Goal: Task Accomplishment & Management: Manage account settings

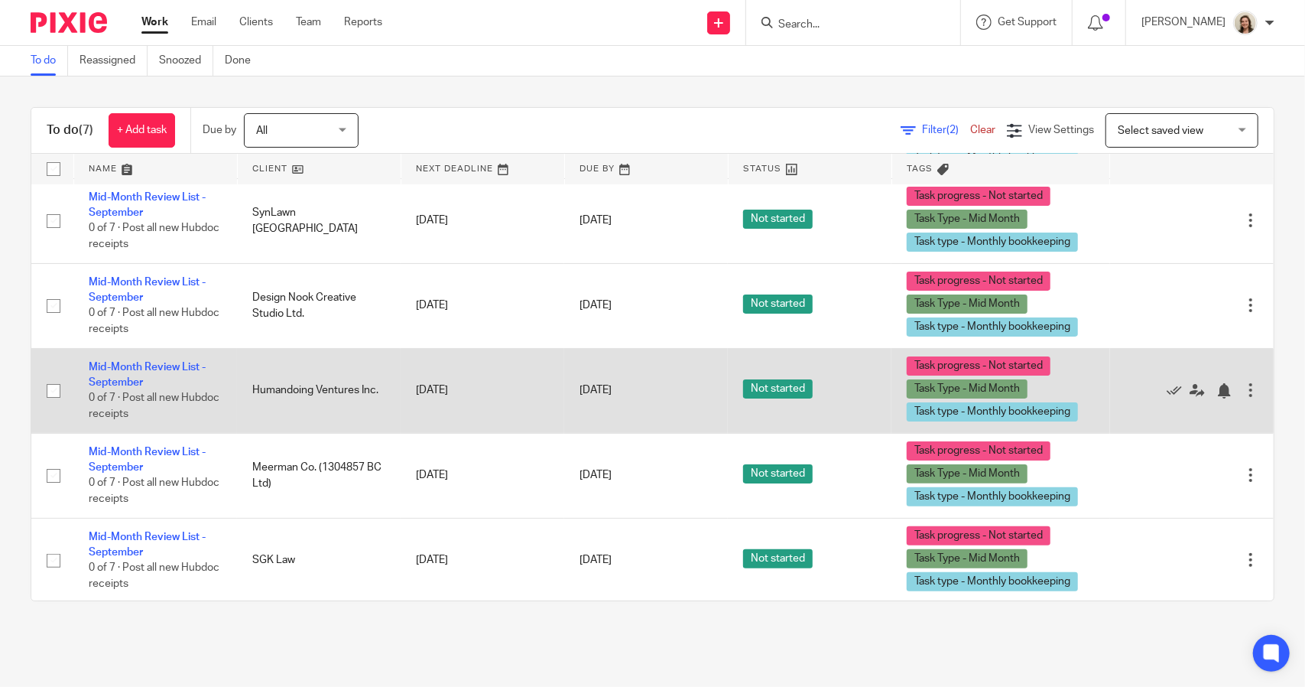
scroll to position [176, 0]
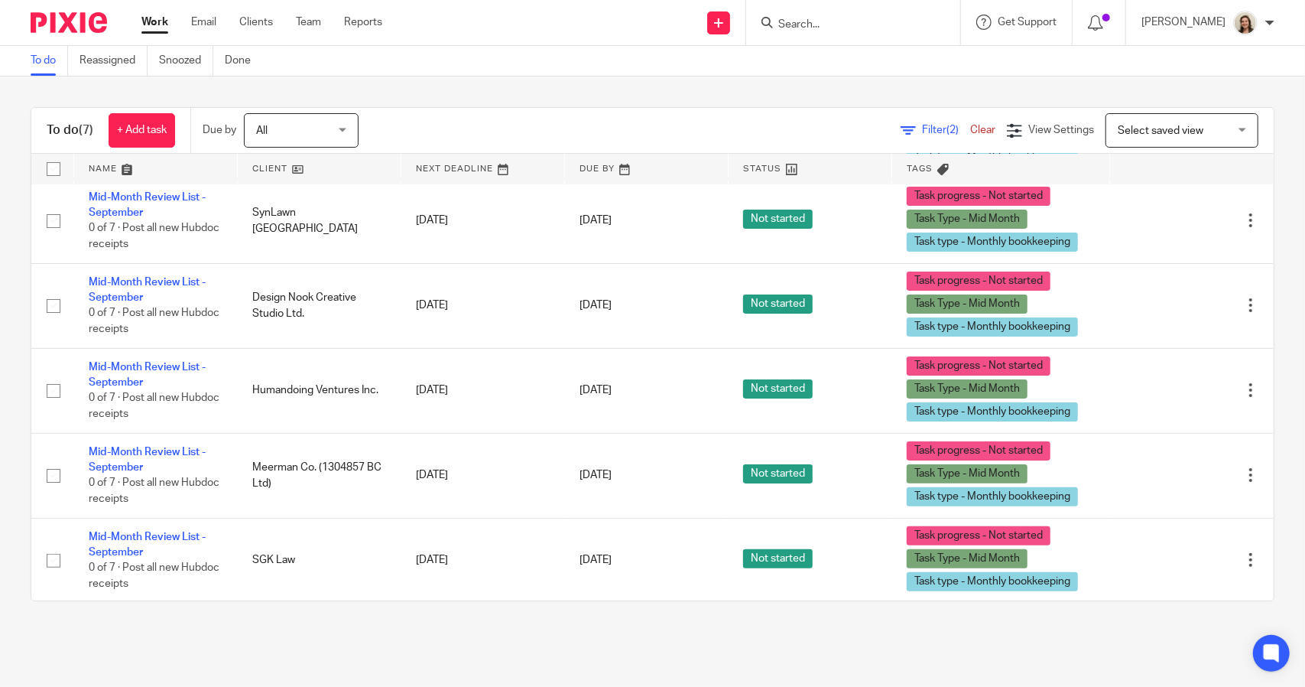
drag, startPoint x: 161, startPoint y: 365, endPoint x: 21, endPoint y: 361, distance: 139.2
click at [21, 362] on div "To do (7) + Add task Due by All All Today Tomorrow This week Next week This mon…" at bounding box center [652, 353] width 1305 height 555
click at [922, 129] on span "Filter (2)" at bounding box center [946, 130] width 48 height 11
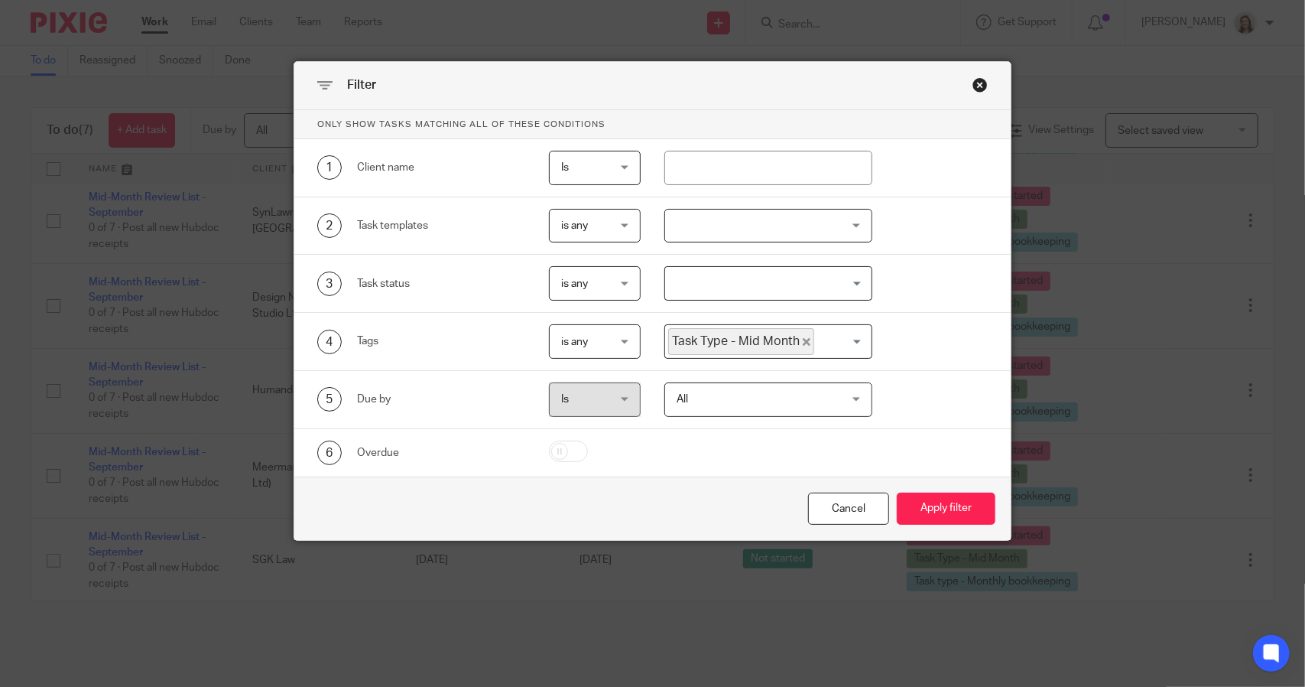
click at [803, 338] on icon "Deselect Task Type - Mid Month" at bounding box center [807, 342] width 8 height 8
click at [797, 337] on input "Search for option" at bounding box center [765, 341] width 196 height 27
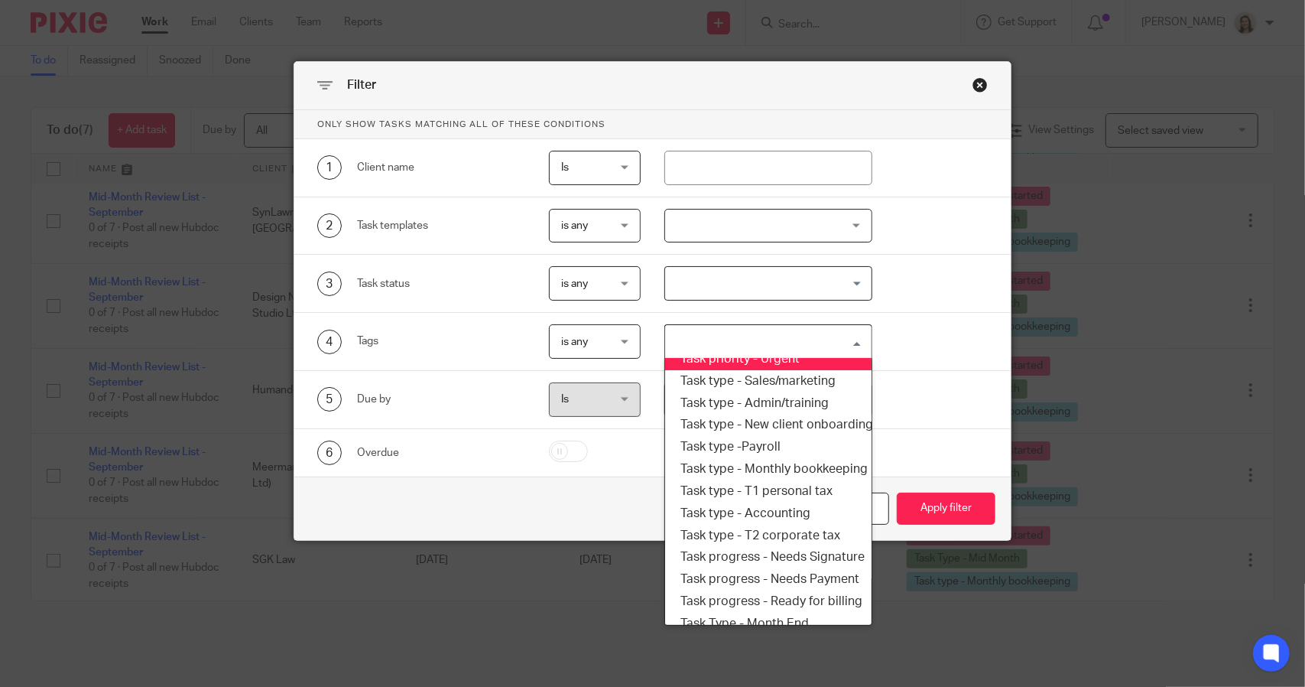
scroll to position [260, 0]
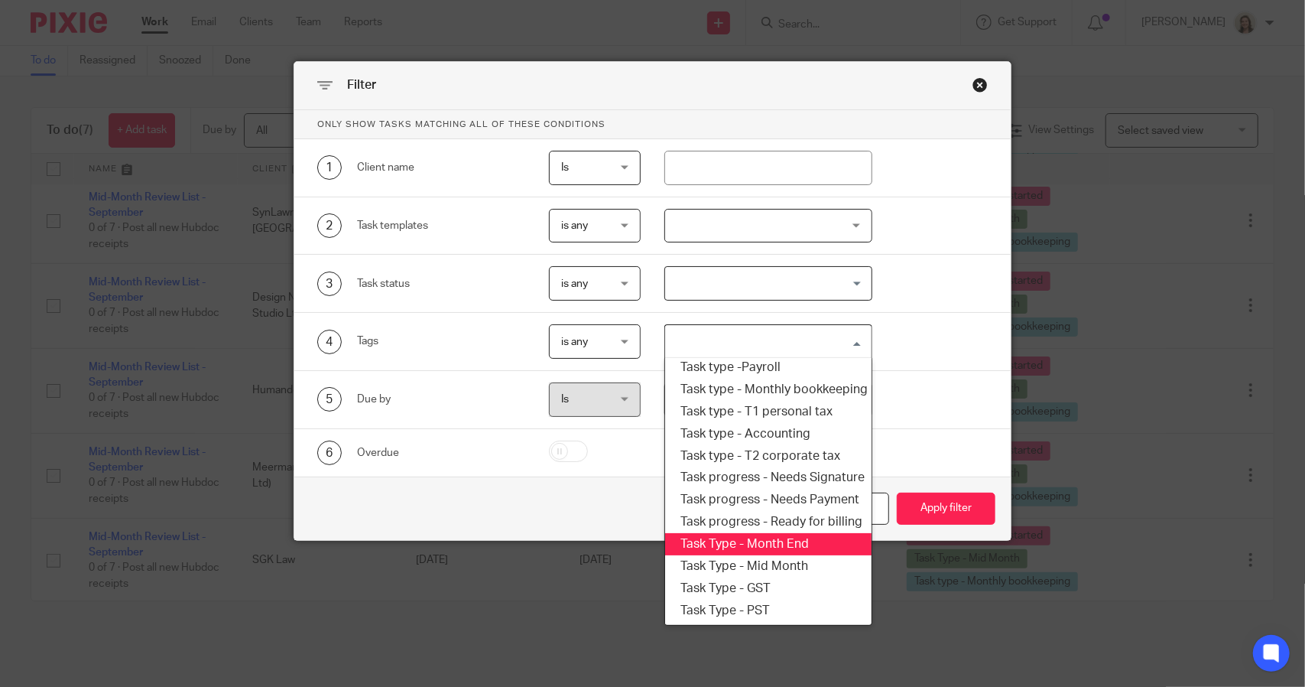
click at [794, 533] on li "Task Type - Month End" at bounding box center [768, 544] width 206 height 22
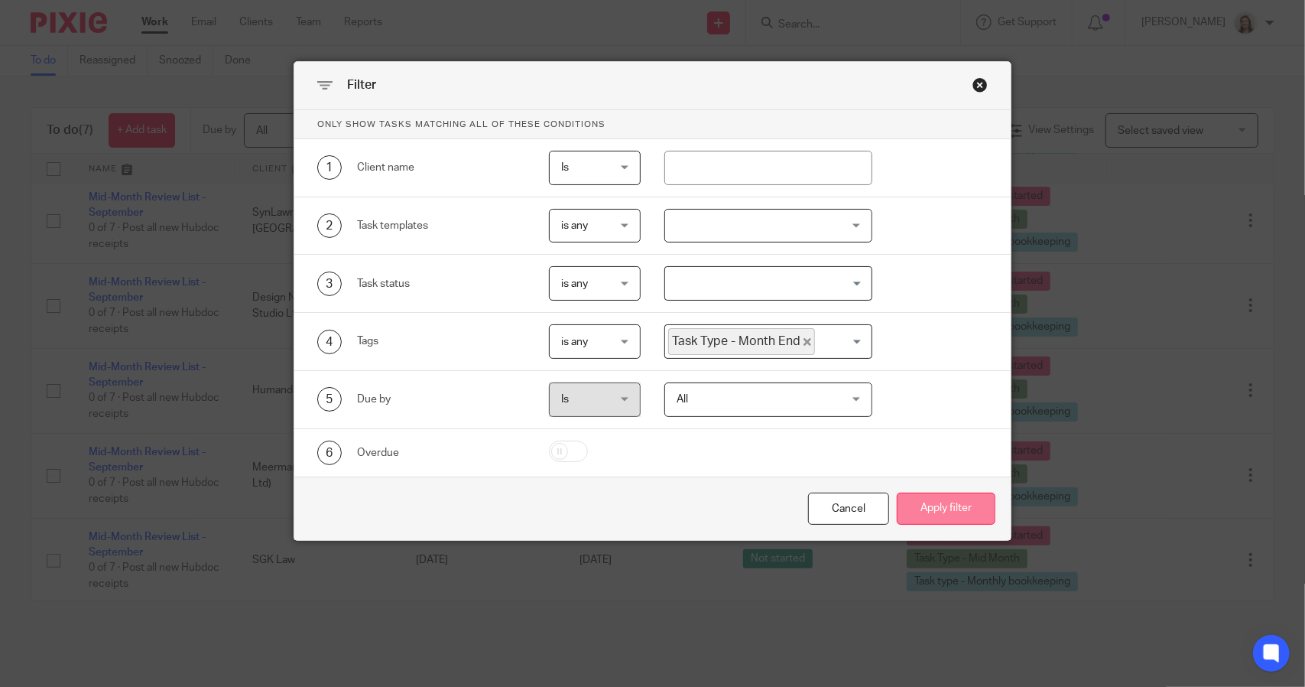
click at [944, 512] on button "Apply filter" at bounding box center [946, 508] width 99 height 33
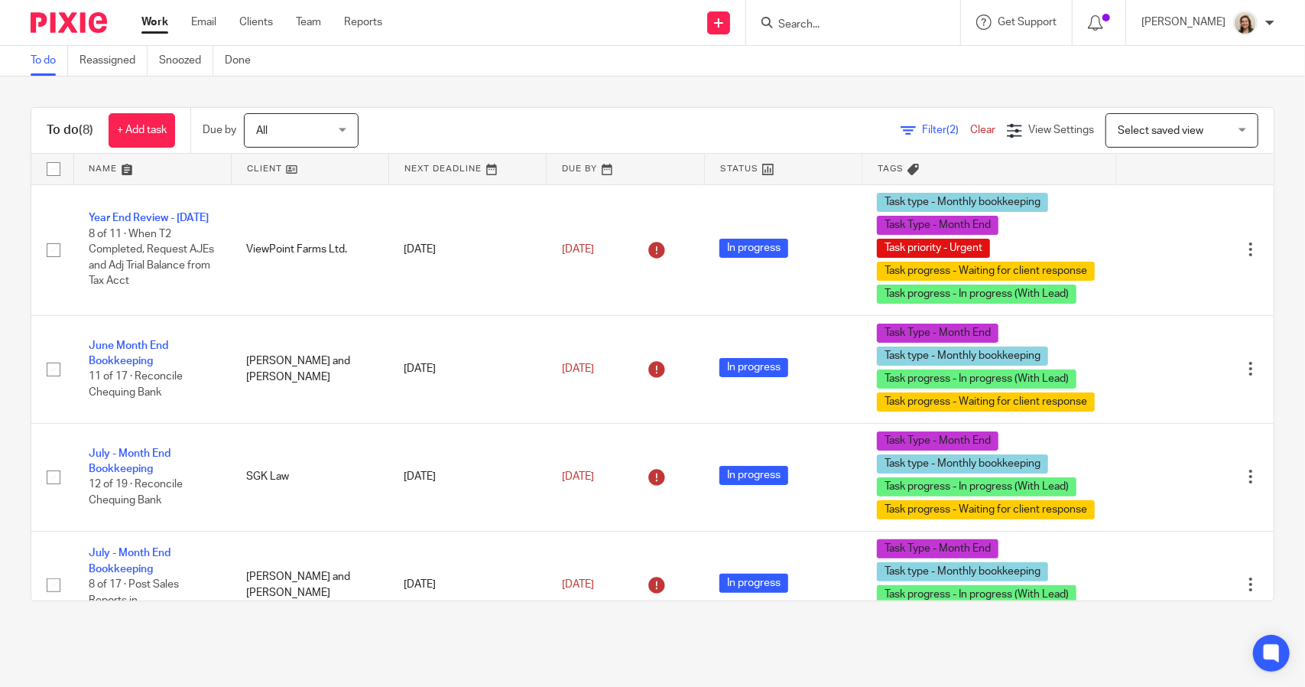
click at [557, 96] on div "To do (8) + Add task Due by All All Today Tomorrow This week Next week This mon…" at bounding box center [652, 353] width 1305 height 555
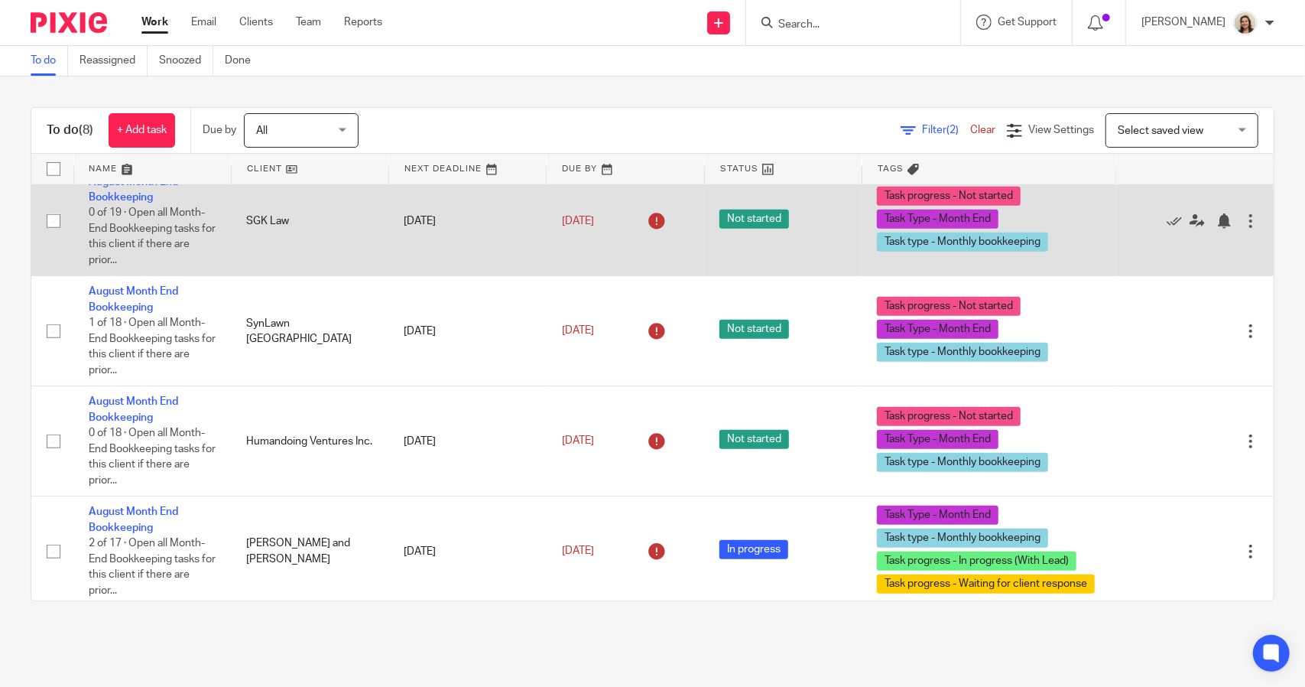
scroll to position [476, 0]
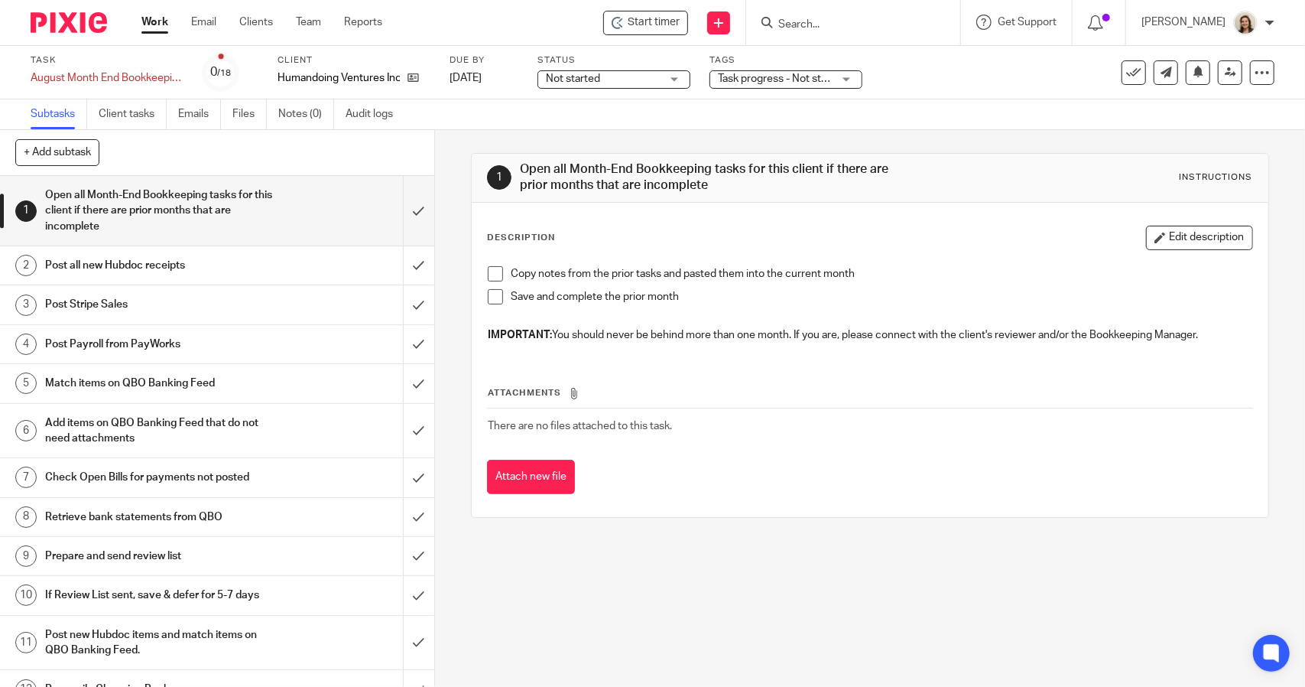
click at [495, 269] on span at bounding box center [495, 273] width 15 height 15
click at [494, 304] on li "Save and complete the prior month" at bounding box center [870, 300] width 764 height 23
click at [492, 293] on span at bounding box center [495, 296] width 15 height 15
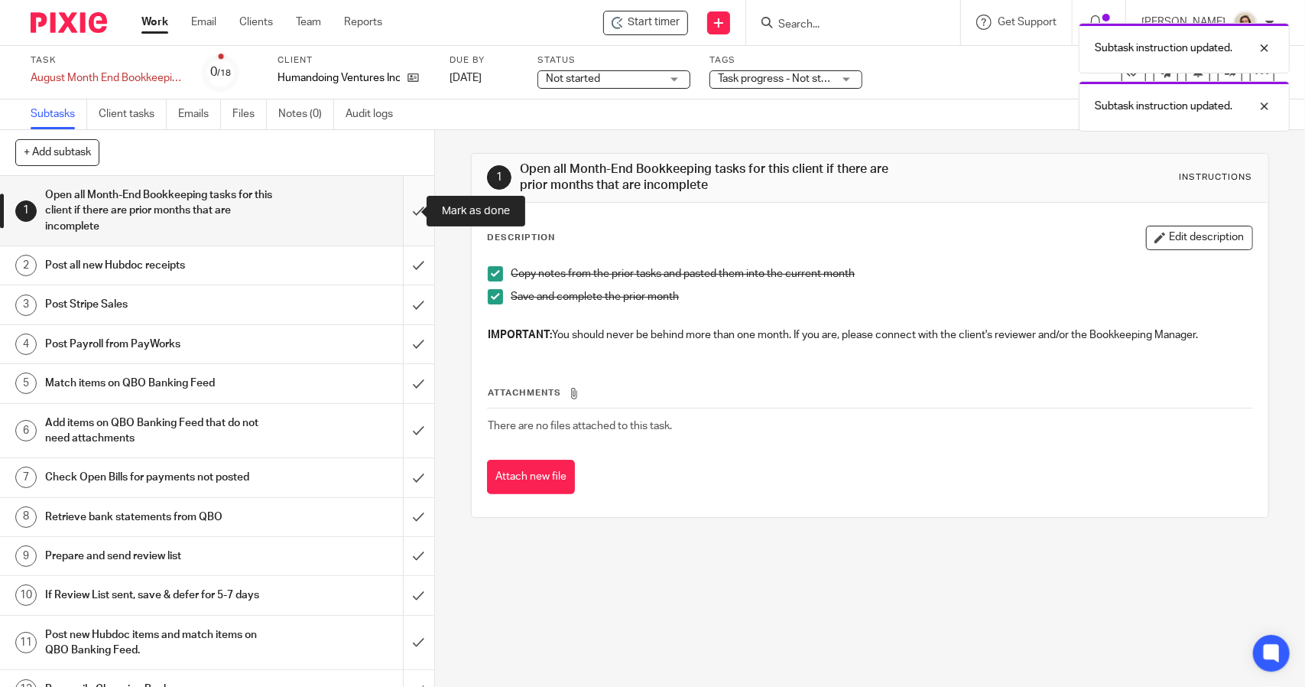
click at [414, 221] on input "submit" at bounding box center [217, 211] width 434 height 70
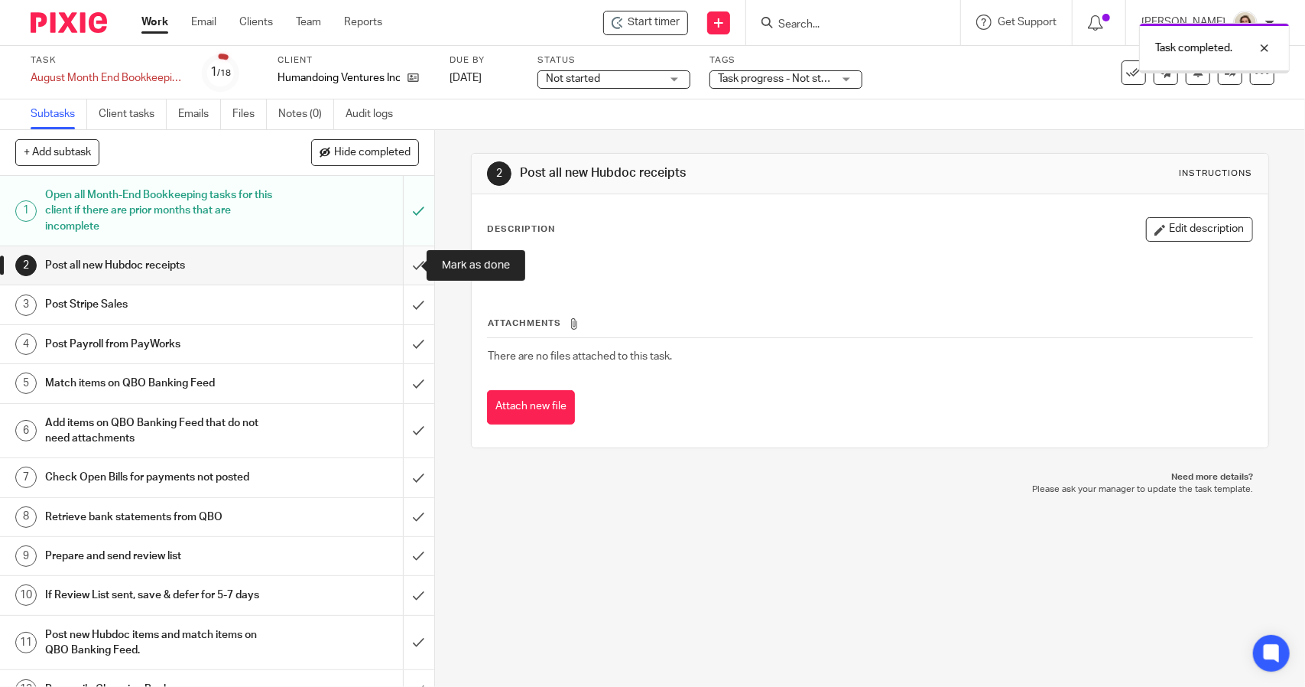
click at [399, 262] on input "submit" at bounding box center [217, 265] width 434 height 38
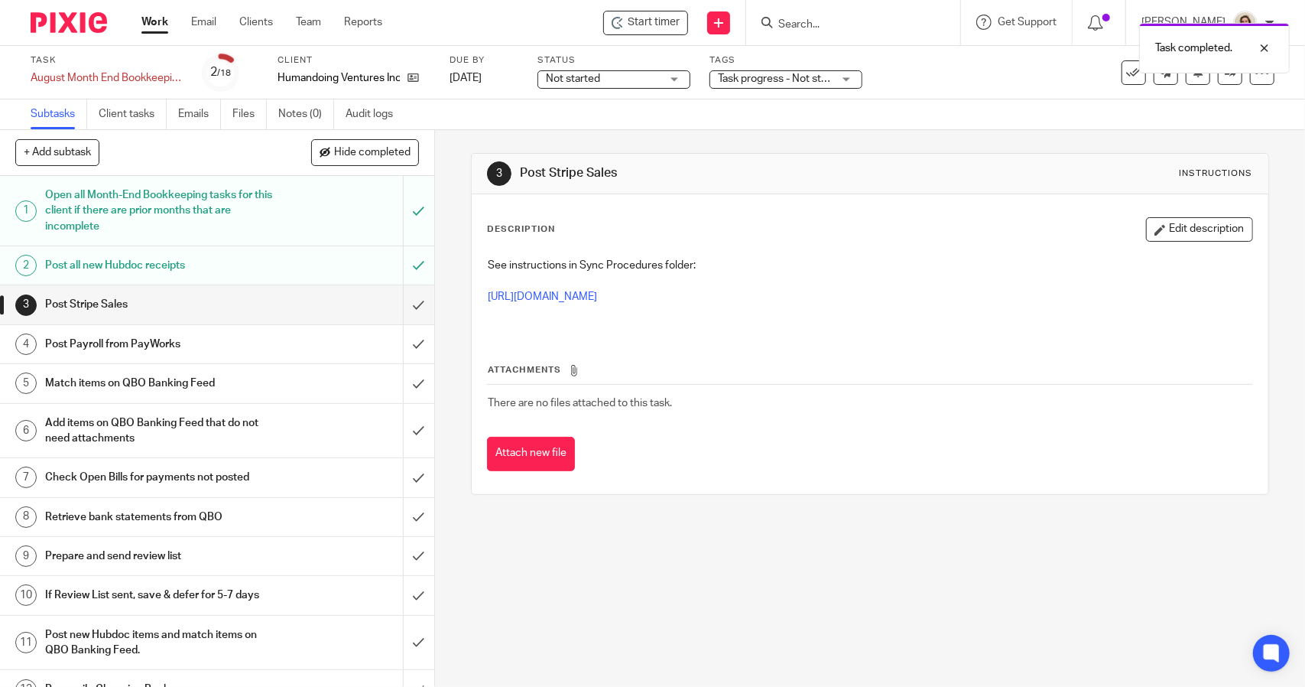
click at [232, 381] on h1 "Match items on QBO Banking Feed" at bounding box center [159, 383] width 229 height 23
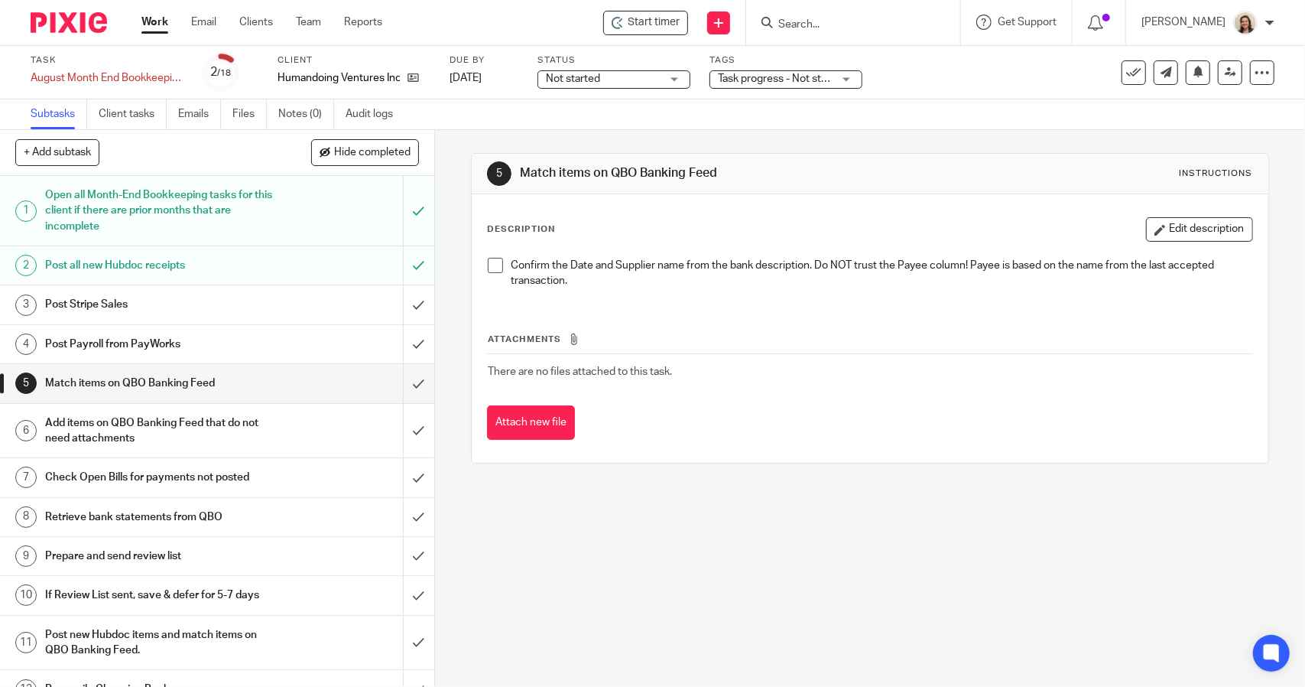
click at [494, 267] on span at bounding box center [495, 265] width 15 height 15
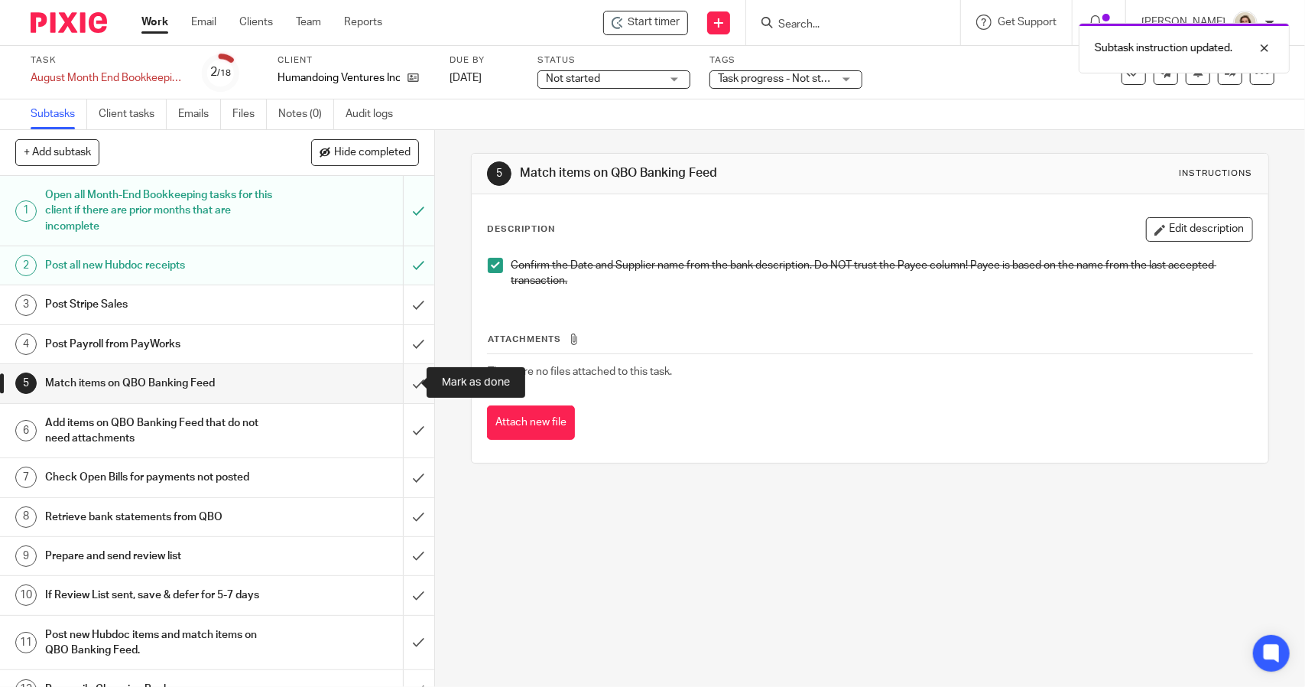
click at [405, 379] on input "submit" at bounding box center [217, 383] width 434 height 38
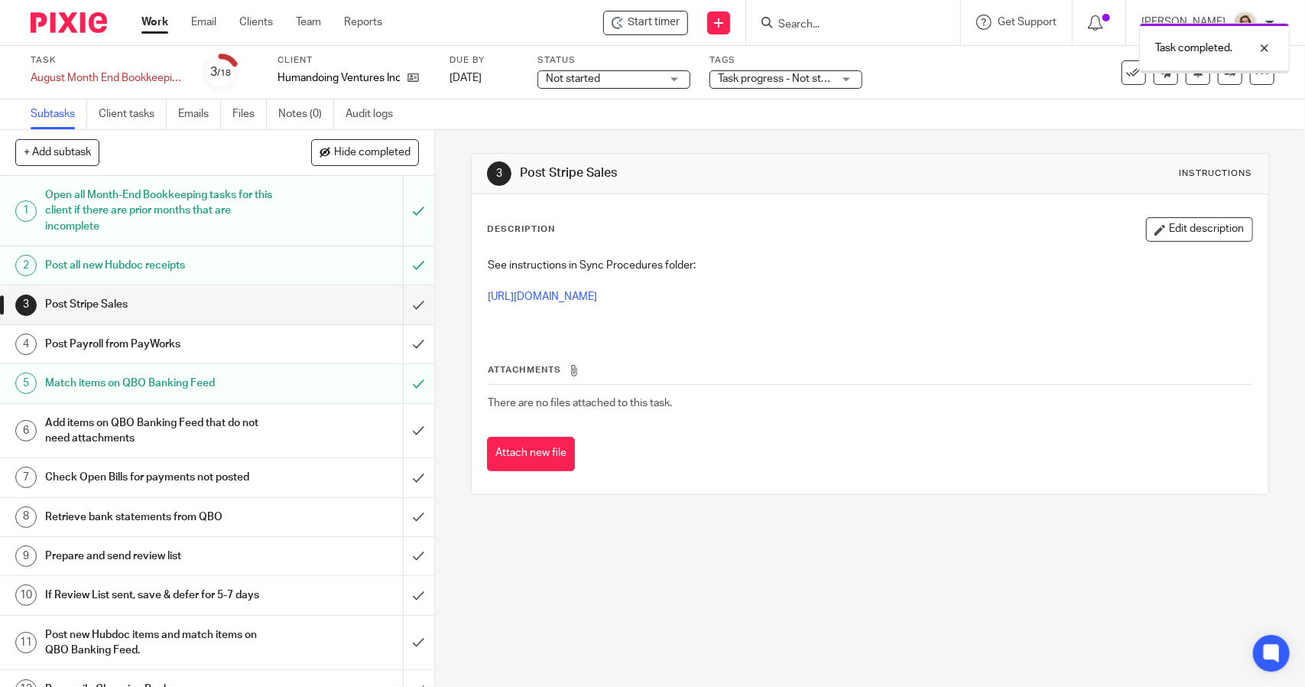
click at [274, 431] on div "Add items on QBO Banking Feed that do not need attachments" at bounding box center [216, 430] width 343 height 39
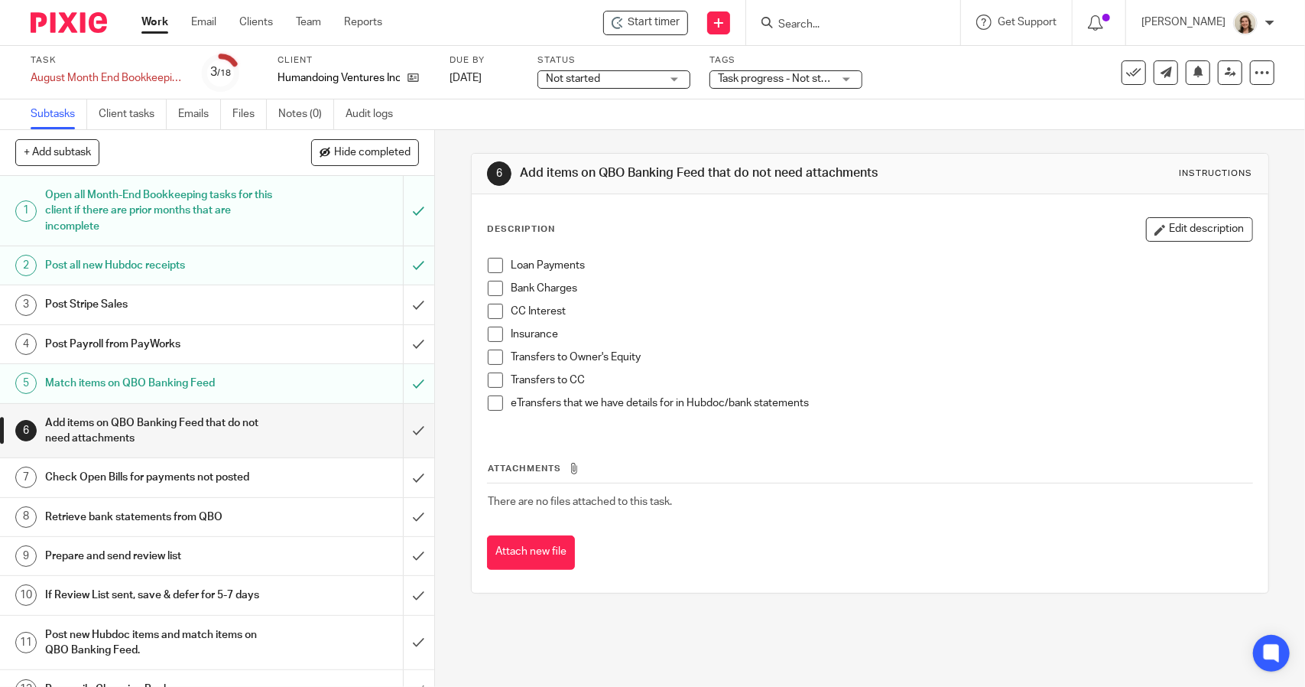
click at [492, 264] on span at bounding box center [495, 265] width 15 height 15
click at [488, 291] on span at bounding box center [495, 288] width 15 height 15
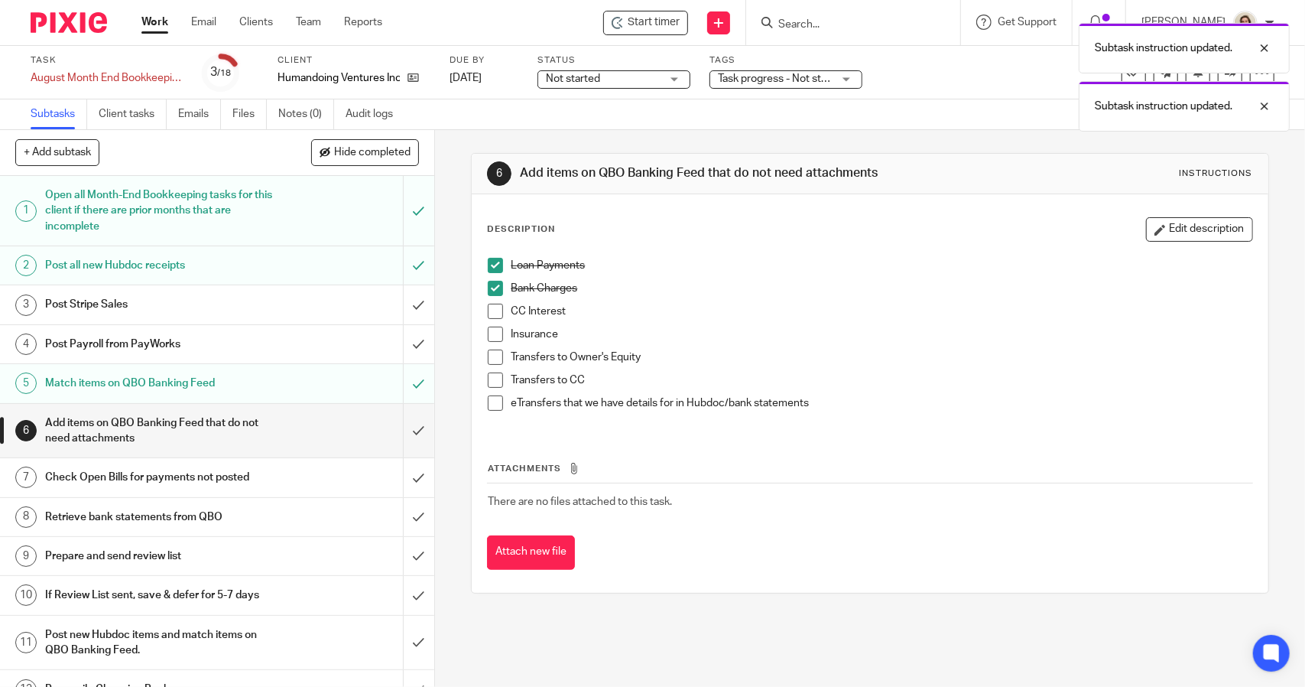
click at [496, 312] on span at bounding box center [495, 311] width 15 height 15
click at [495, 336] on span at bounding box center [495, 334] width 15 height 15
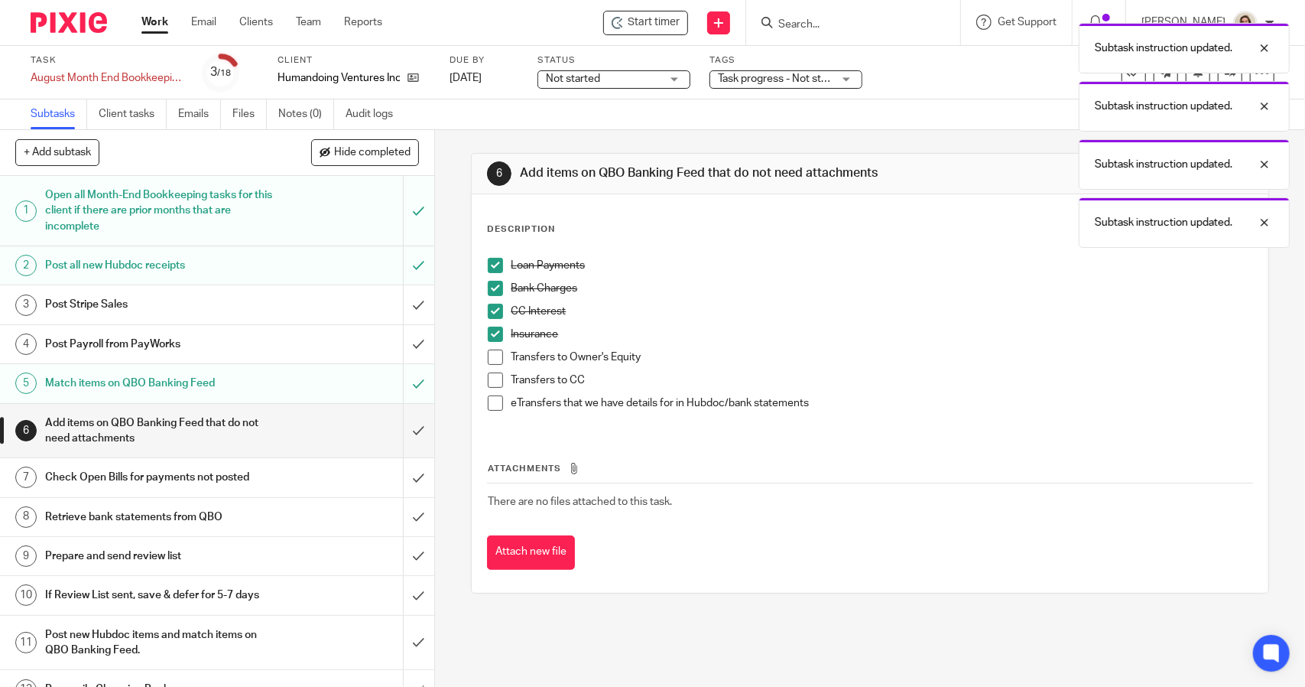
click at [492, 357] on span at bounding box center [495, 356] width 15 height 15
click at [491, 377] on span at bounding box center [495, 379] width 15 height 15
click at [491, 401] on span at bounding box center [495, 402] width 15 height 15
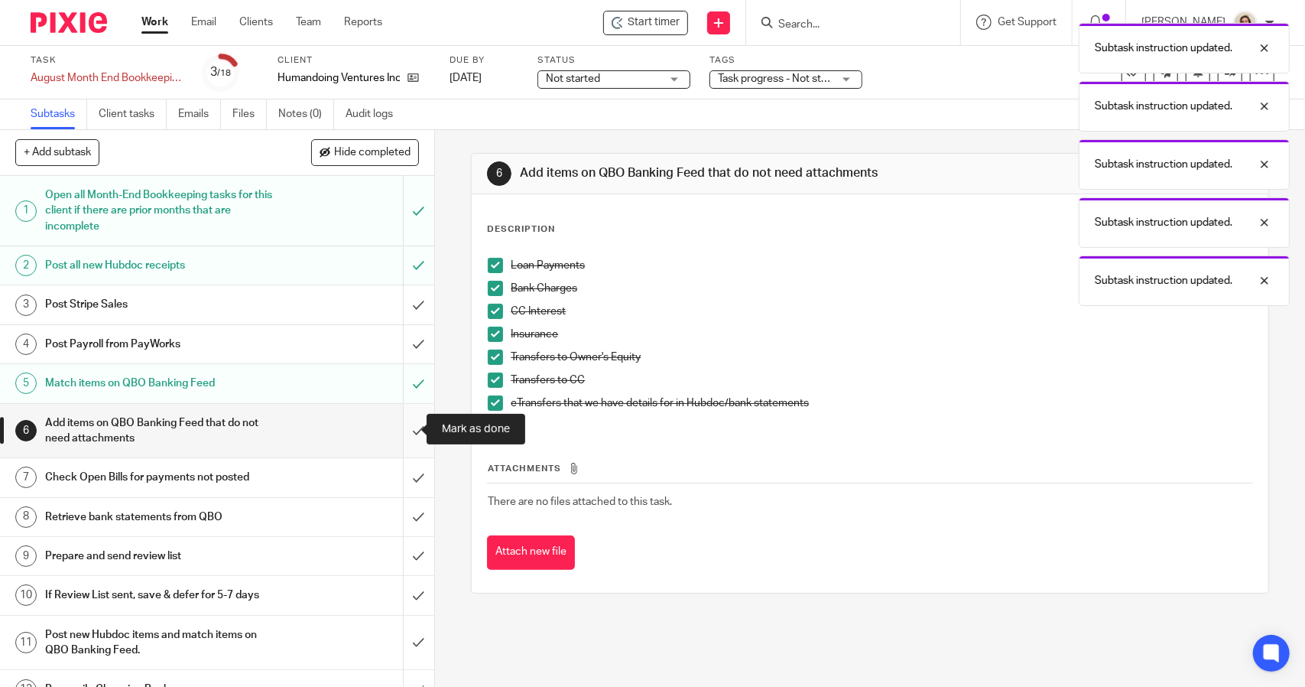
click at [405, 446] on input "submit" at bounding box center [217, 431] width 434 height 54
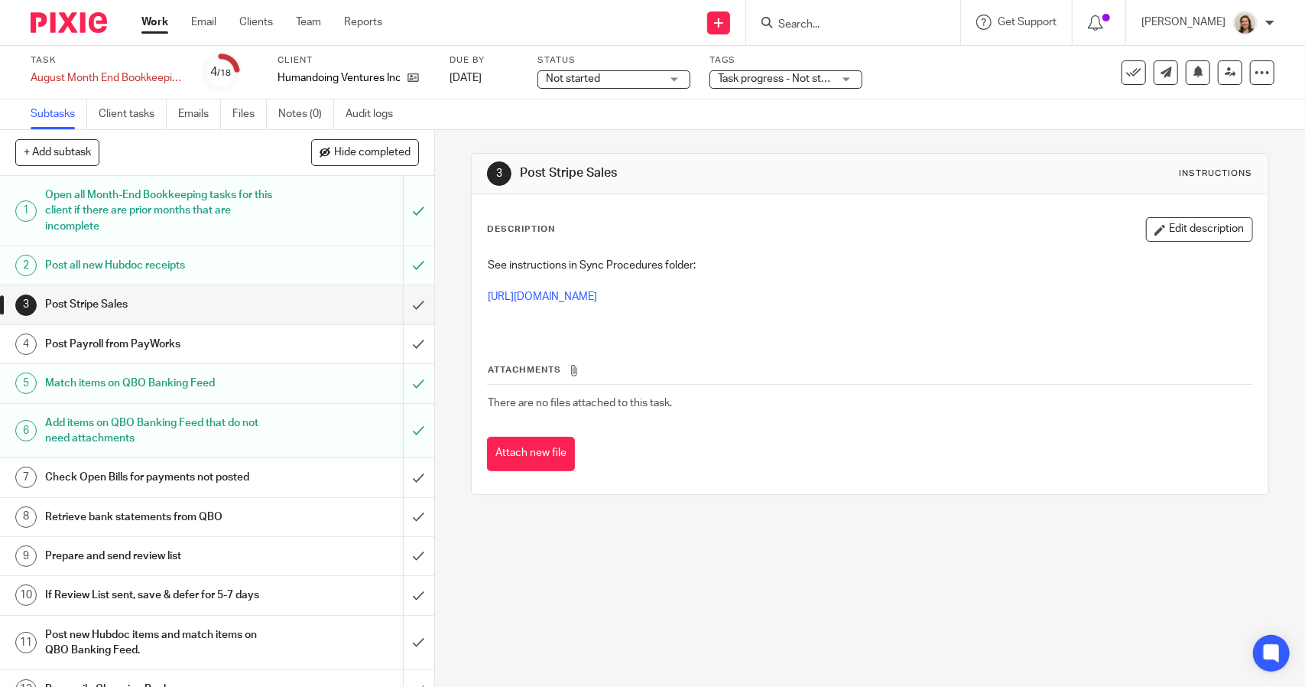
click at [309, 473] on div "Check Open Bills for payments not posted" at bounding box center [216, 477] width 343 height 23
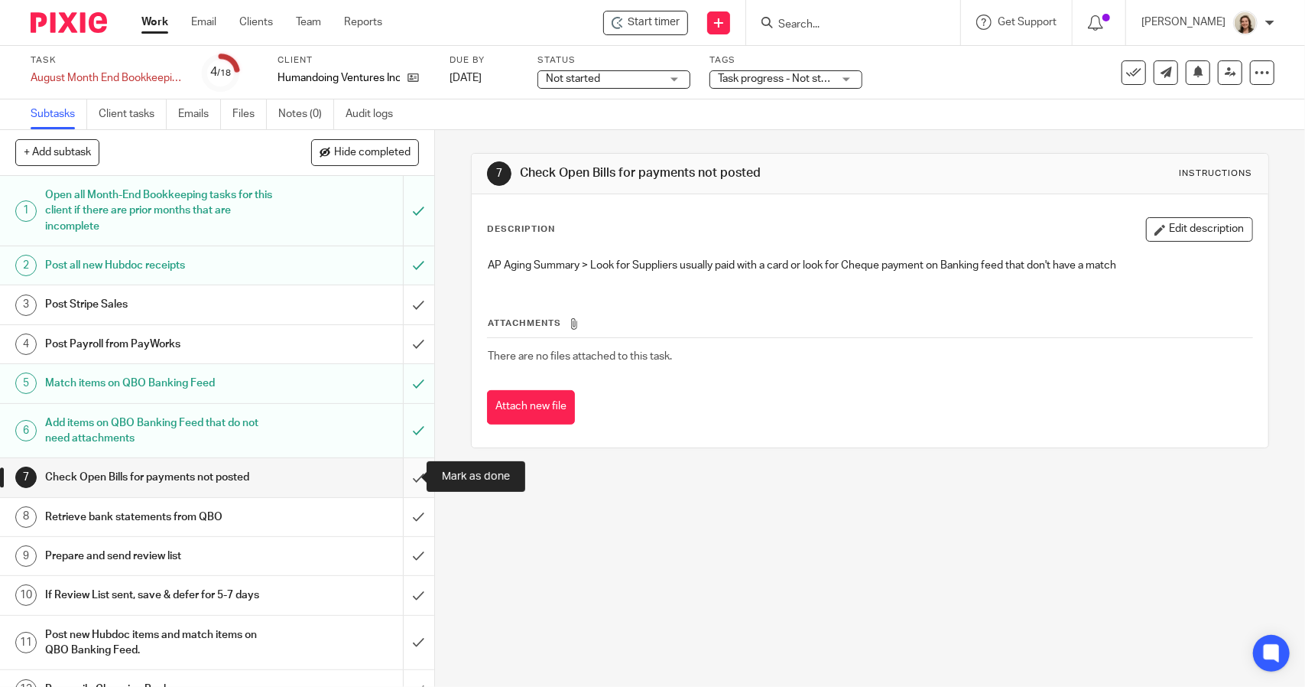
click at [405, 467] on input "submit" at bounding box center [217, 477] width 434 height 38
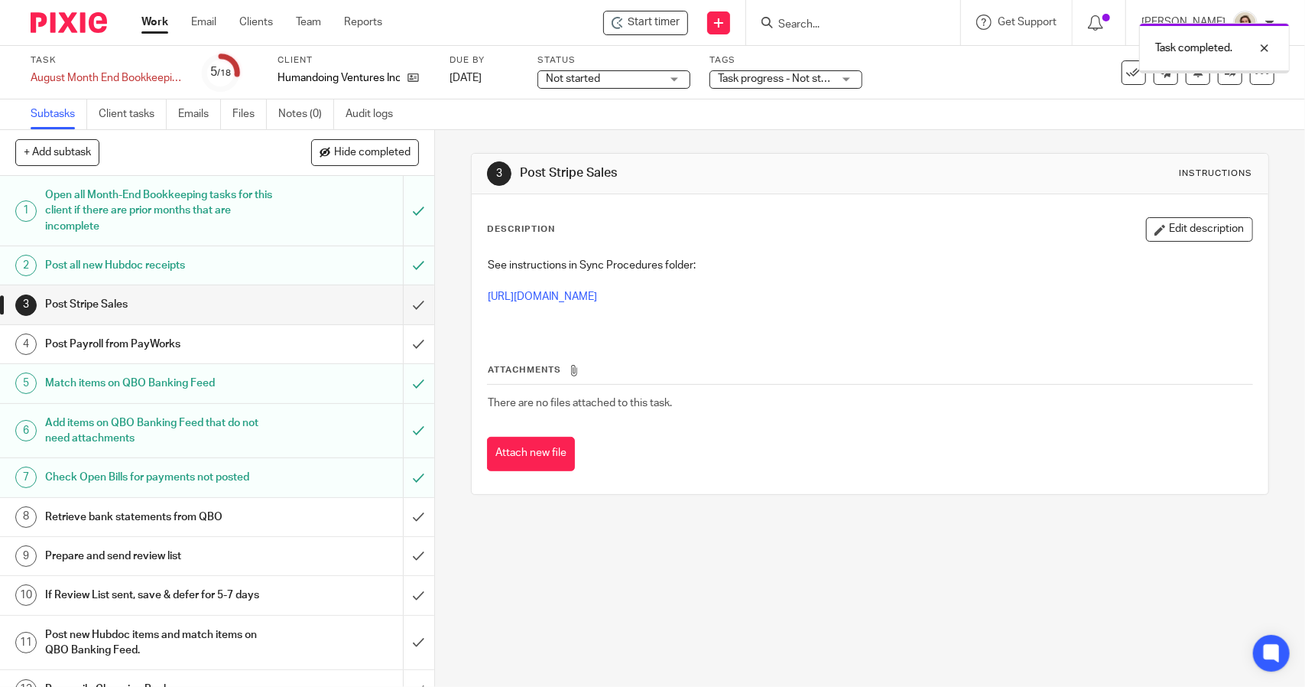
click at [258, 520] on h1 "Retrieve bank statements from QBO" at bounding box center [159, 516] width 229 height 23
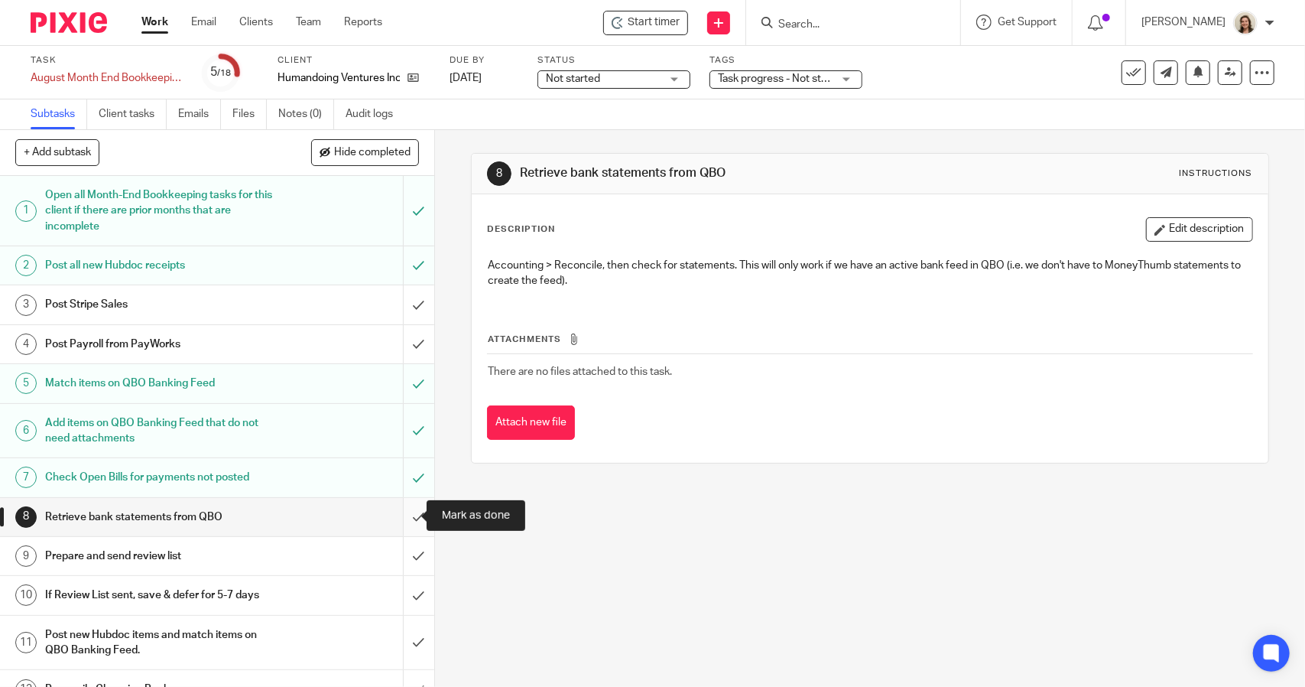
click at [399, 519] on input "submit" at bounding box center [217, 517] width 434 height 38
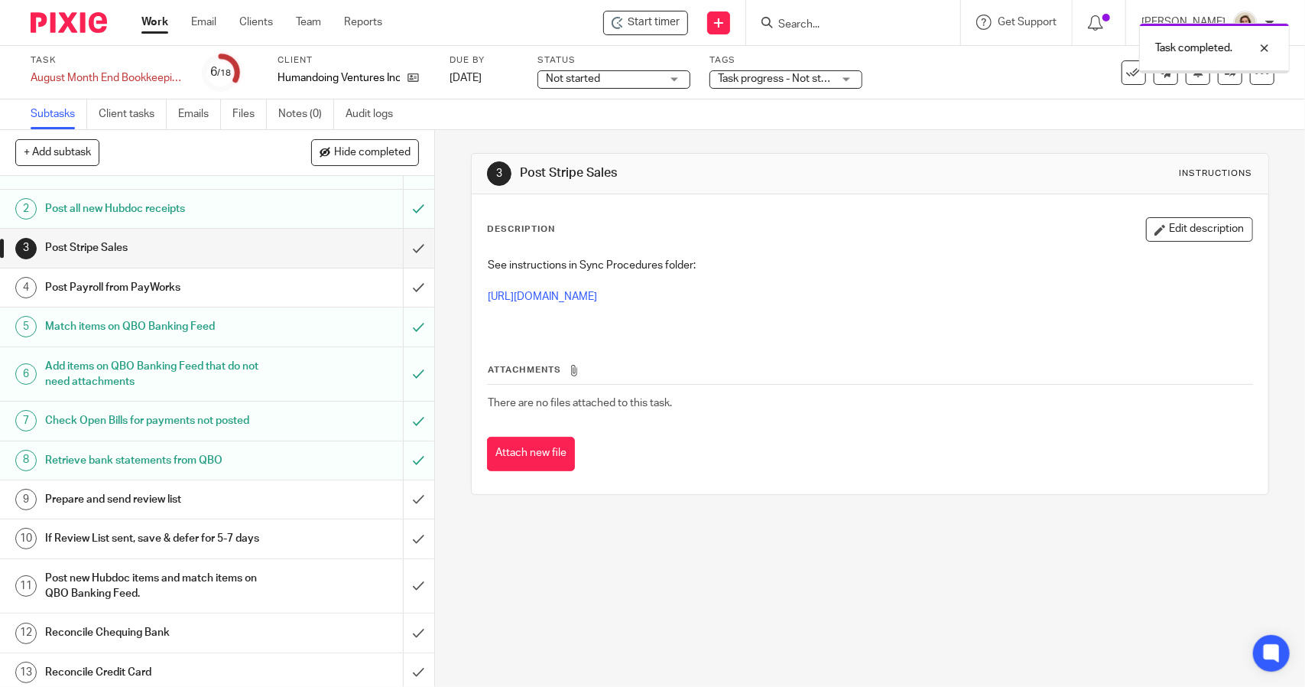
scroll to position [229, 0]
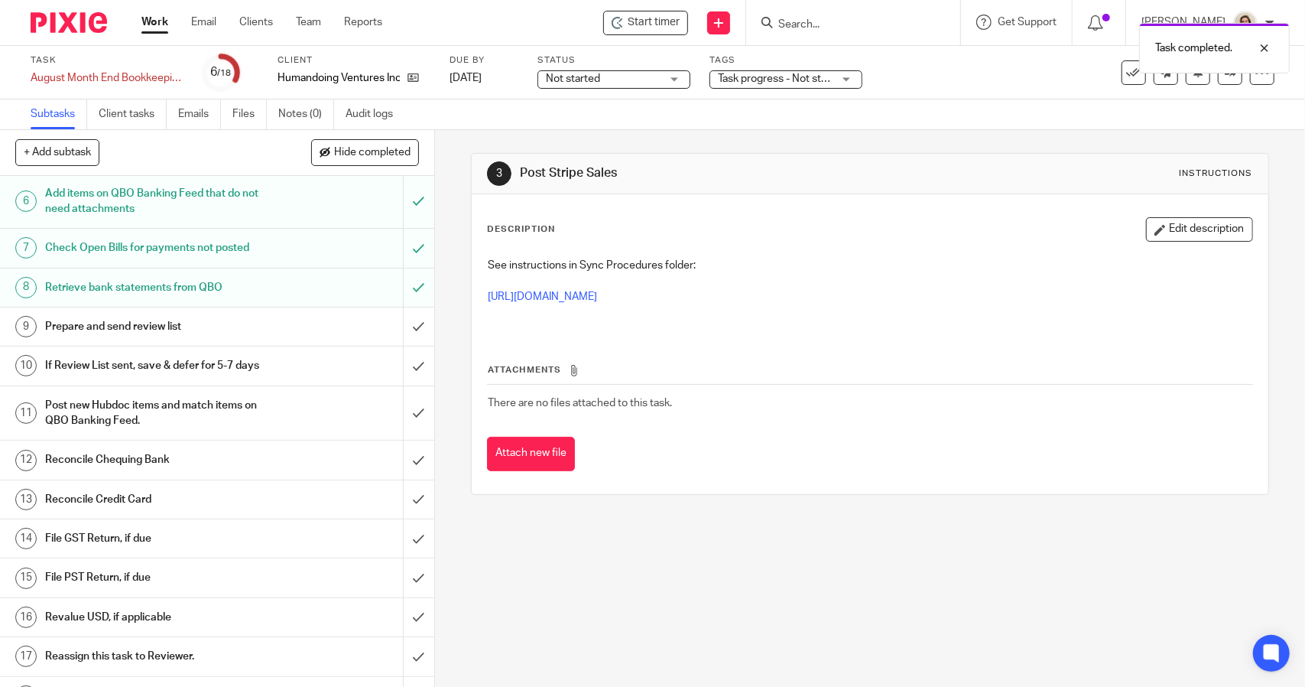
click at [242, 361] on h1 "If Review List sent, save & defer for 5-7 days" at bounding box center [159, 365] width 229 height 23
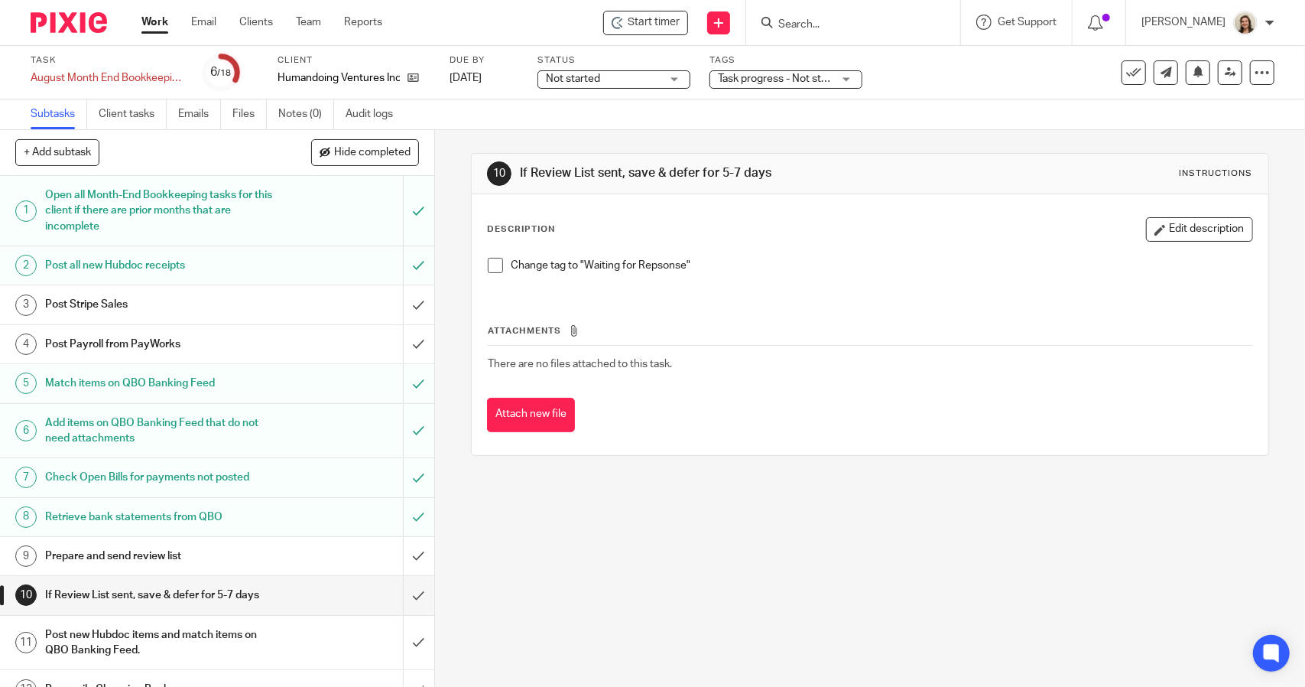
click at [492, 260] on span at bounding box center [495, 265] width 15 height 15
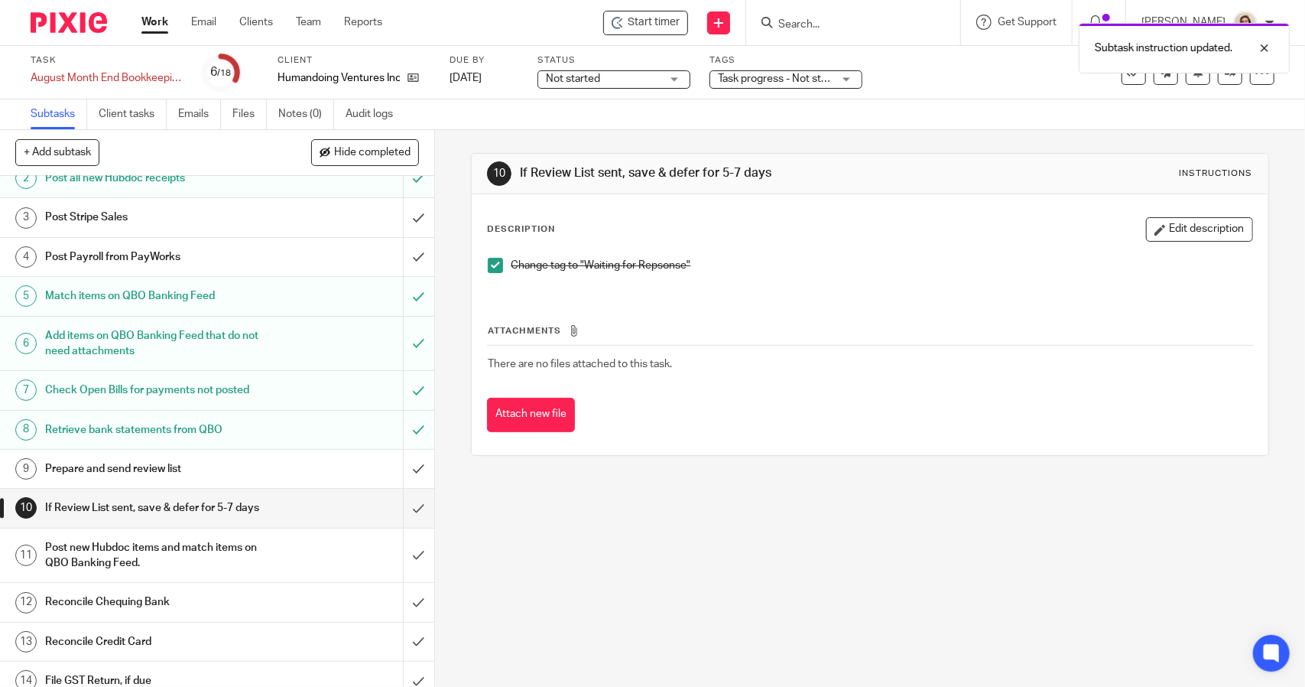
scroll to position [229, 0]
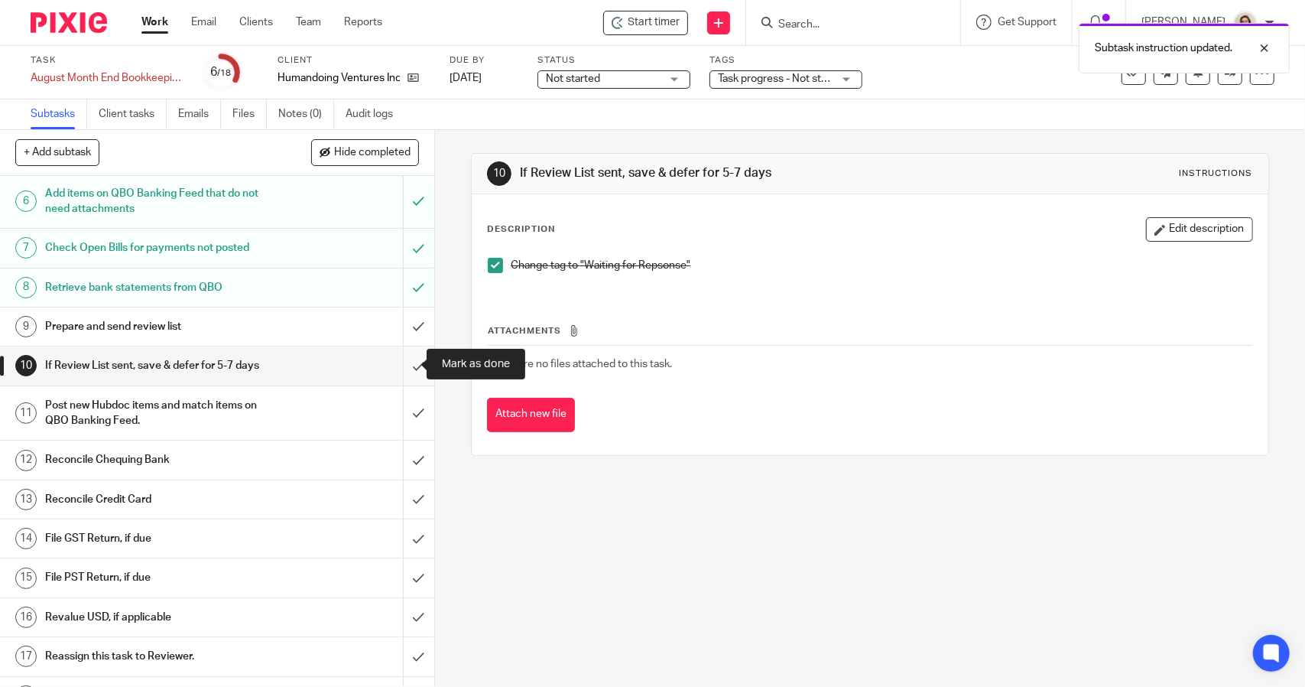
click at [405, 365] on input "submit" at bounding box center [217, 365] width 434 height 38
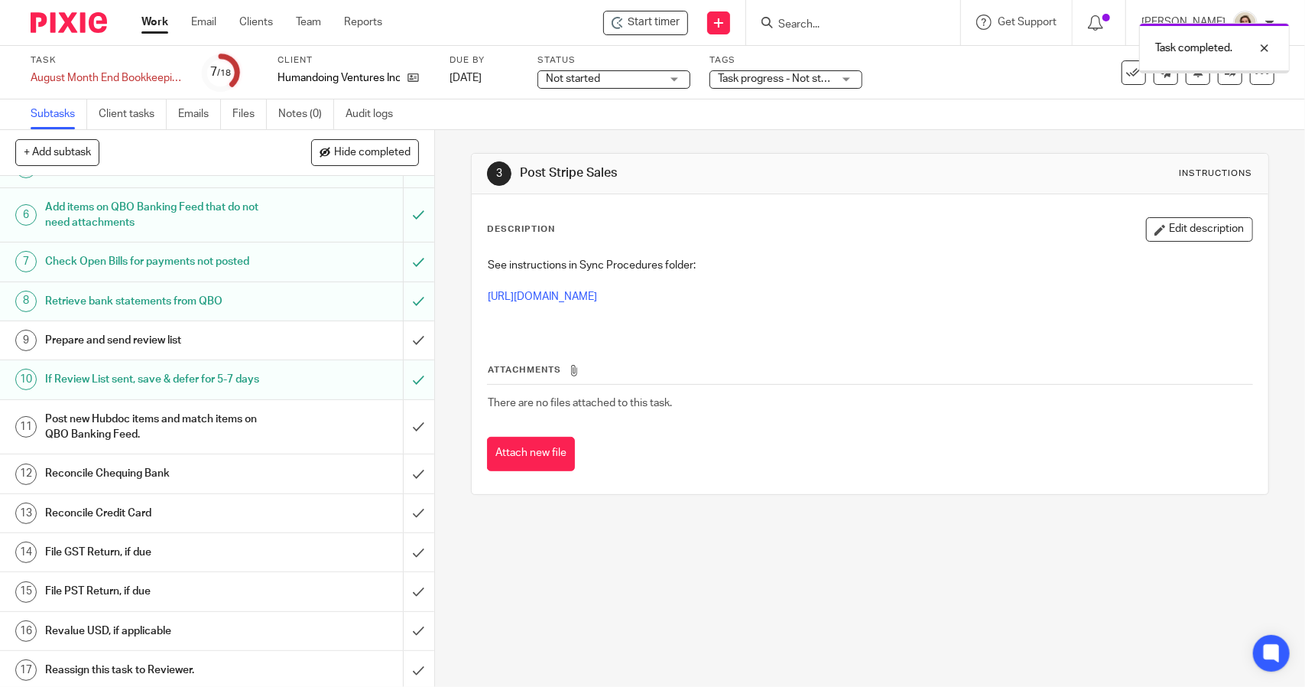
scroll to position [254, 0]
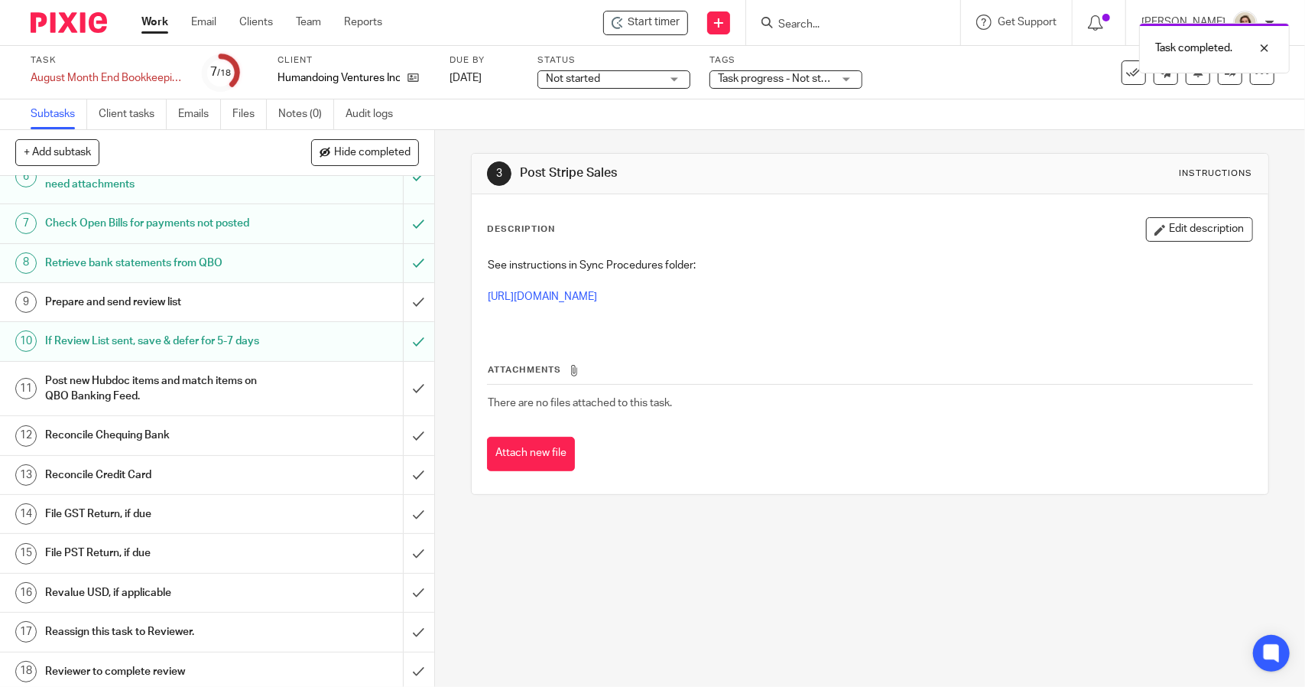
click at [305, 374] on div "Post new Hubdoc items and match items on QBO Banking Feed." at bounding box center [216, 388] width 343 height 39
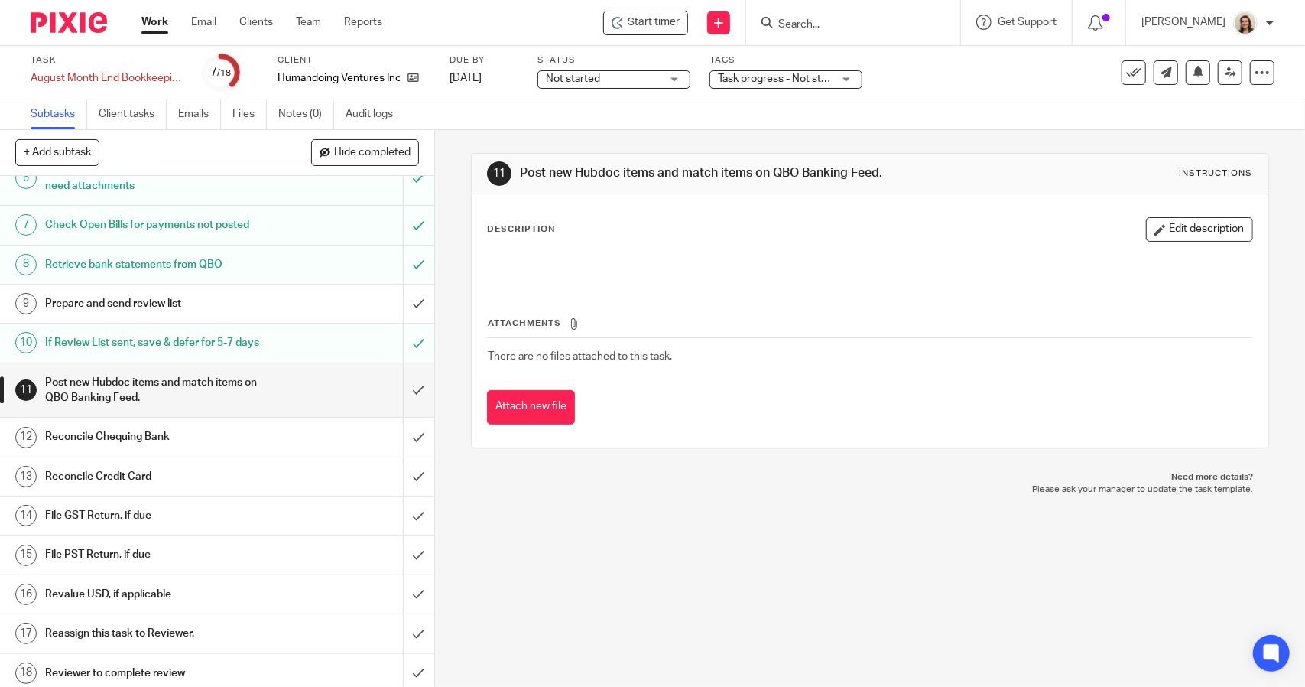
scroll to position [254, 0]
click at [161, 430] on h1 "Reconcile Chequing Bank" at bounding box center [159, 435] width 229 height 23
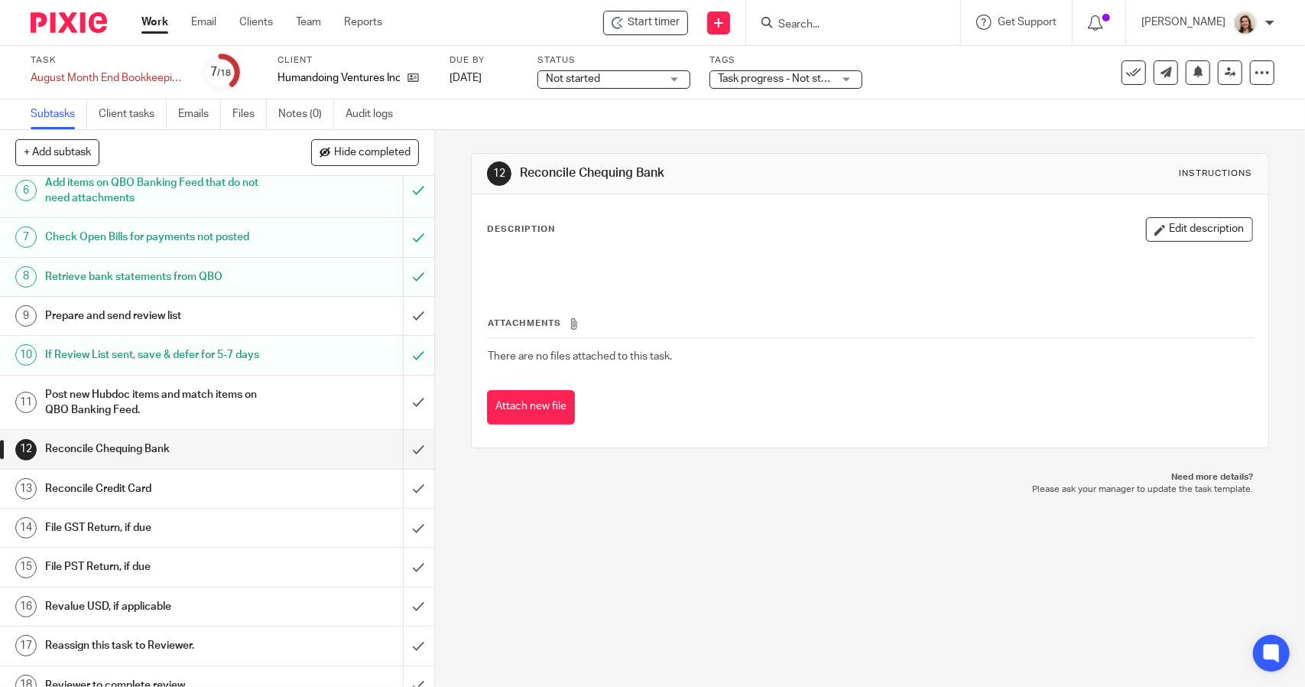
scroll to position [254, 0]
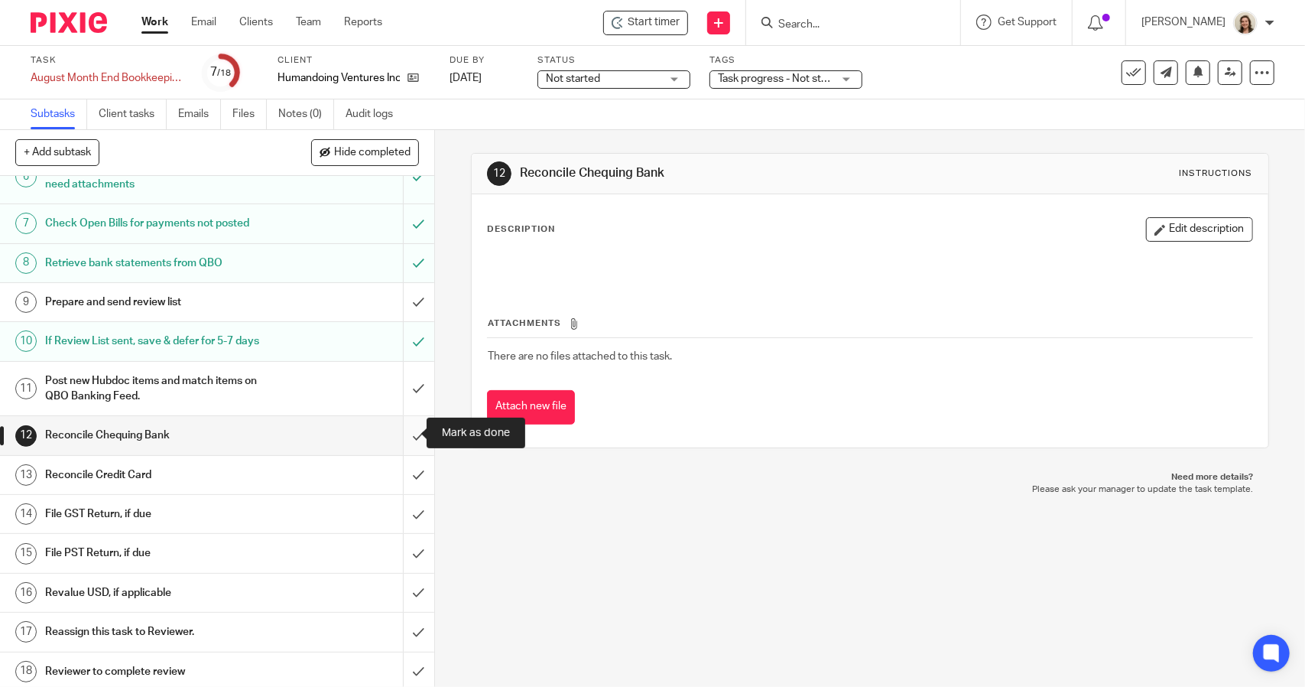
click at [398, 429] on input "submit" at bounding box center [217, 435] width 434 height 38
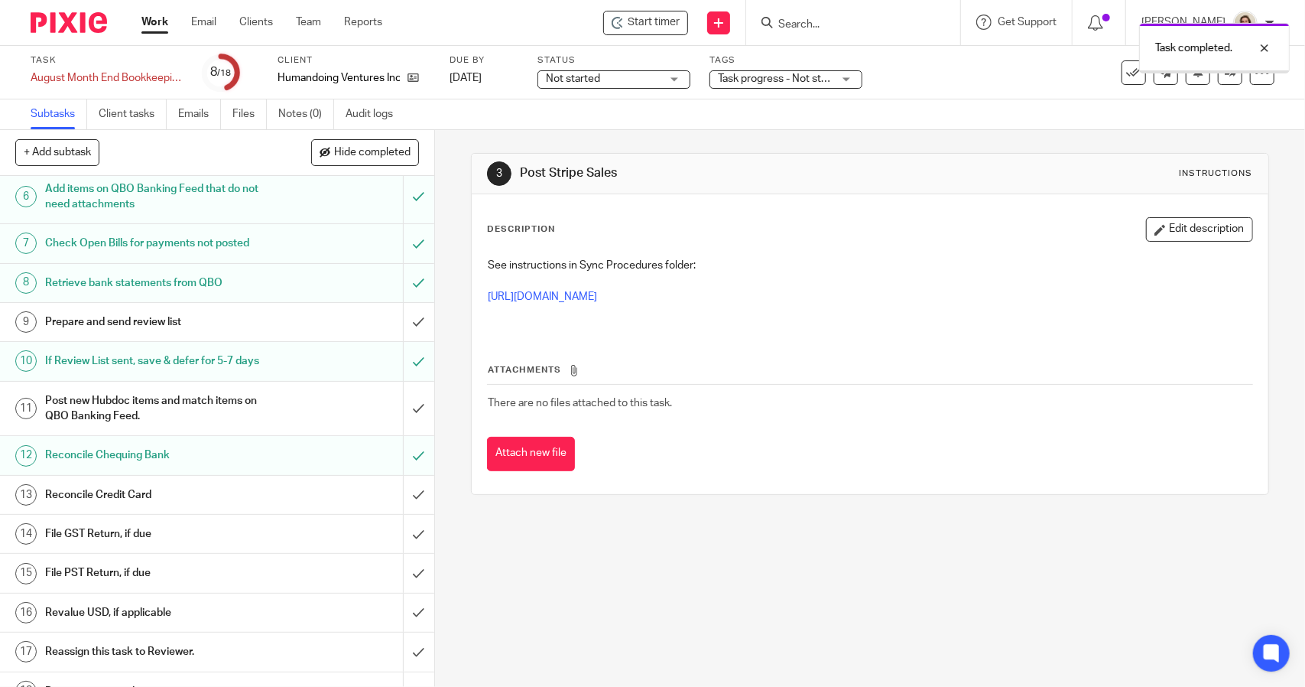
scroll to position [254, 0]
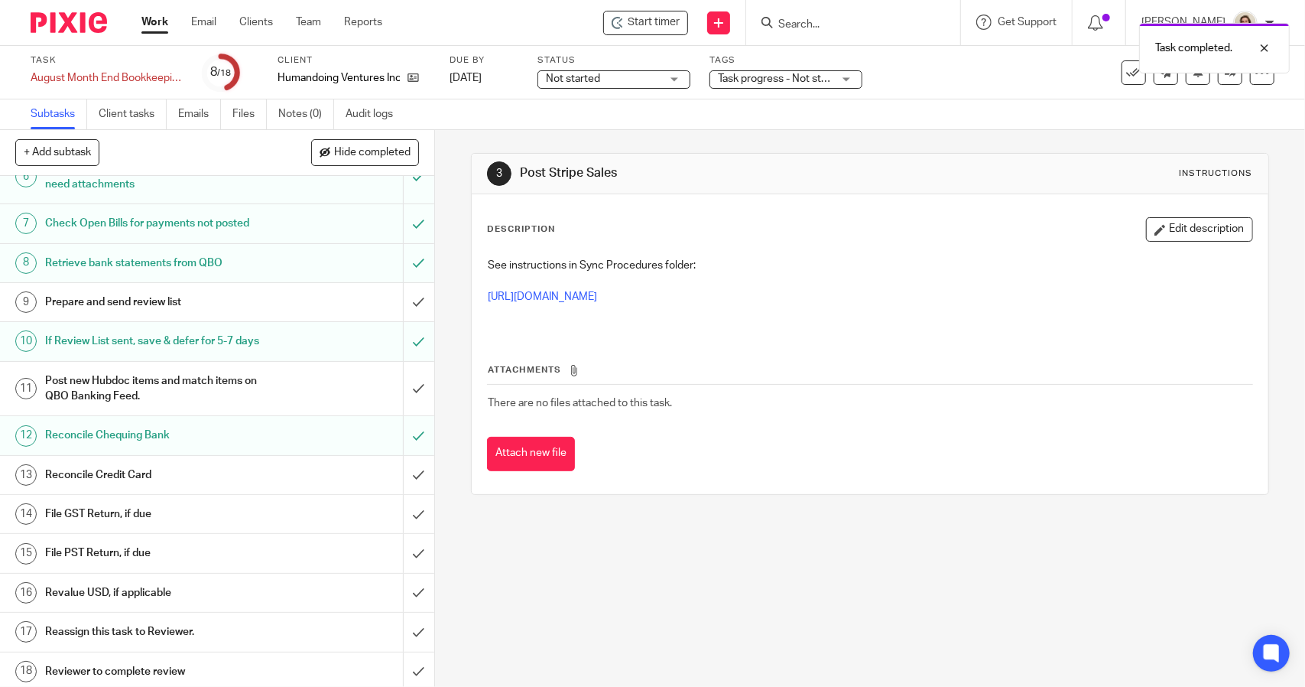
click at [125, 463] on h1 "Reconcile Credit Card" at bounding box center [159, 474] width 229 height 23
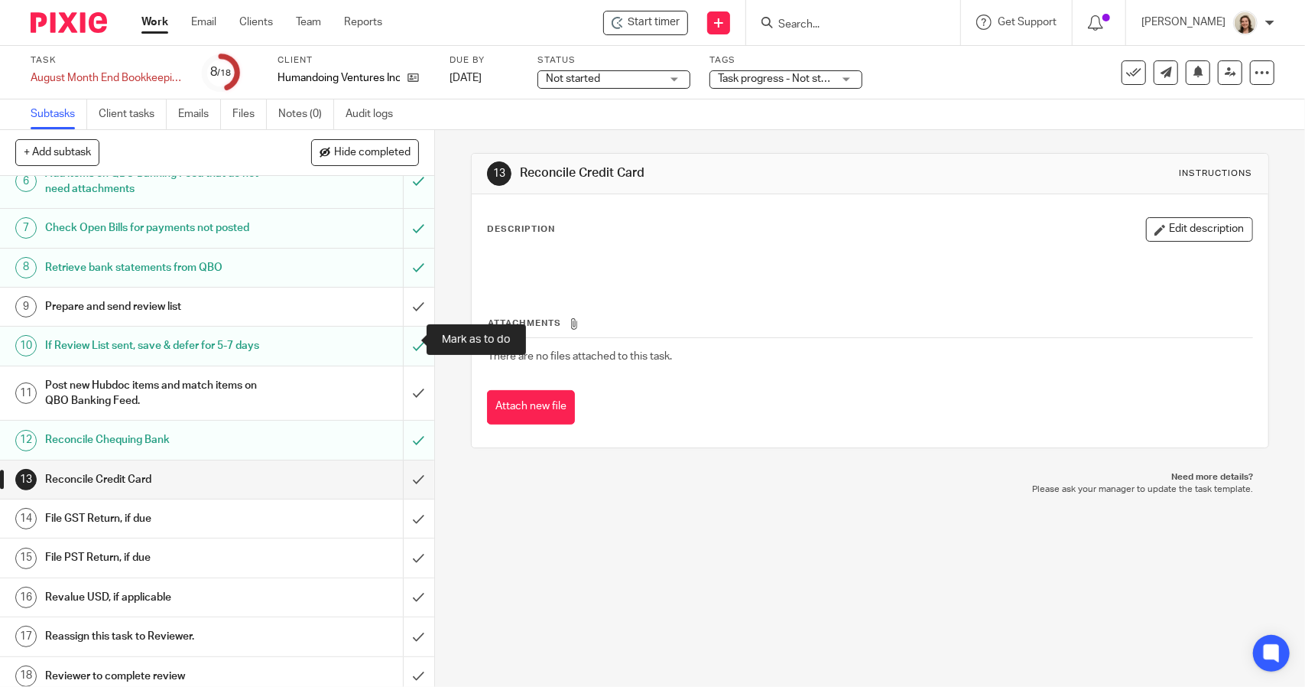
scroll to position [254, 0]
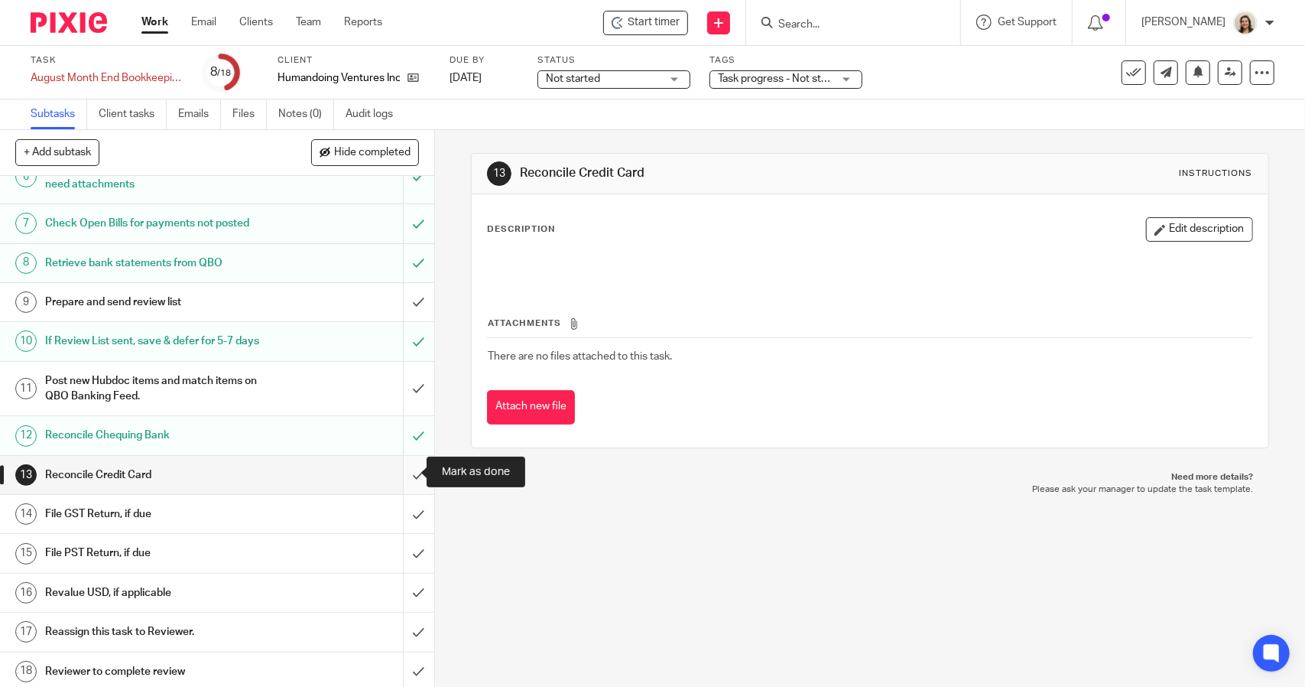
click at [399, 472] on input "submit" at bounding box center [217, 475] width 434 height 38
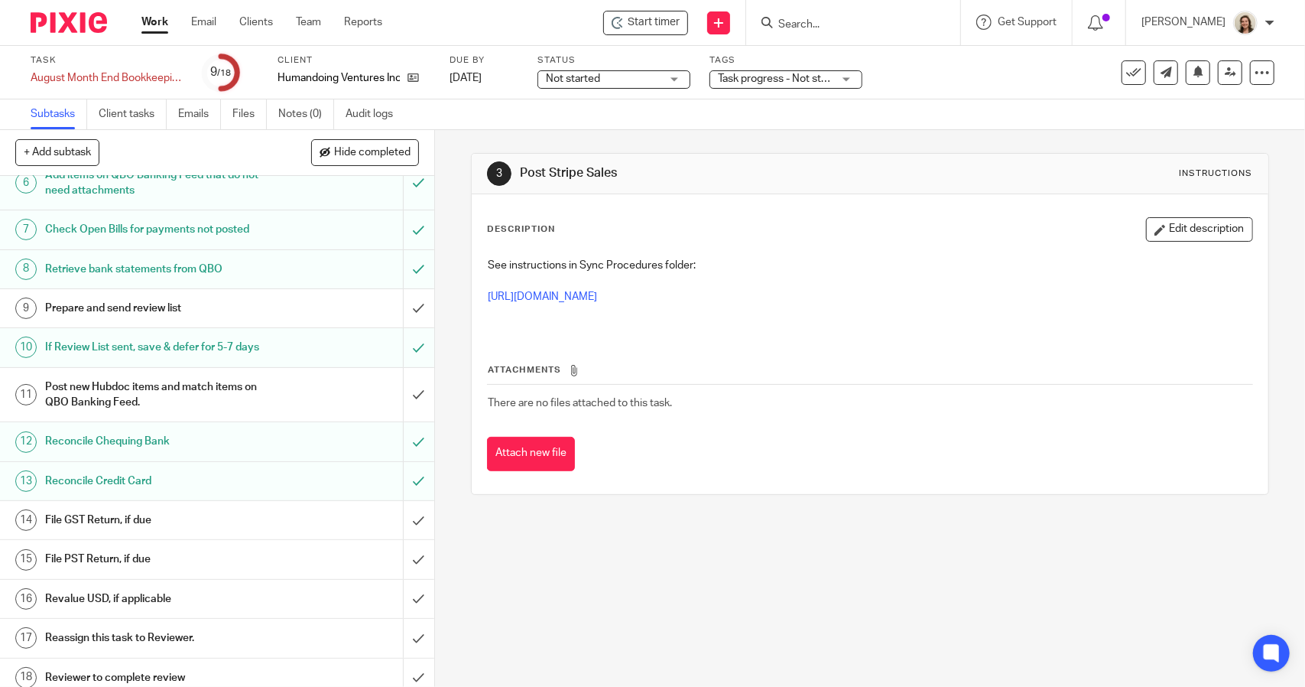
scroll to position [254, 0]
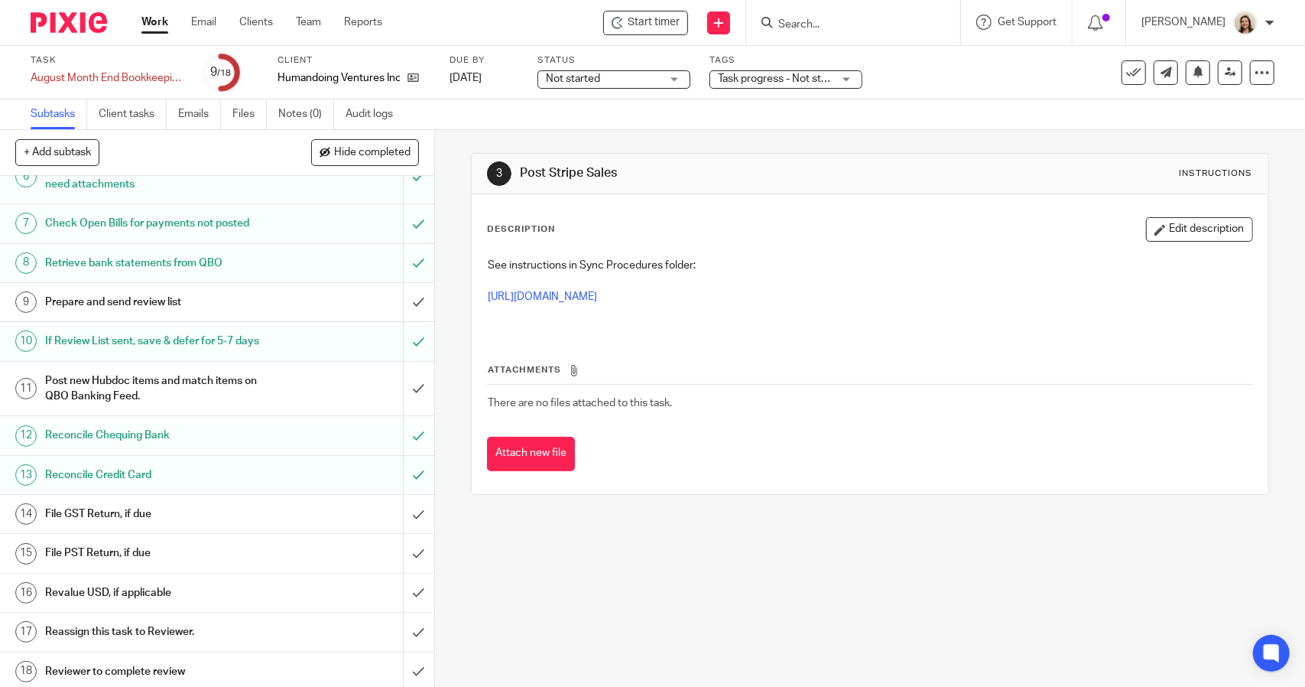
click at [150, 505] on h1 "File GST Return, if due" at bounding box center [159, 513] width 229 height 23
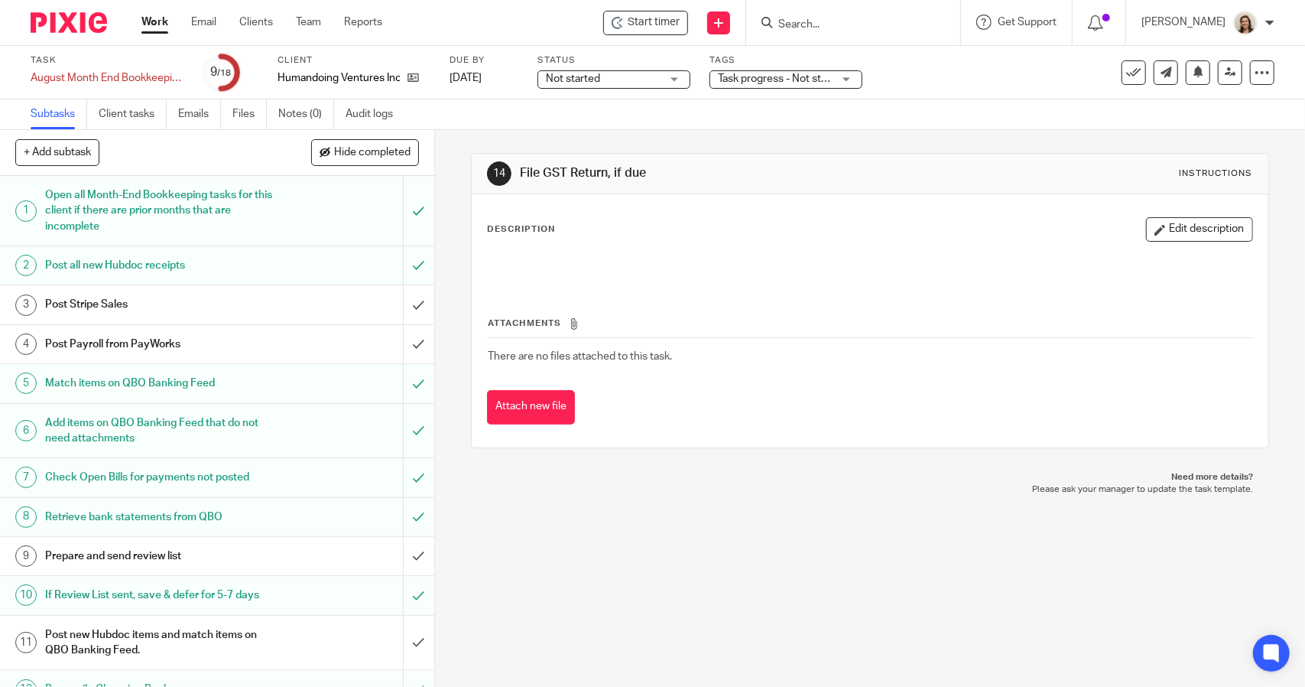
click at [1220, 233] on button "Edit description" at bounding box center [1199, 229] width 107 height 24
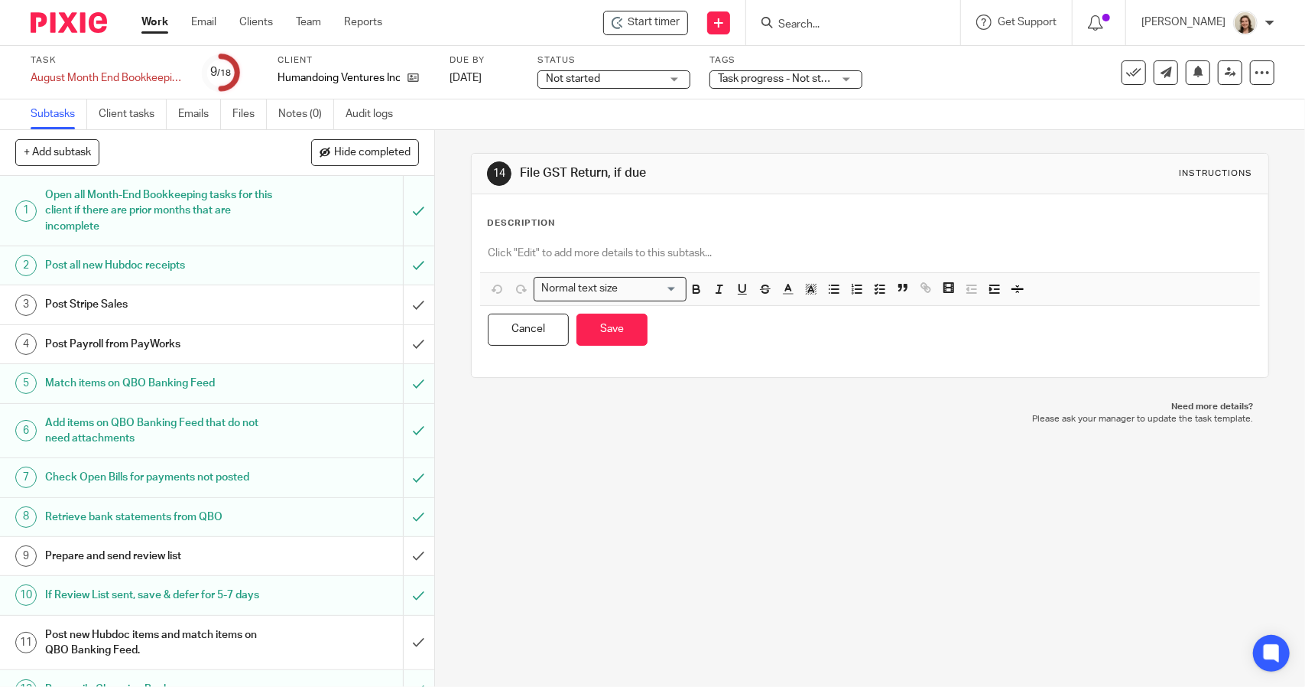
click at [749, 260] on div at bounding box center [869, 255] width 779 height 34
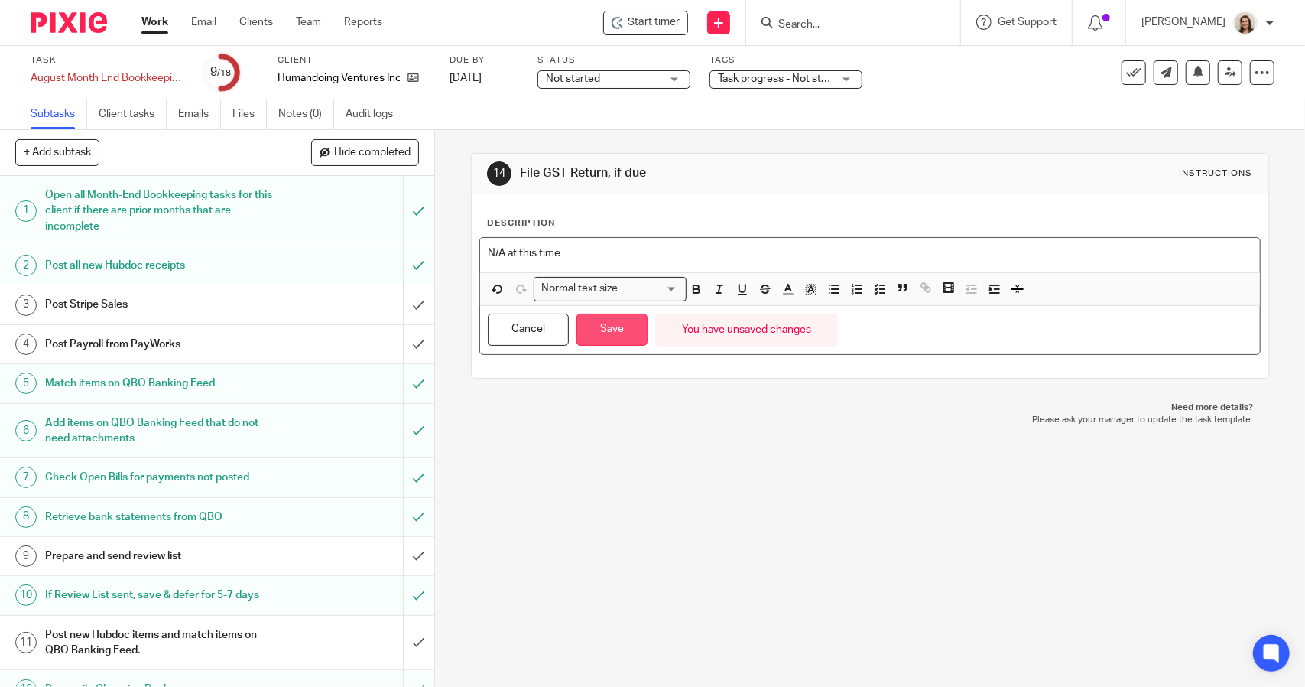
click at [602, 333] on button "Save" at bounding box center [612, 330] width 71 height 33
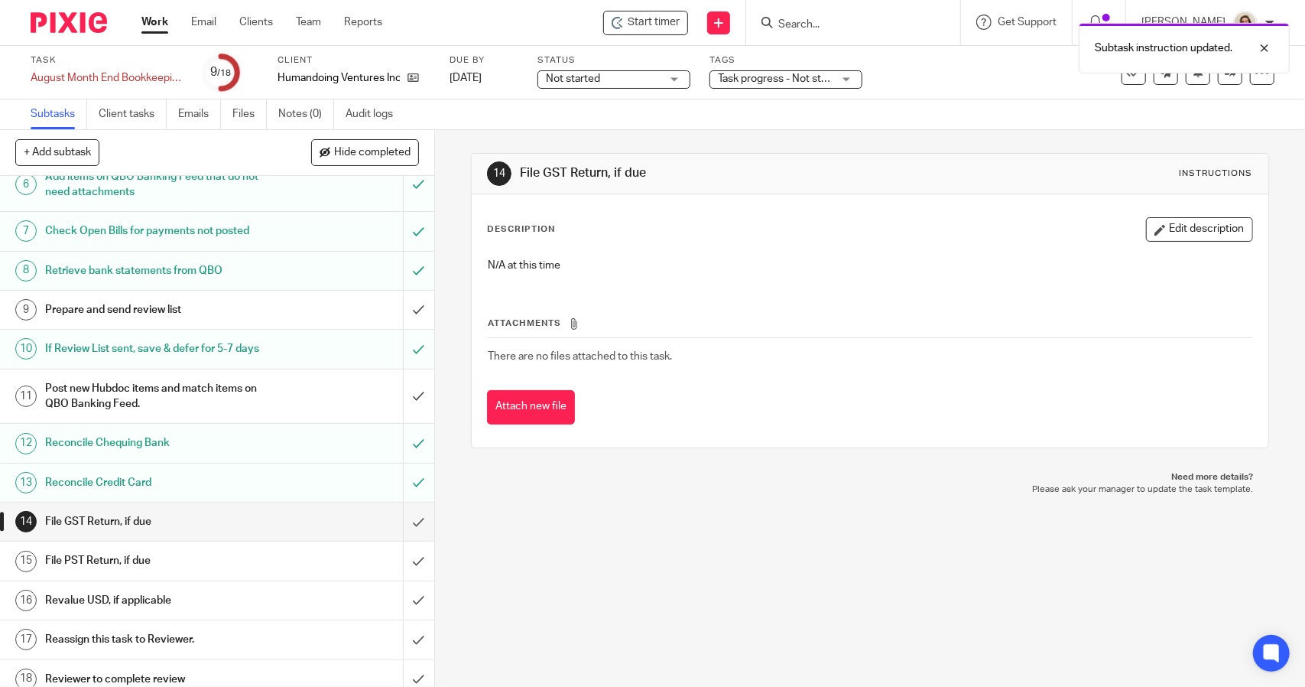
scroll to position [254, 0]
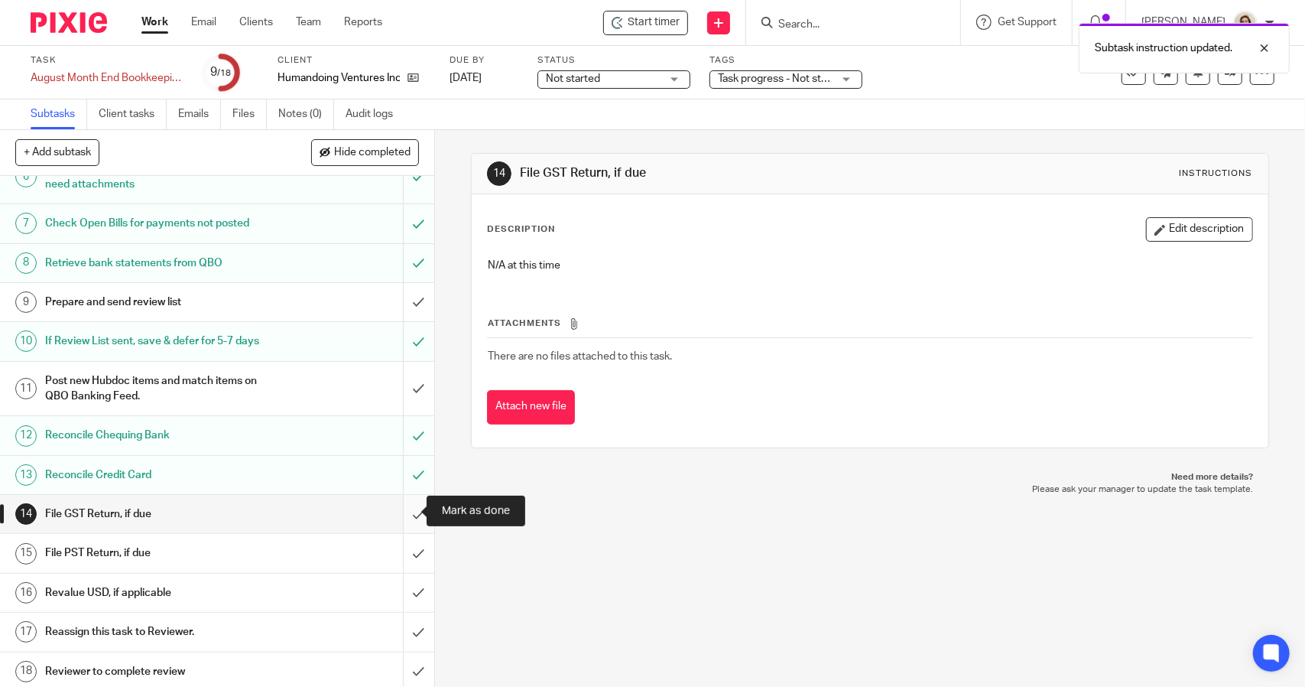
click at [405, 511] on input "submit" at bounding box center [217, 514] width 434 height 38
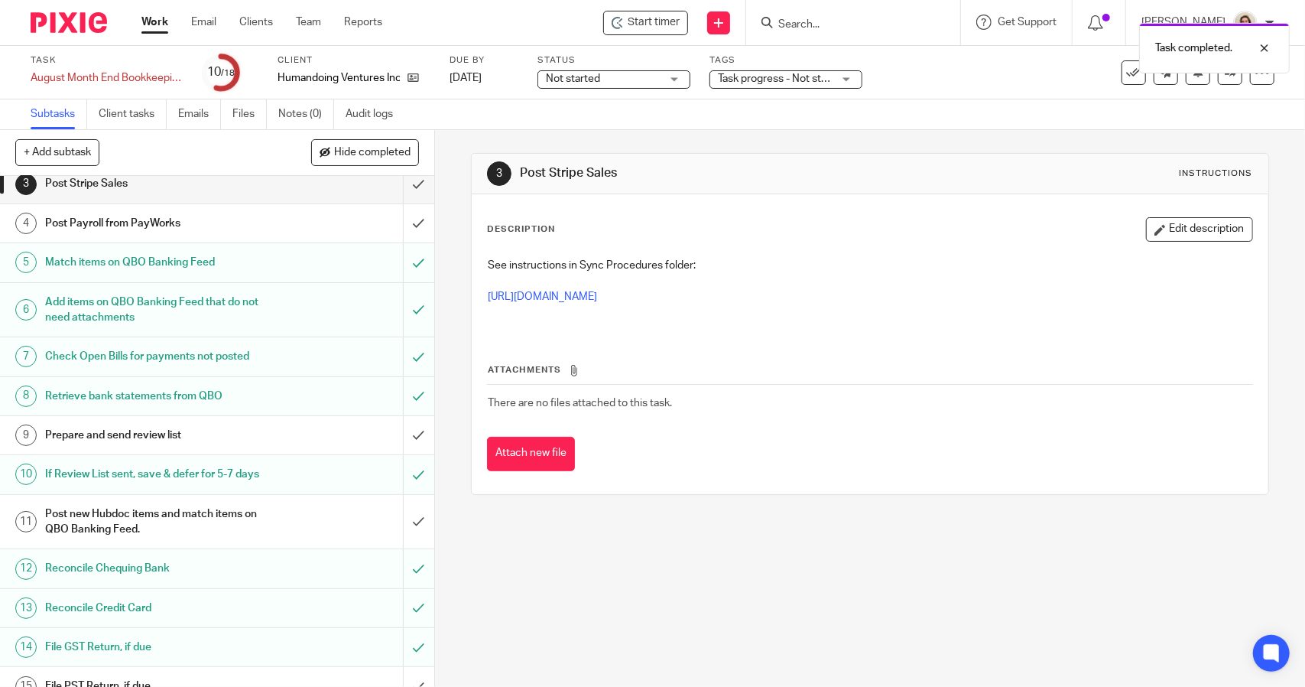
scroll to position [254, 0]
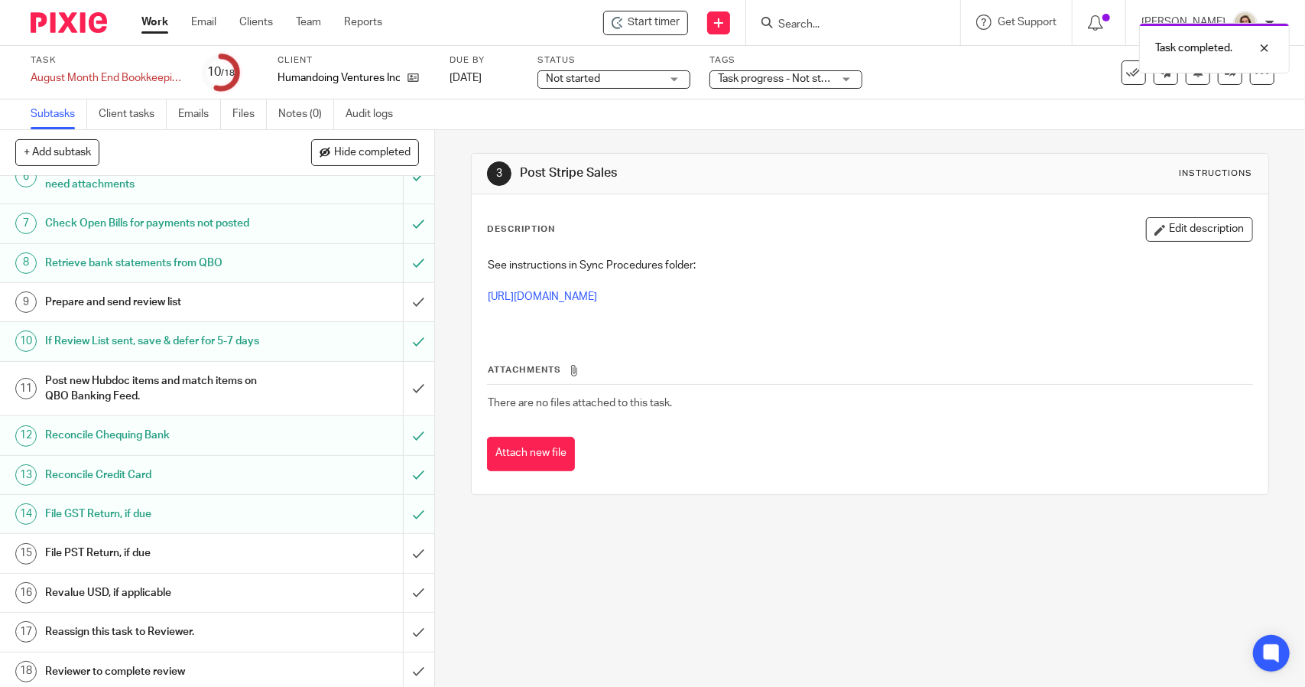
click at [106, 543] on h1 "File PST Return, if due" at bounding box center [159, 552] width 229 height 23
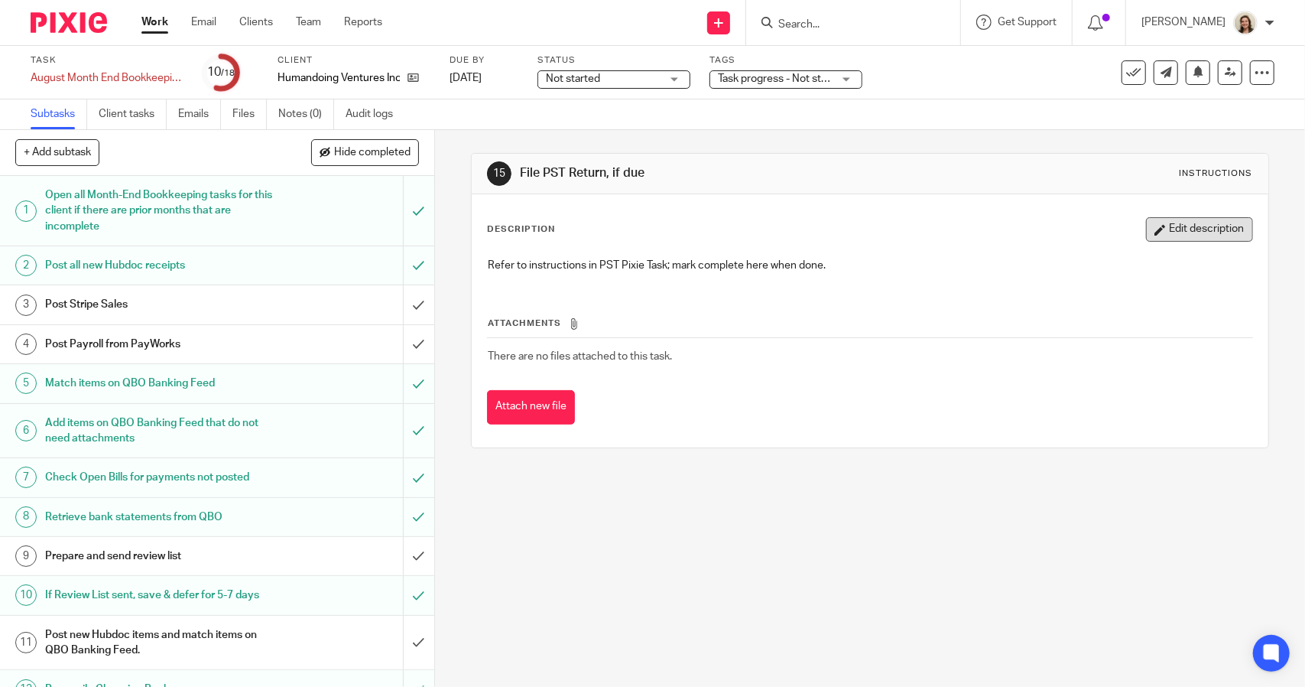
click at [1190, 233] on button "Edit description" at bounding box center [1199, 229] width 107 height 24
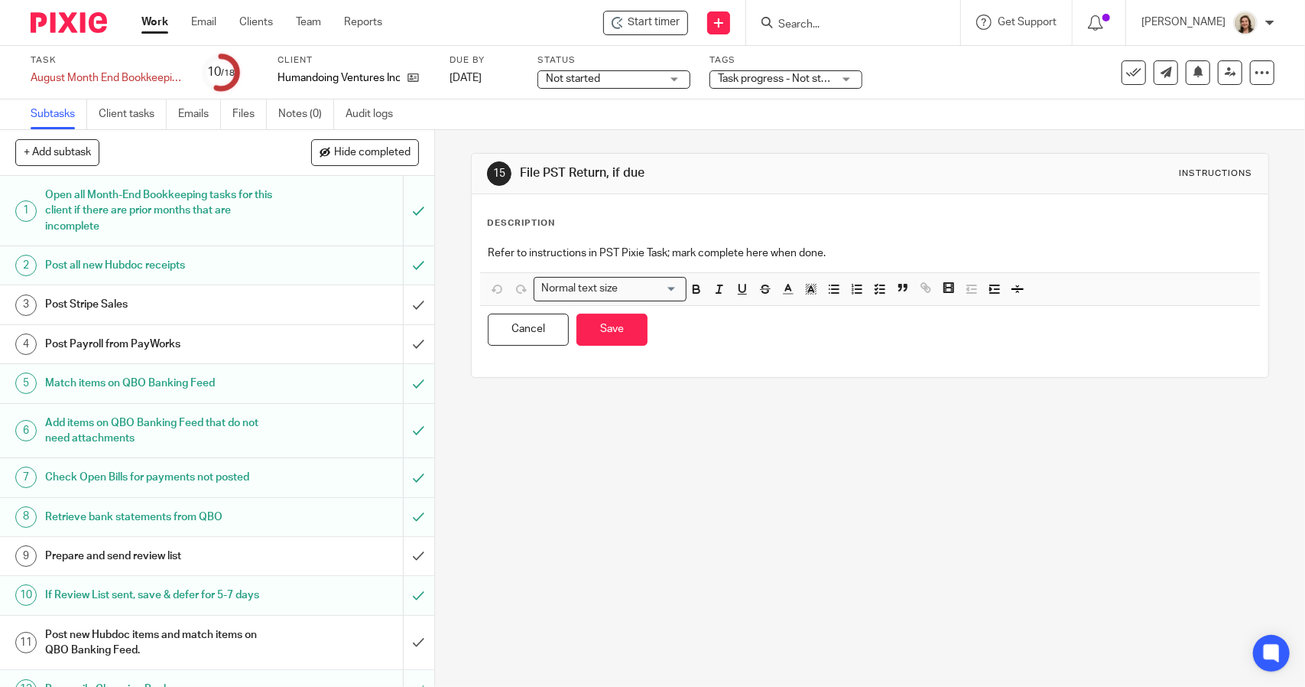
click at [1030, 273] on div "Normal text size Loading... Remove Edit Insert new video Copy and paste the vid…" at bounding box center [869, 288] width 779 height 33
click at [1019, 261] on div "Refer to instructions in PST Pixie Task; mark complete here when done." at bounding box center [869, 255] width 779 height 34
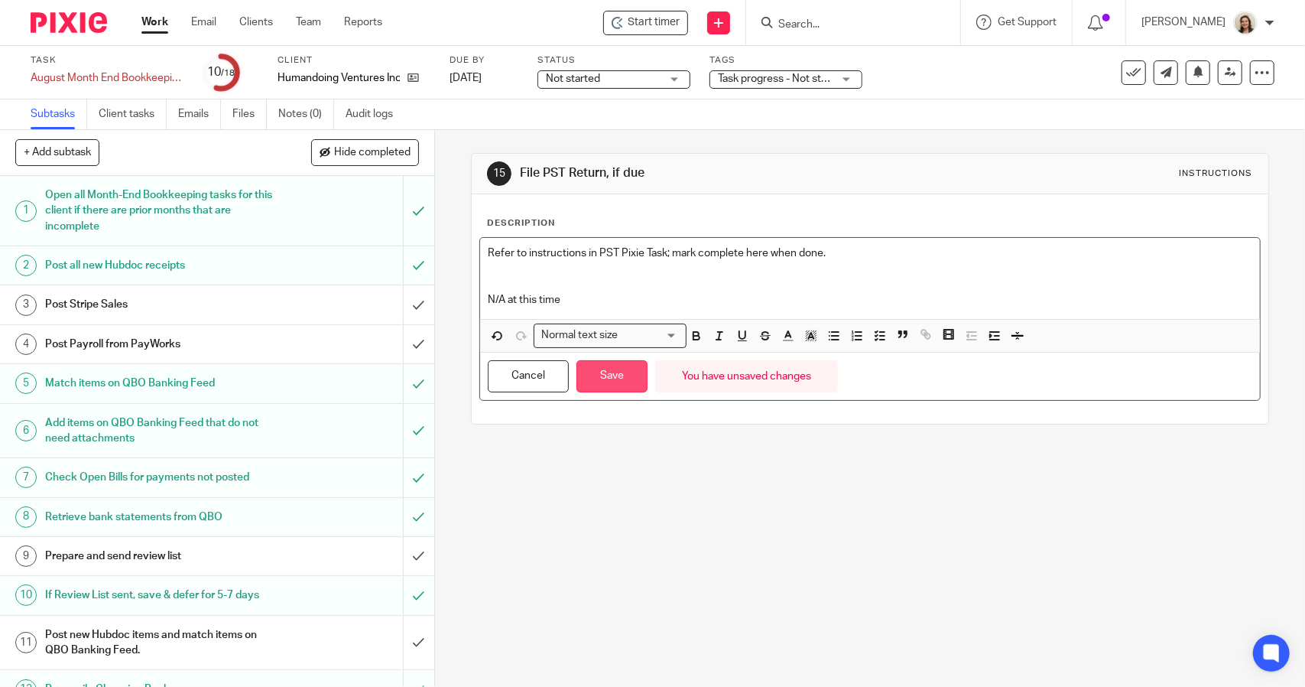
click at [606, 375] on button "Save" at bounding box center [612, 376] width 71 height 33
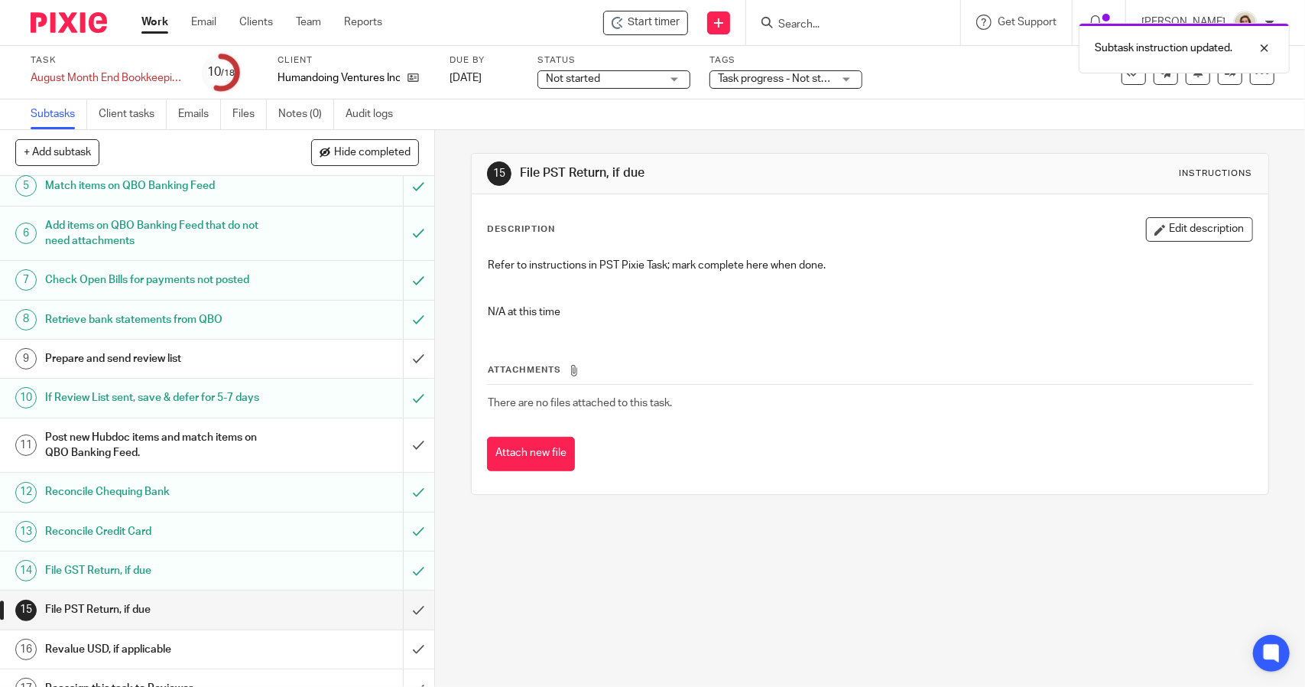
scroll to position [254, 0]
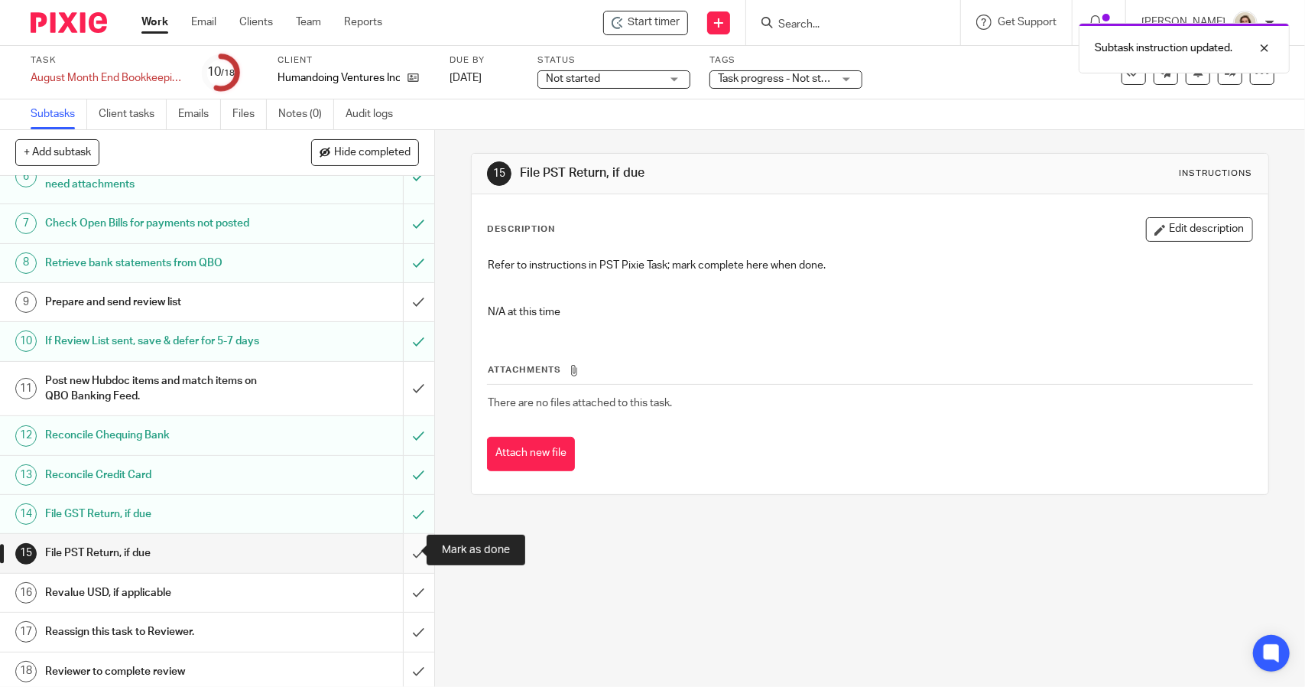
click at [398, 548] on input "submit" at bounding box center [217, 553] width 434 height 38
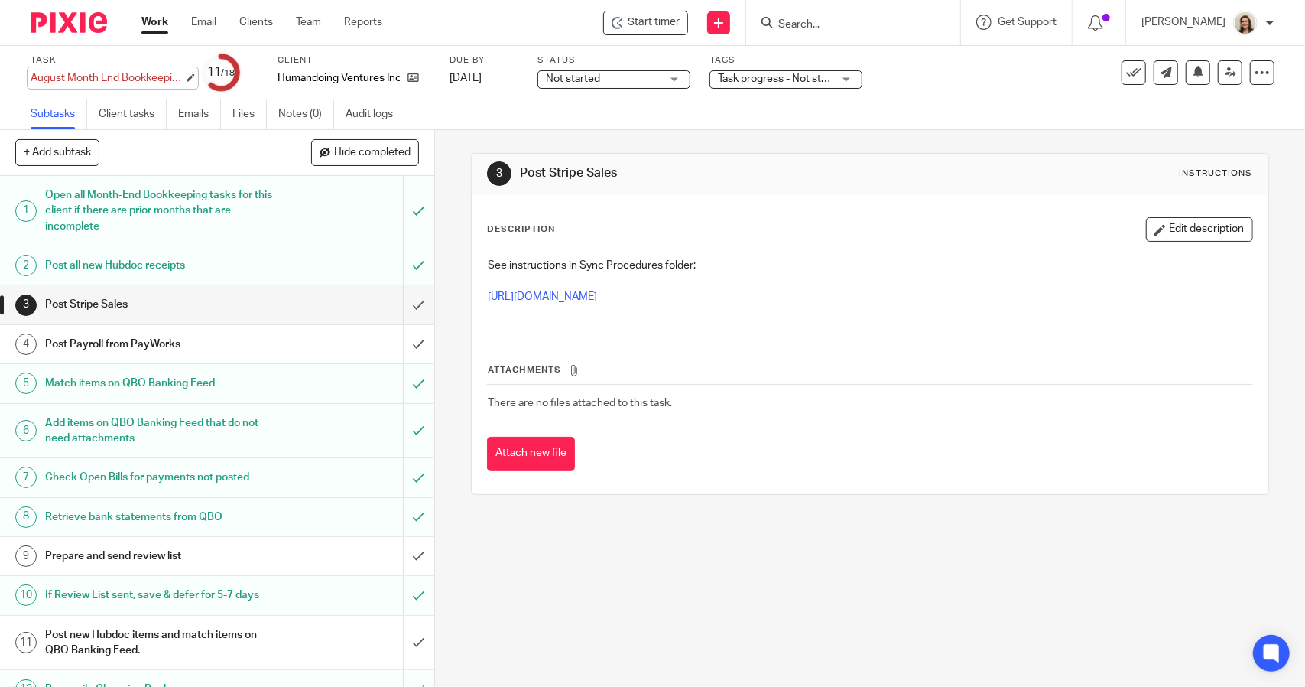
click at [127, 73] on div "August Month End Bookkeeping Save August Month End Bookkeeping" at bounding box center [107, 77] width 153 height 15
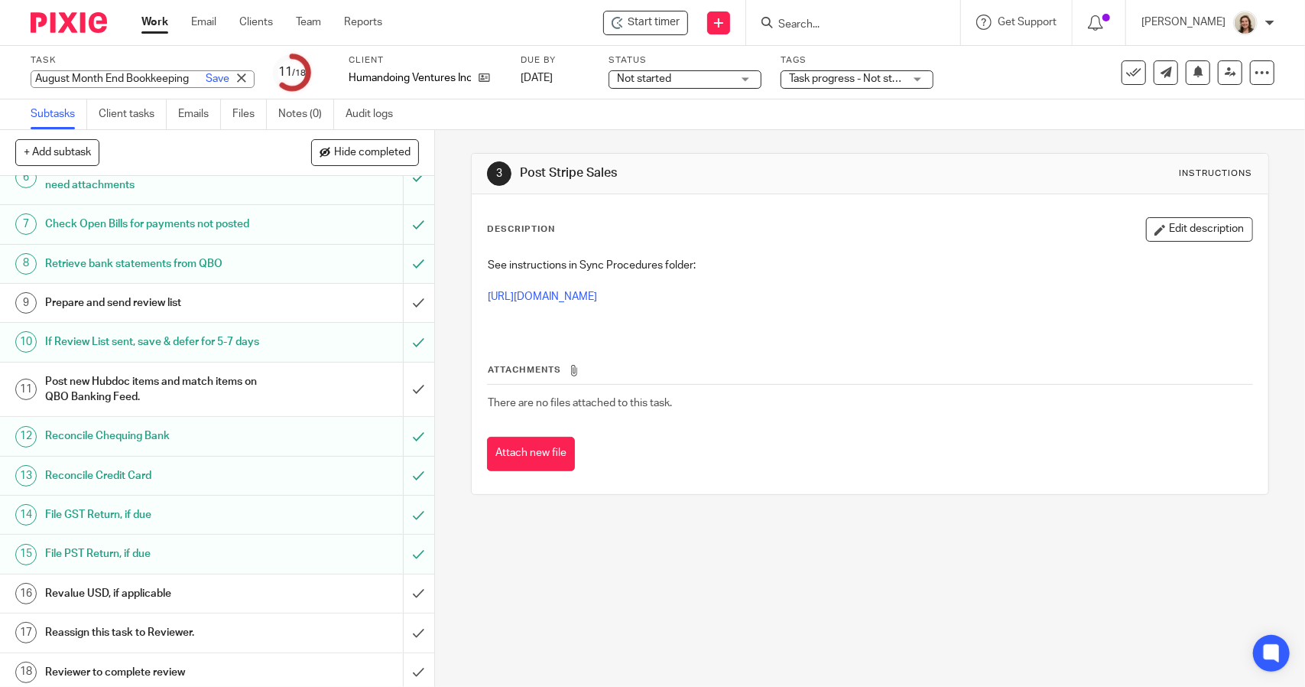
scroll to position [254, 0]
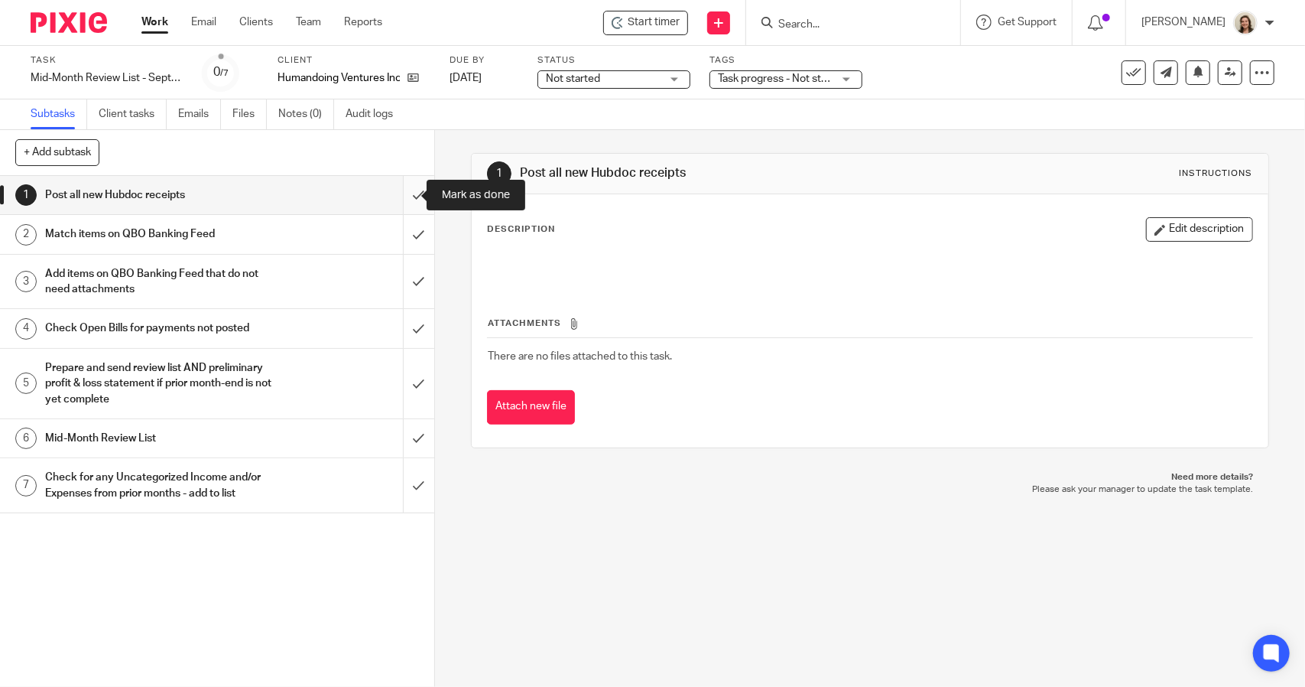
click at [392, 200] on input "submit" at bounding box center [217, 195] width 434 height 38
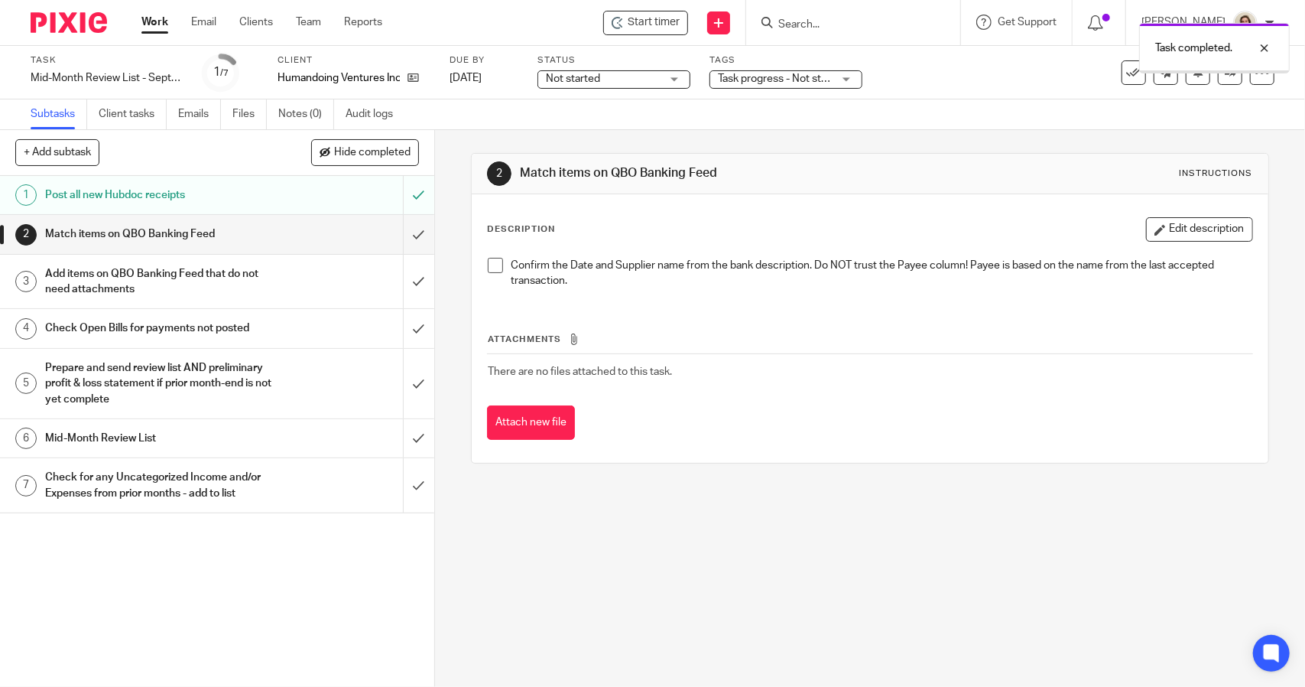
click at [492, 265] on span at bounding box center [495, 265] width 15 height 15
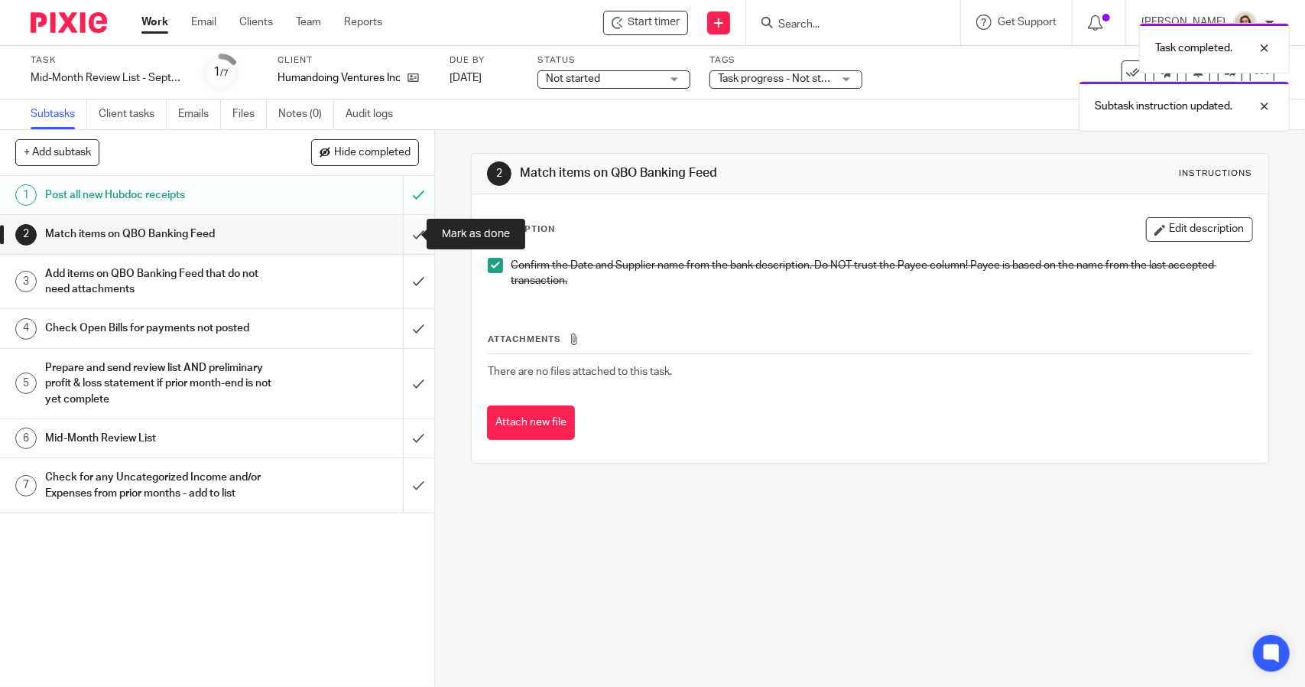
click at [413, 232] on input "submit" at bounding box center [217, 234] width 434 height 38
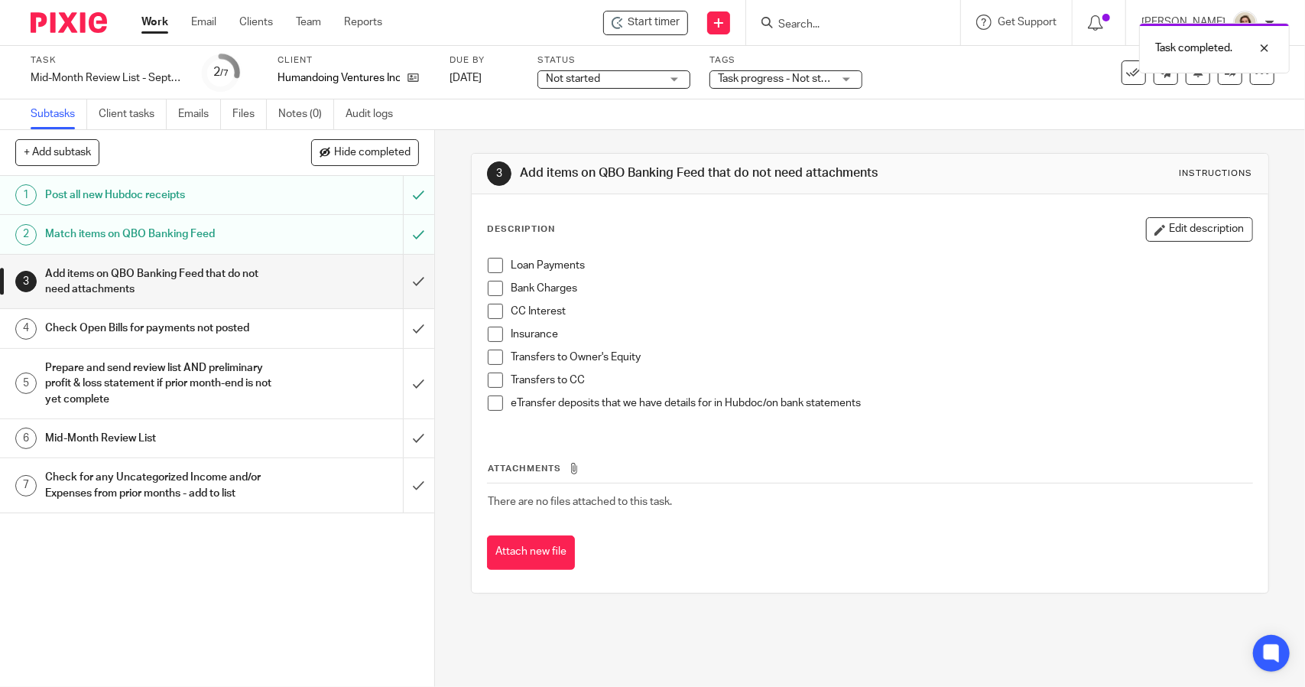
click at [489, 266] on span at bounding box center [495, 265] width 15 height 15
click at [492, 288] on span at bounding box center [495, 288] width 15 height 15
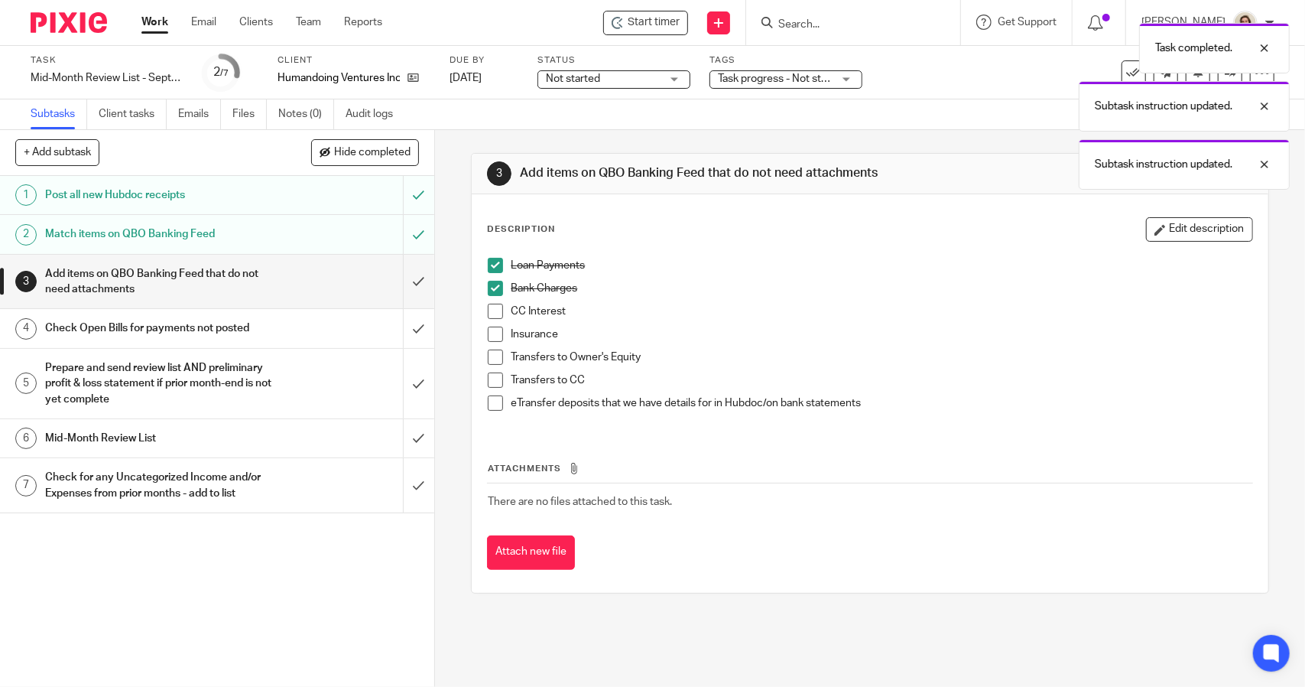
click at [493, 306] on span at bounding box center [495, 311] width 15 height 15
click at [492, 333] on span at bounding box center [495, 334] width 15 height 15
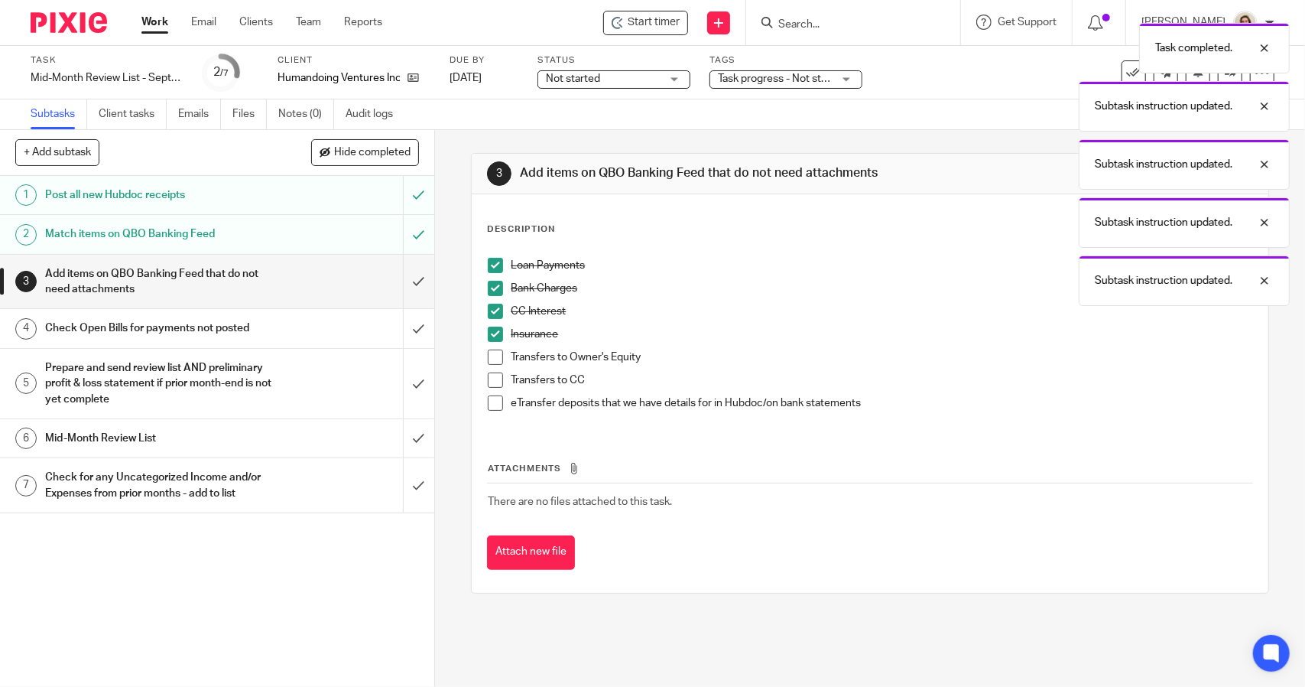
click at [490, 360] on span at bounding box center [495, 356] width 15 height 15
click at [492, 379] on span at bounding box center [495, 379] width 15 height 15
click at [493, 405] on span at bounding box center [495, 402] width 15 height 15
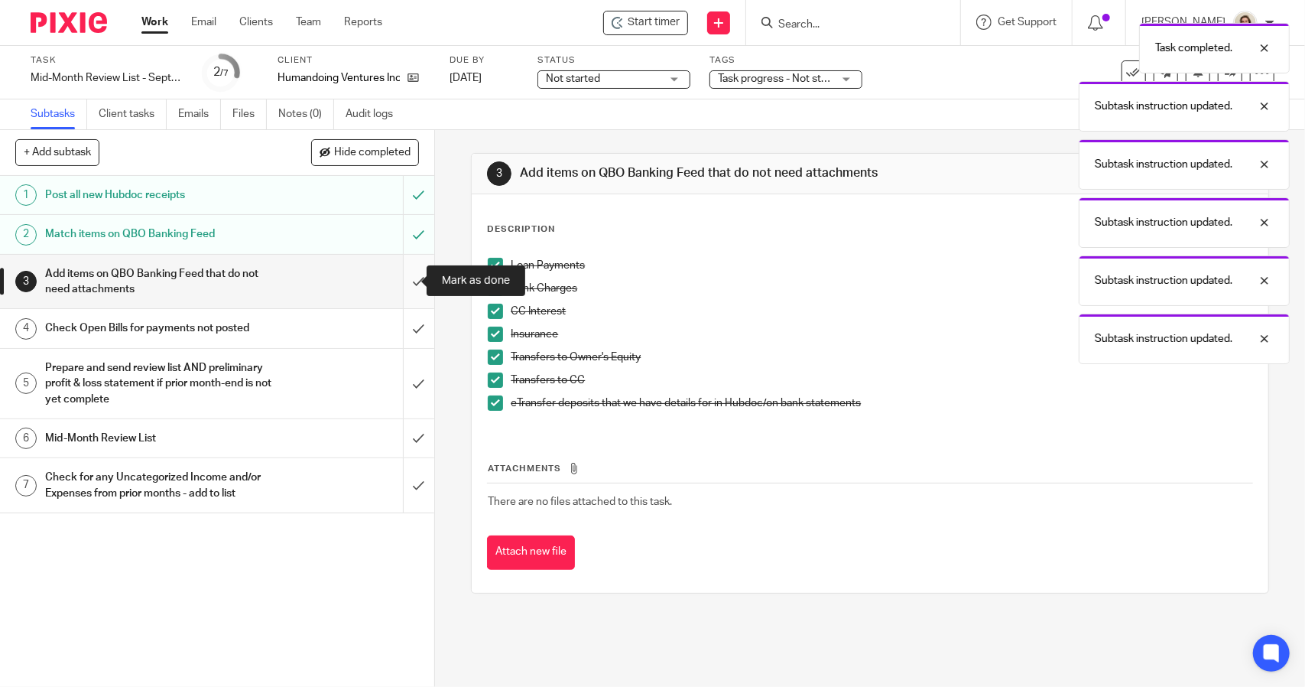
click at [393, 278] on input "submit" at bounding box center [217, 282] width 434 height 54
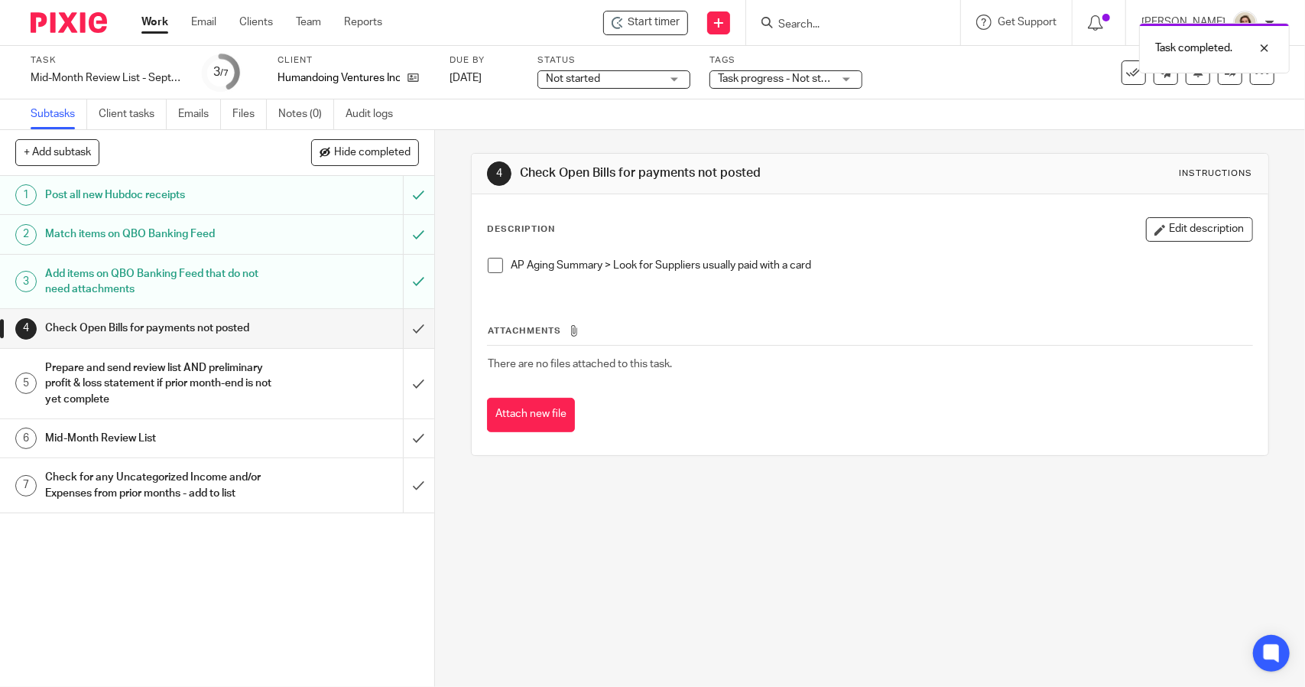
click at [493, 267] on span at bounding box center [495, 265] width 15 height 15
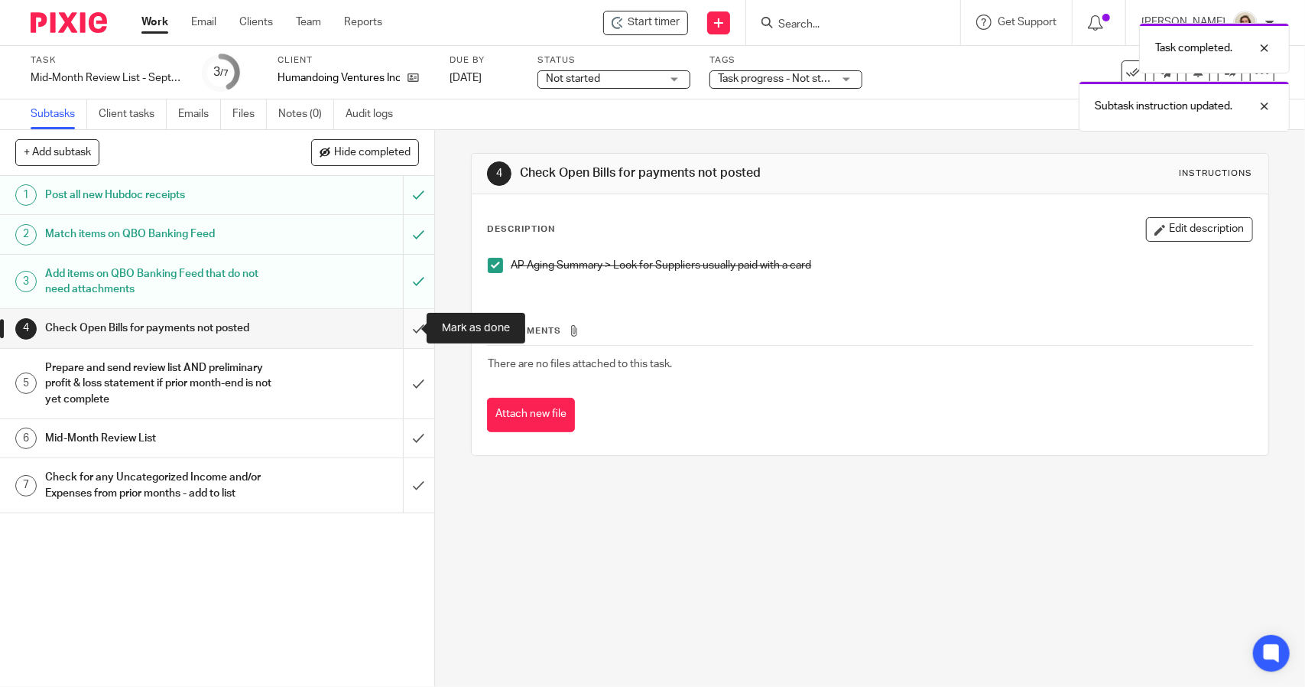
click at [395, 321] on input "submit" at bounding box center [217, 328] width 434 height 38
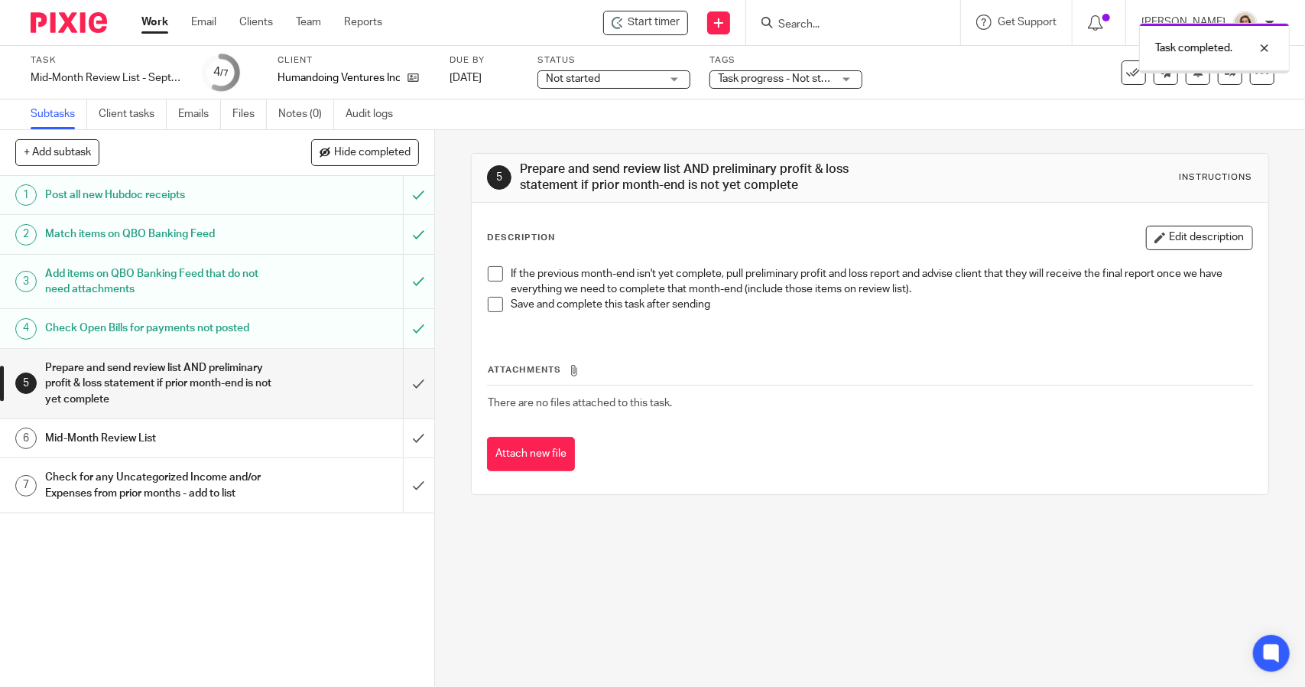
click at [493, 278] on span at bounding box center [495, 273] width 15 height 15
click at [488, 308] on span at bounding box center [495, 304] width 15 height 15
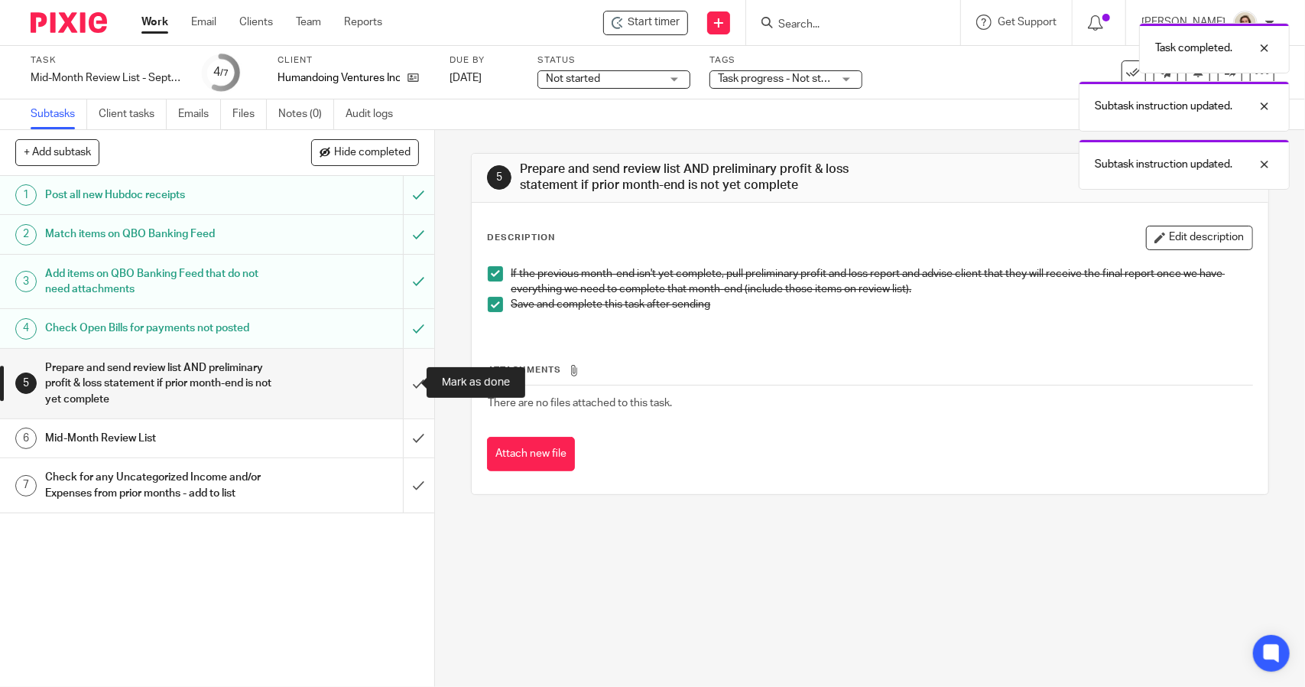
click at [402, 379] on input "submit" at bounding box center [217, 384] width 434 height 70
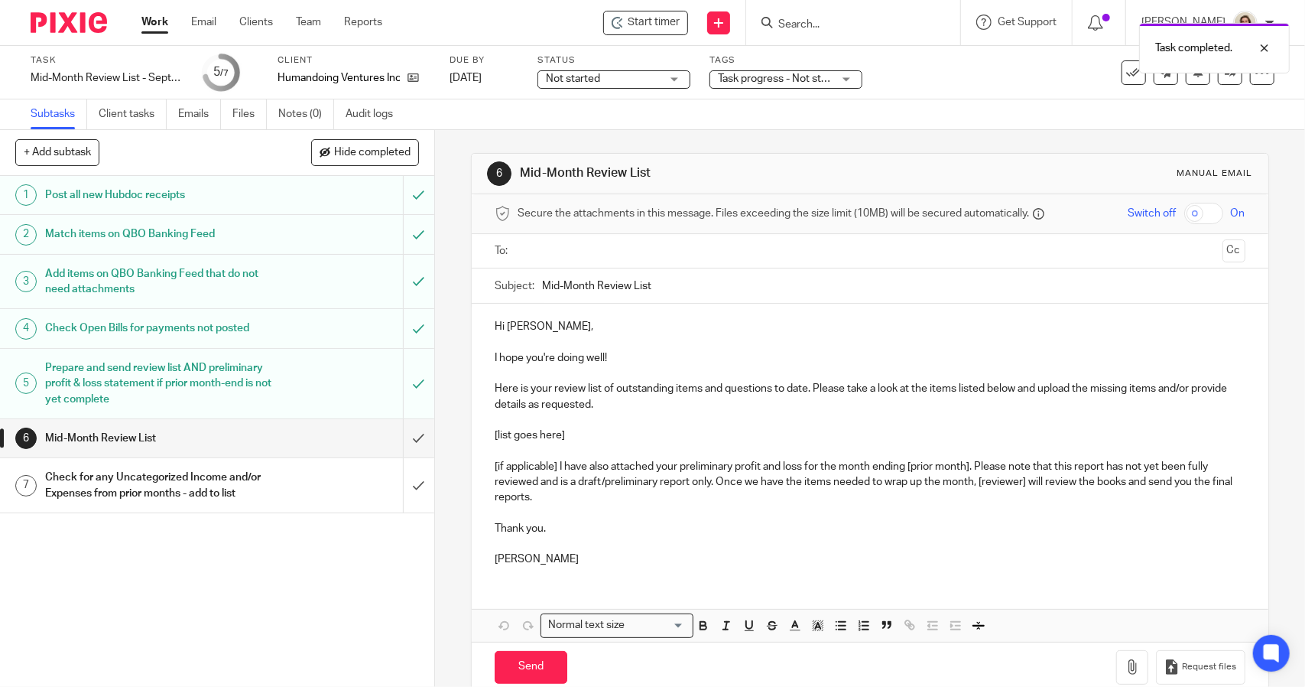
click at [543, 284] on input "Mid-Month Review List" at bounding box center [893, 285] width 703 height 34
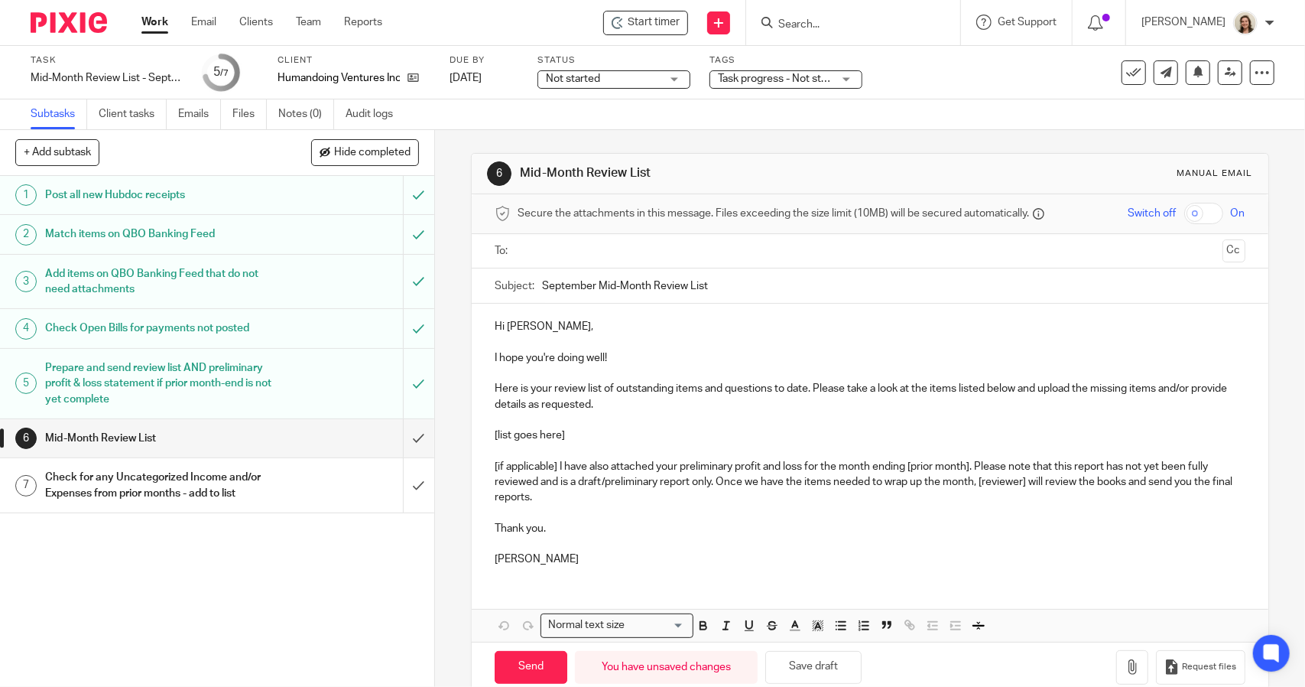
type input "September Mid-Month Review List"
drag, startPoint x: 564, startPoint y: 432, endPoint x: 483, endPoint y: 432, distance: 81.8
click at [483, 432] on div "Hi Daniel, I hope you're doing well! Here is your review list of outstanding it…" at bounding box center [870, 441] width 796 height 275
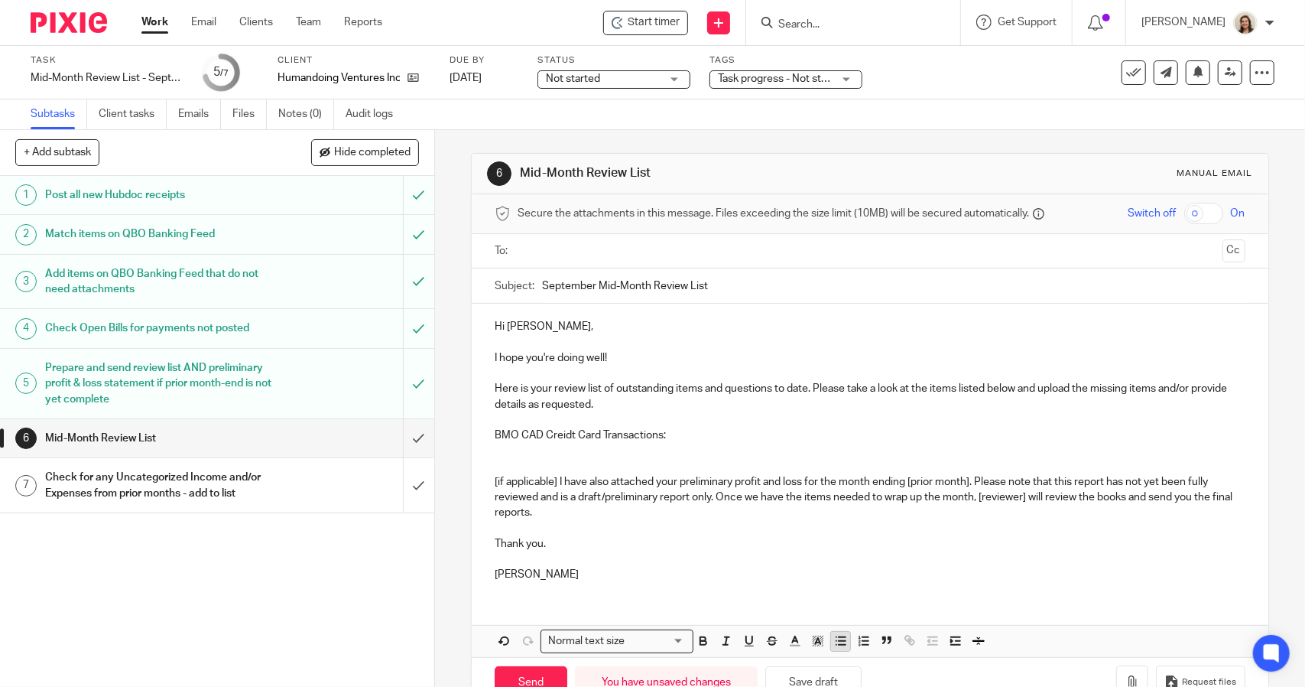
click at [834, 641] on icon "button" at bounding box center [841, 641] width 14 height 14
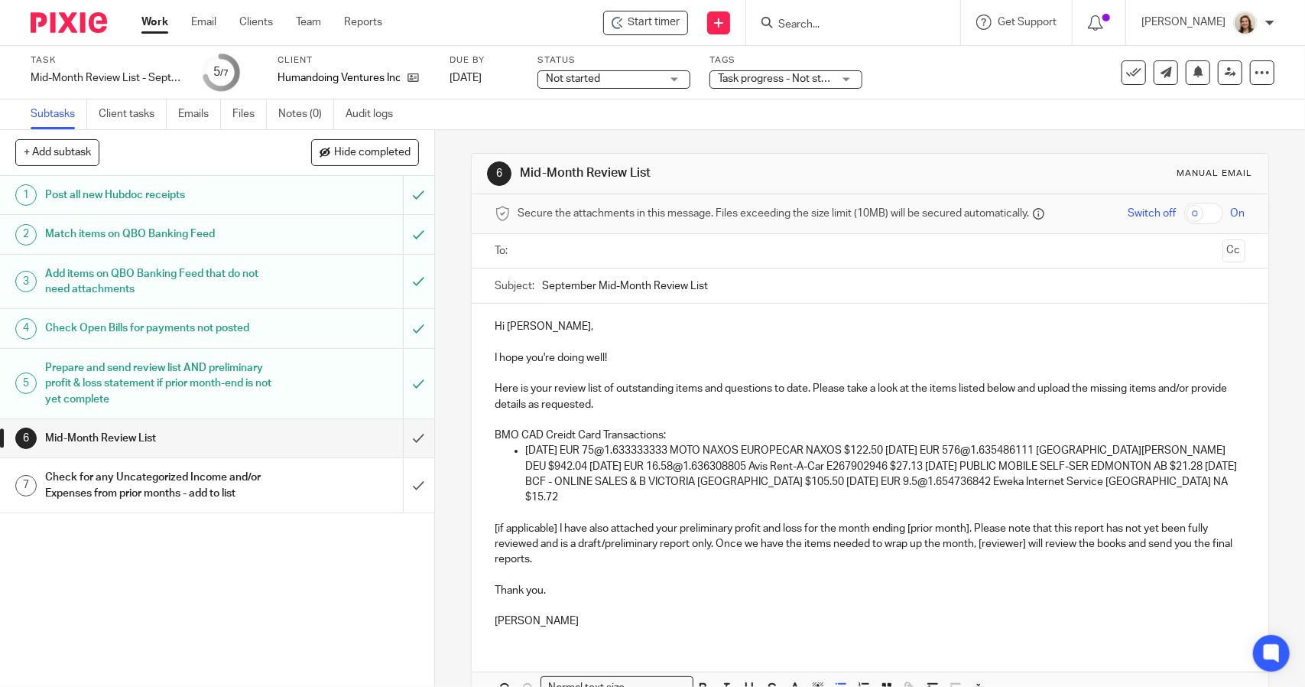
click at [911, 447] on p "07/31/2025 EUR 75@1.633333333 MOTO NAXOS EUROPECAR NAXOS $122.50 08/04/2025 EUR…" at bounding box center [885, 474] width 720 height 62
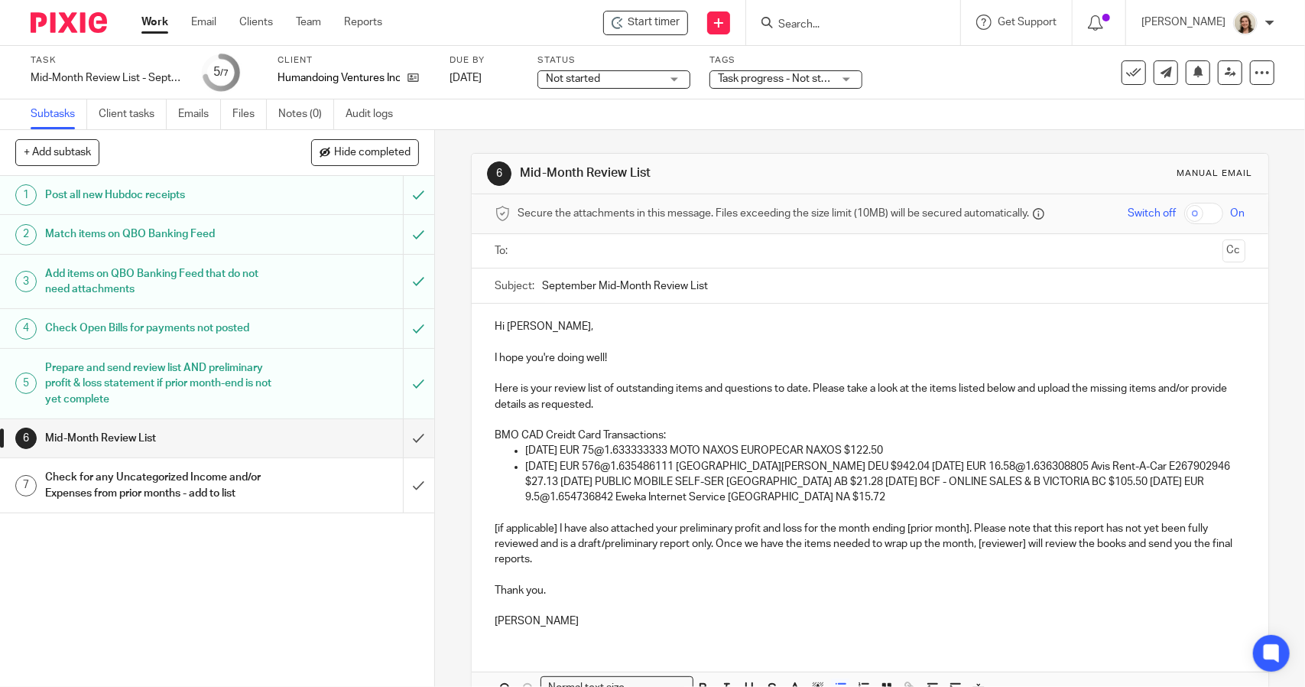
click at [893, 465] on p "08/04/2025 EUR 576@1.635486111 Hotel Augustin Muenchen DEU $942.04 08/07/2025 E…" at bounding box center [885, 482] width 720 height 47
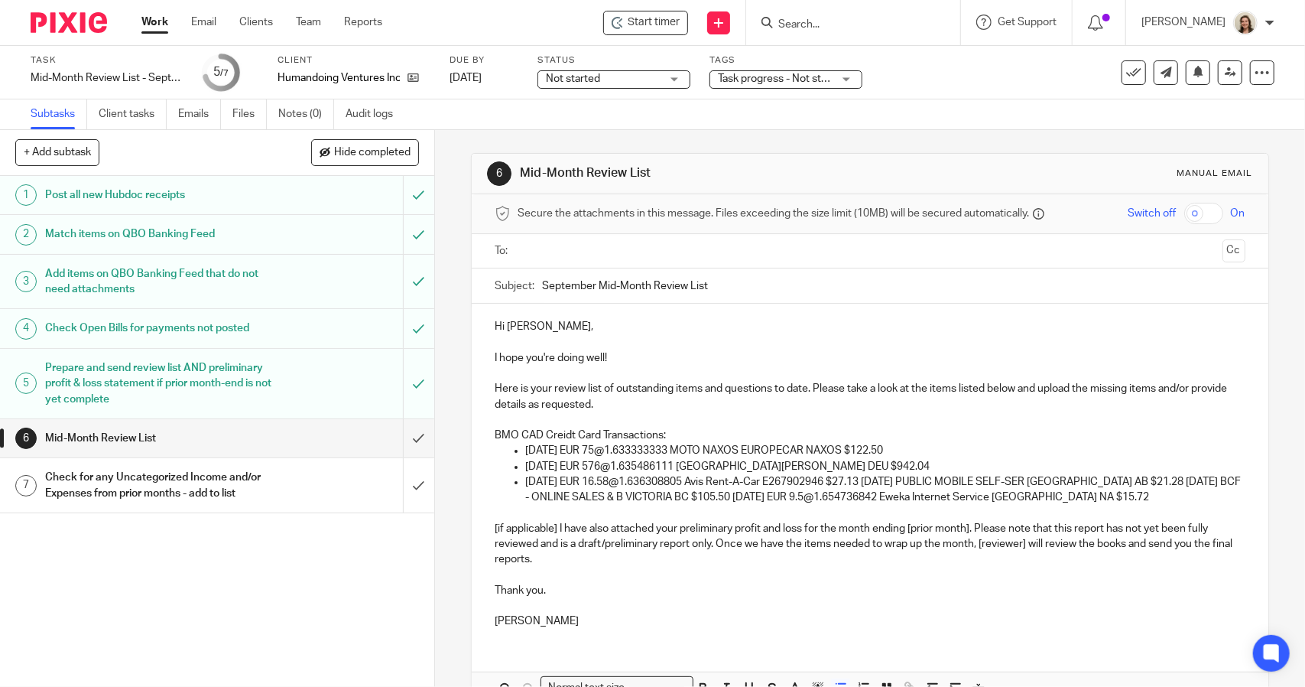
click at [889, 480] on p "08/07/2025 EUR 16.58@1.636308805 Avis Rent-A-Car E267902946 $27.13 08/07/2025 P…" at bounding box center [885, 489] width 720 height 31
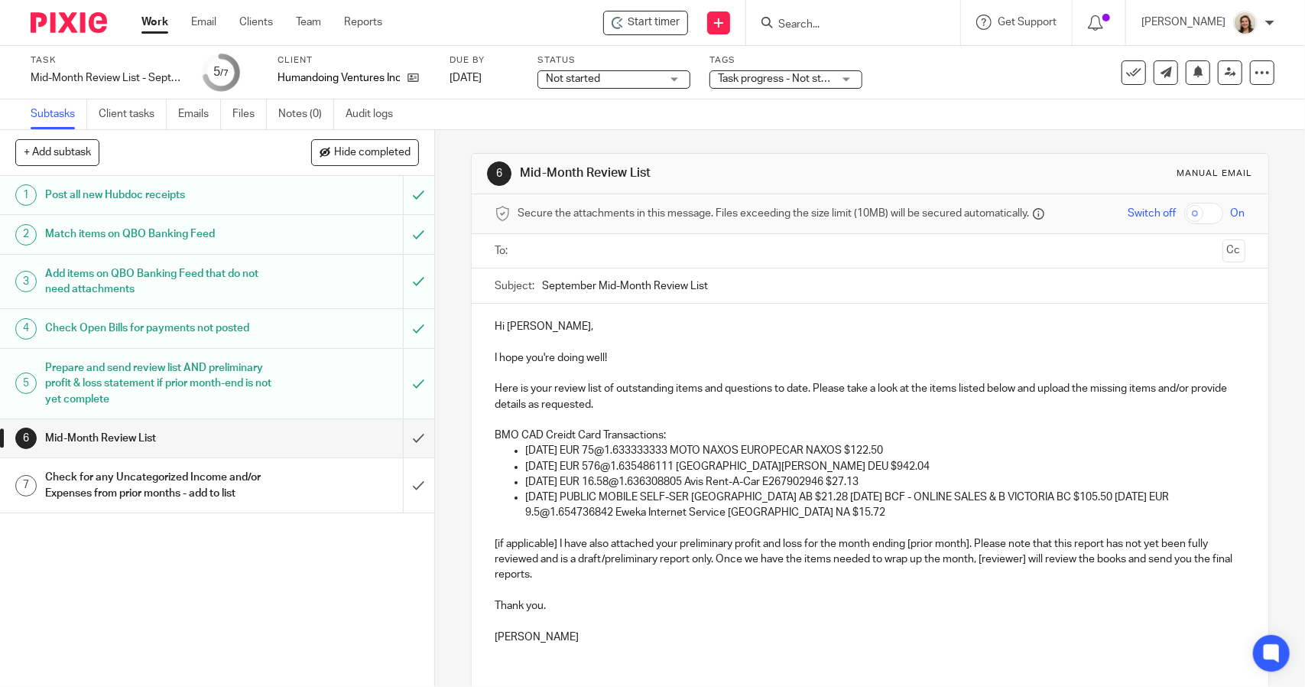
click at [827, 496] on p "08/07/2025 PUBLIC MOBILE SELF-SER EDMONTON AB $21.28 08/27/2025 BCF - ONLINE SA…" at bounding box center [885, 504] width 720 height 31
click at [812, 512] on p "08/27/2025 BCF - ONLINE SALES & B VICTORIA BC $105.50 08/28/2025 EUR 9.5@1.6547…" at bounding box center [885, 512] width 720 height 15
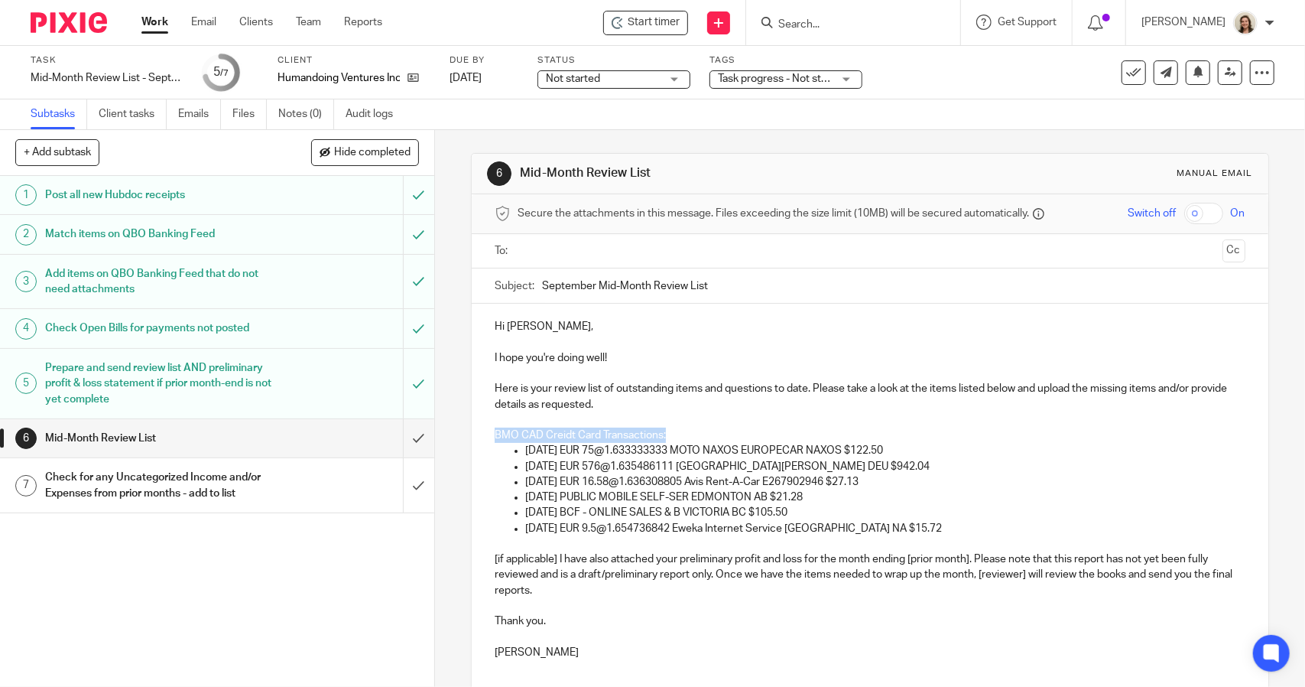
drag, startPoint x: 673, startPoint y: 434, endPoint x: 488, endPoint y: 427, distance: 185.2
click at [488, 427] on div "Hi Daniel, I hope you're doing well! Here is your review list of outstanding it…" at bounding box center [870, 488] width 796 height 368
click at [960, 476] on p "08/07/2025 EUR 16.58@1.636308805 Avis Rent-A-Car E267902946 $27.13" at bounding box center [885, 481] width 720 height 15
click at [914, 438] on p "BMO CAD Creidt Card Transactions:" at bounding box center [870, 434] width 750 height 15
click at [912, 450] on p "07/31/2025 EUR 75@1.633333333 MOTO NAXOS EUROPECAR NAXOS $122.50" at bounding box center [885, 450] width 720 height 15
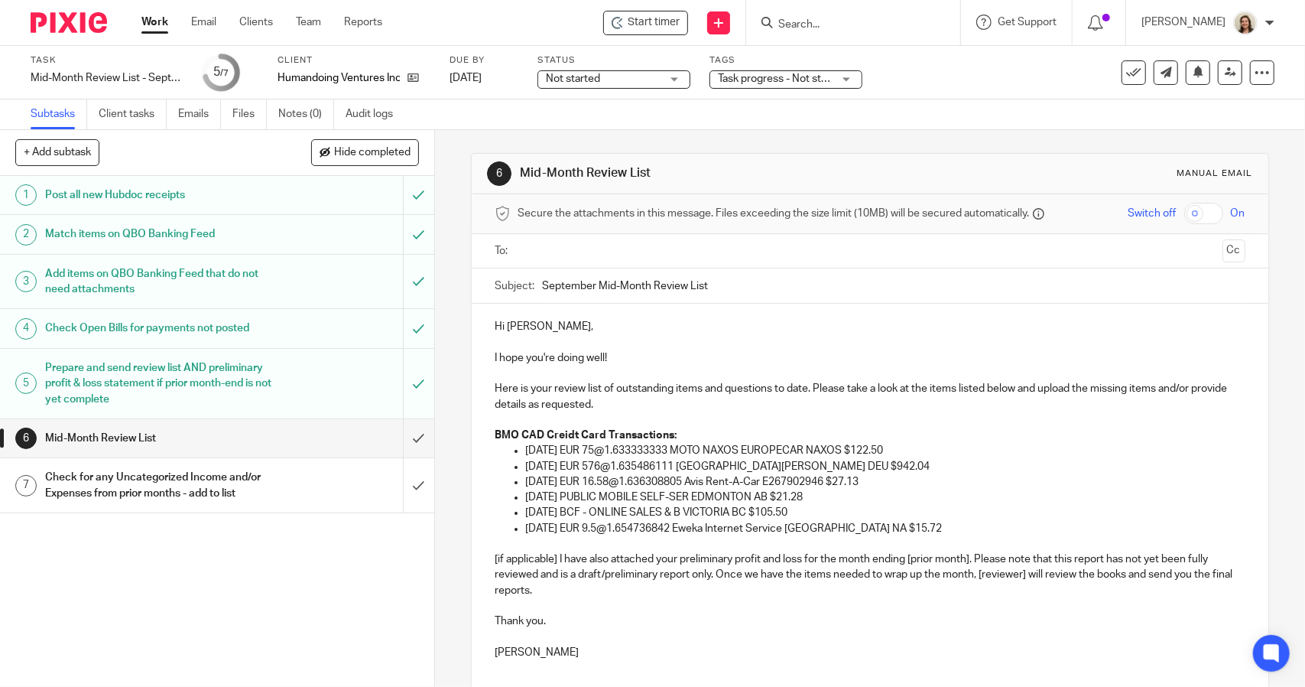
click at [896, 461] on p "08/04/2025 EUR 576@1.635486111 Hotel Augustin Muenchen DEU $942.04" at bounding box center [885, 466] width 720 height 15
click at [895, 474] on p "08/07/2025 EUR 16.58@1.636308805 Avis Rent-A-Car E267902946 $27.13" at bounding box center [885, 481] width 720 height 15
click at [840, 490] on p "08/07/2025 PUBLIC MOBILE SELF-SER EDMONTON AB $21.28" at bounding box center [885, 496] width 720 height 15
click at [830, 511] on p "08/27/2025 BCF - ONLINE SALES & B VICTORIA BC $105.50" at bounding box center [885, 512] width 720 height 15
click at [931, 526] on p "08/28/2025 EUR 9.5@1.654736842 Eweka Internet Service HAARLEM NA $15.72" at bounding box center [885, 528] width 720 height 15
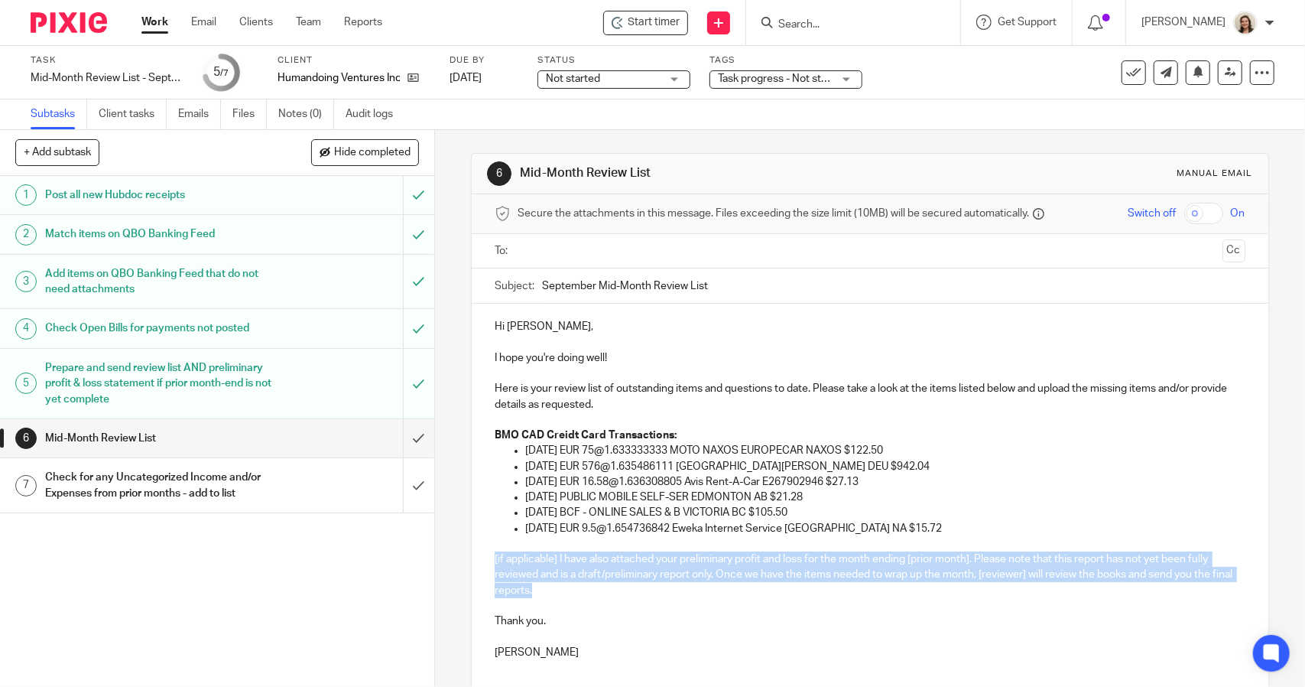
drag, startPoint x: 552, startPoint y: 592, endPoint x: 476, endPoint y: 562, distance: 81.4
click at [476, 562] on div "Hi Daniel, I hope you're doing well! Here is your review list of outstanding it…" at bounding box center [870, 488] width 796 height 368
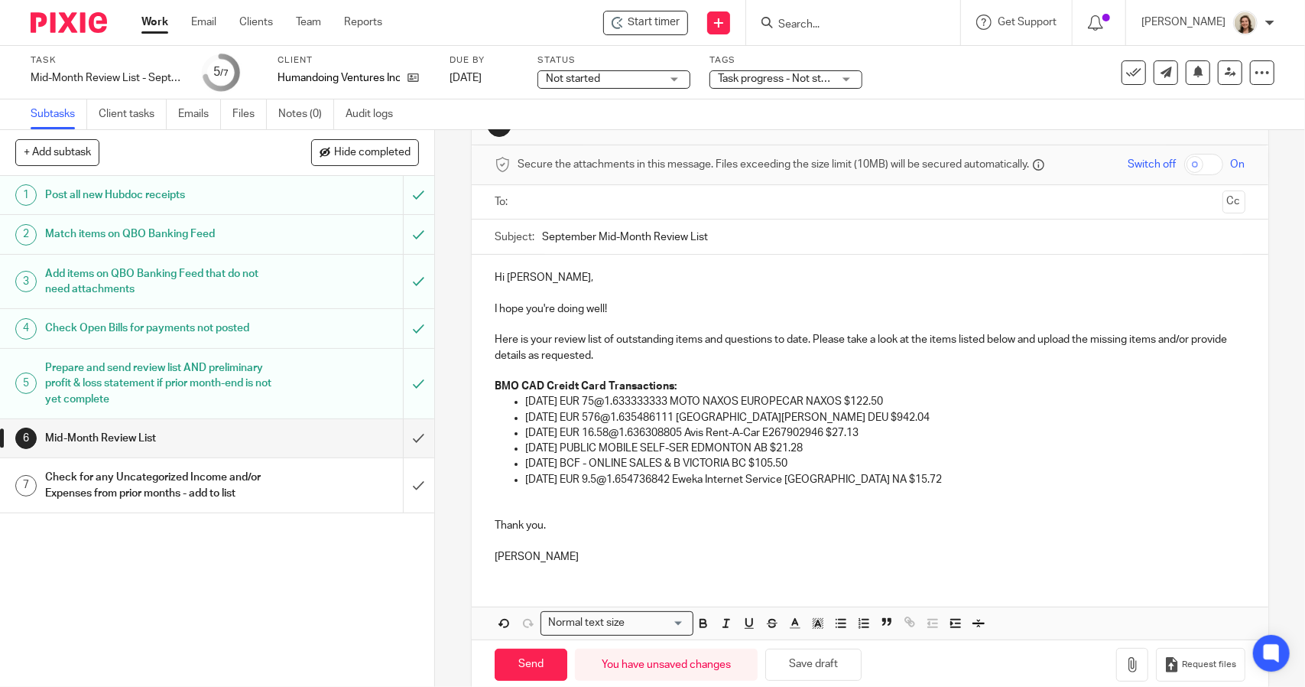
scroll to position [72, 0]
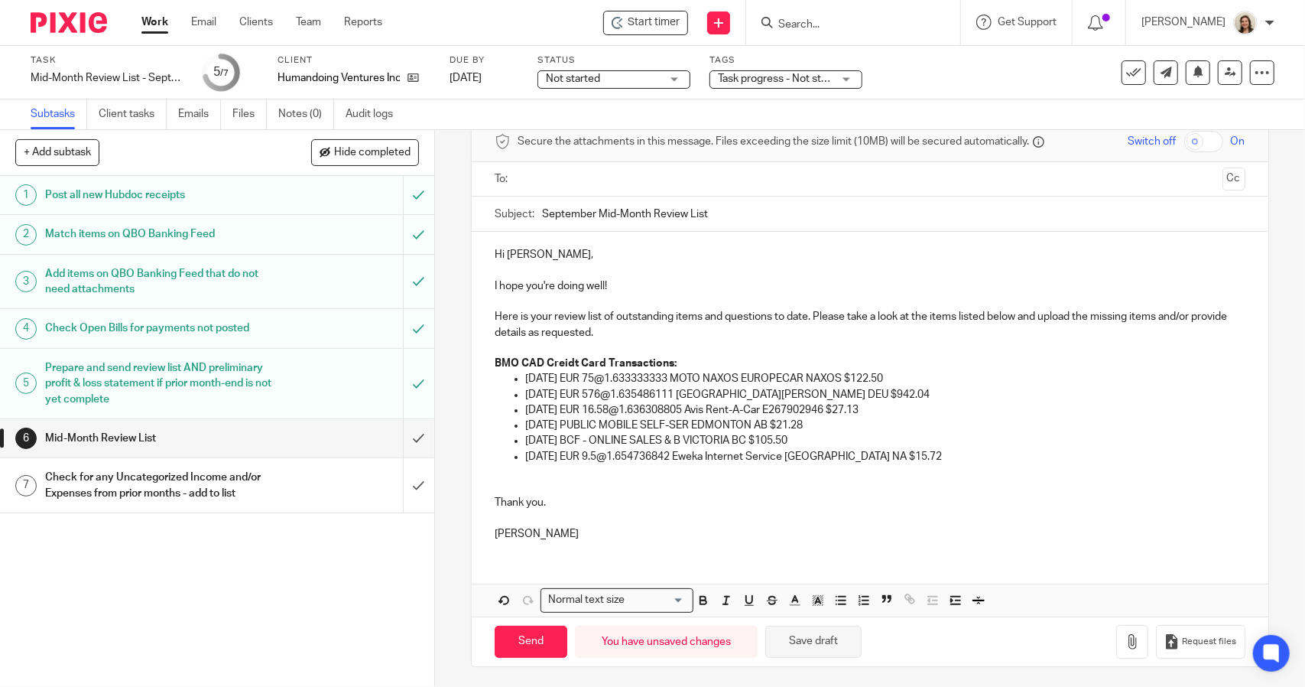
click at [830, 646] on button "Save draft" at bounding box center [813, 642] width 96 height 33
click at [628, 288] on p "I hope you're doing well!" at bounding box center [870, 285] width 750 height 15
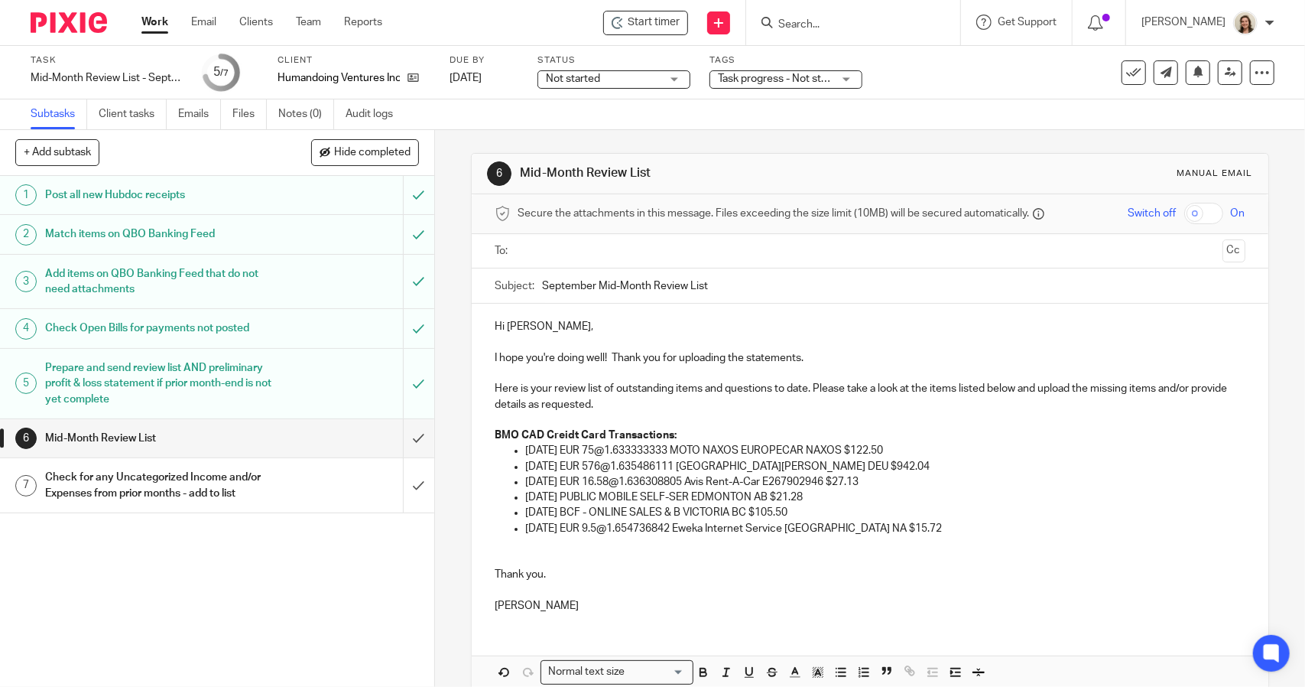
click at [590, 252] on input "text" at bounding box center [869, 251] width 693 height 18
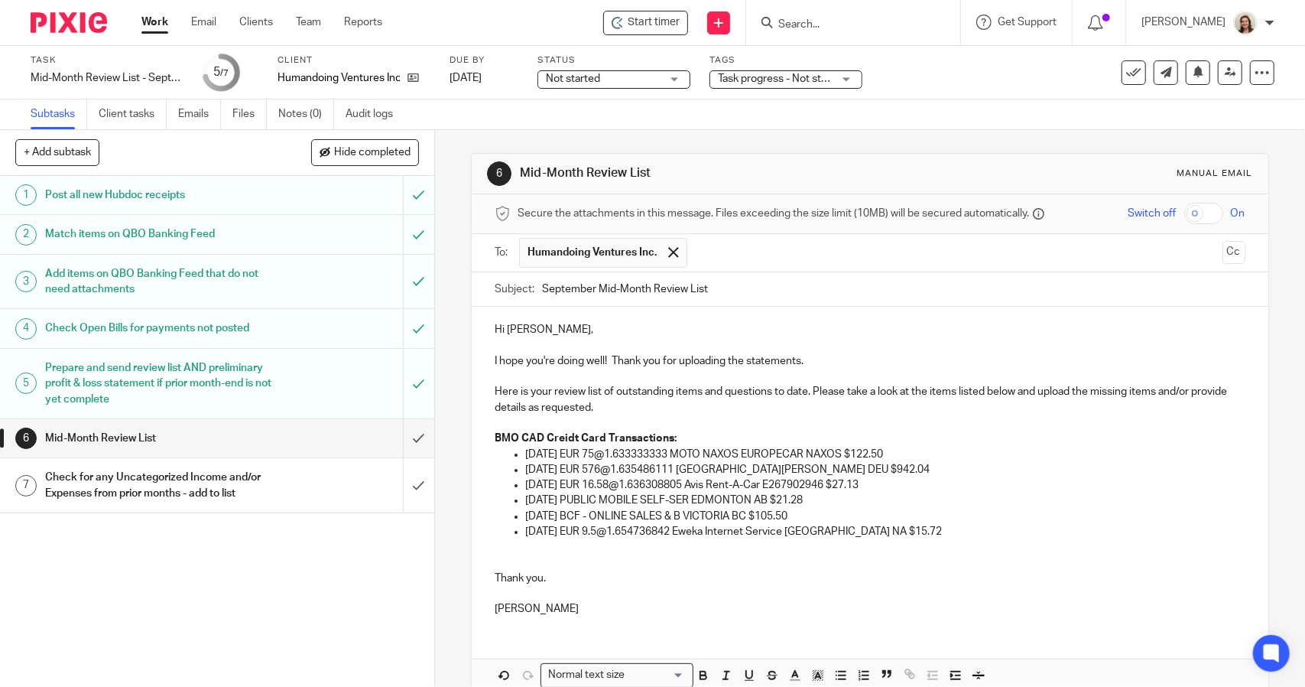
scroll to position [75, 0]
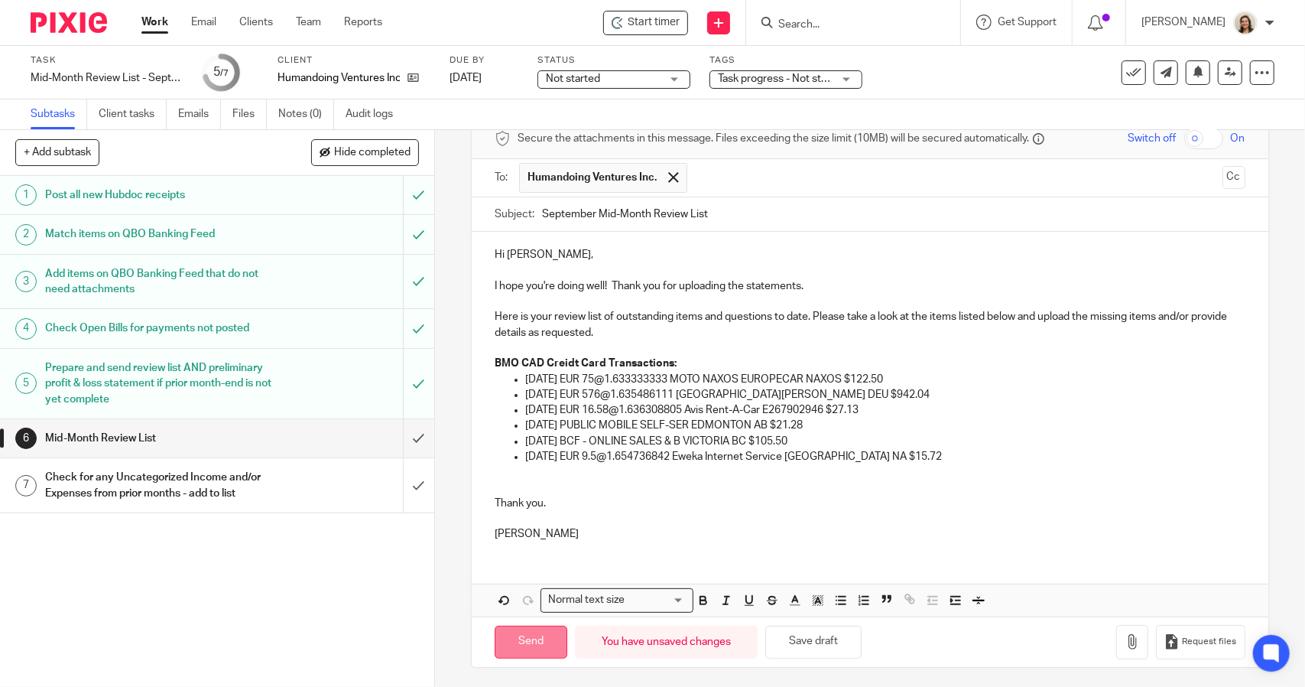
click at [535, 632] on input "Send" at bounding box center [531, 642] width 73 height 33
type input "Sent"
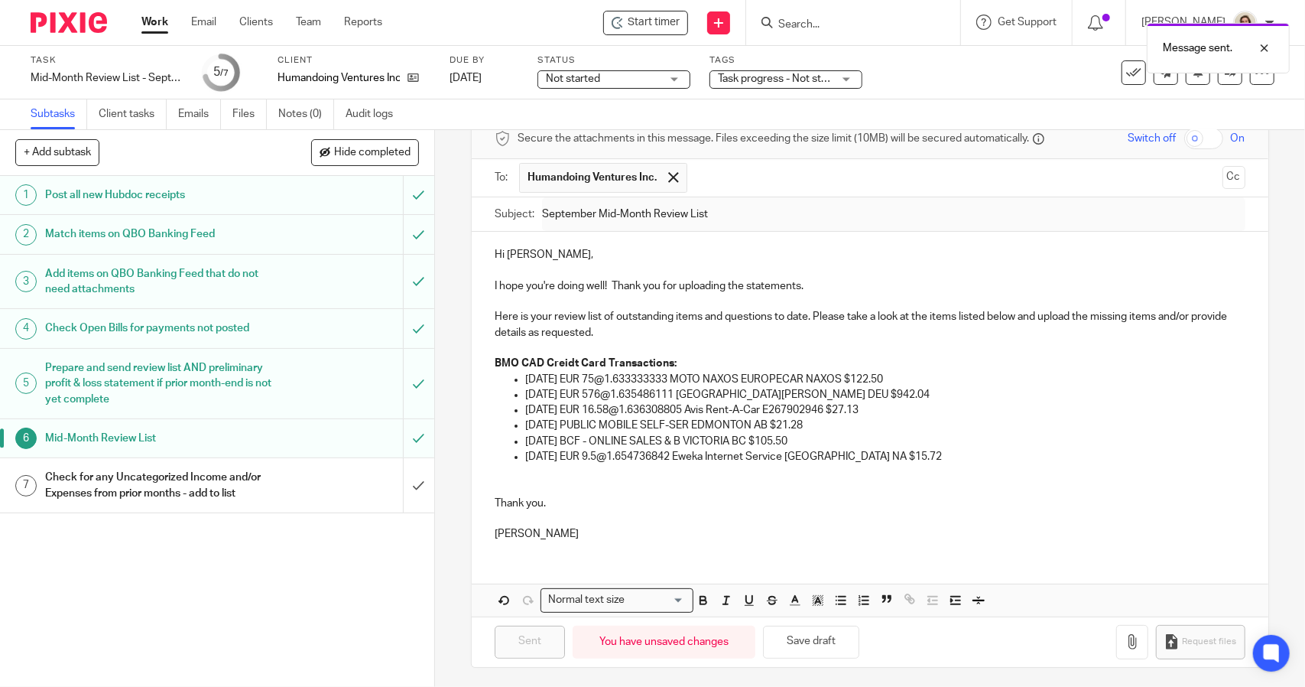
click at [237, 493] on h1 "Check for any Uncategorized Income and/or Expenses from prior months - add to l…" at bounding box center [159, 485] width 229 height 39
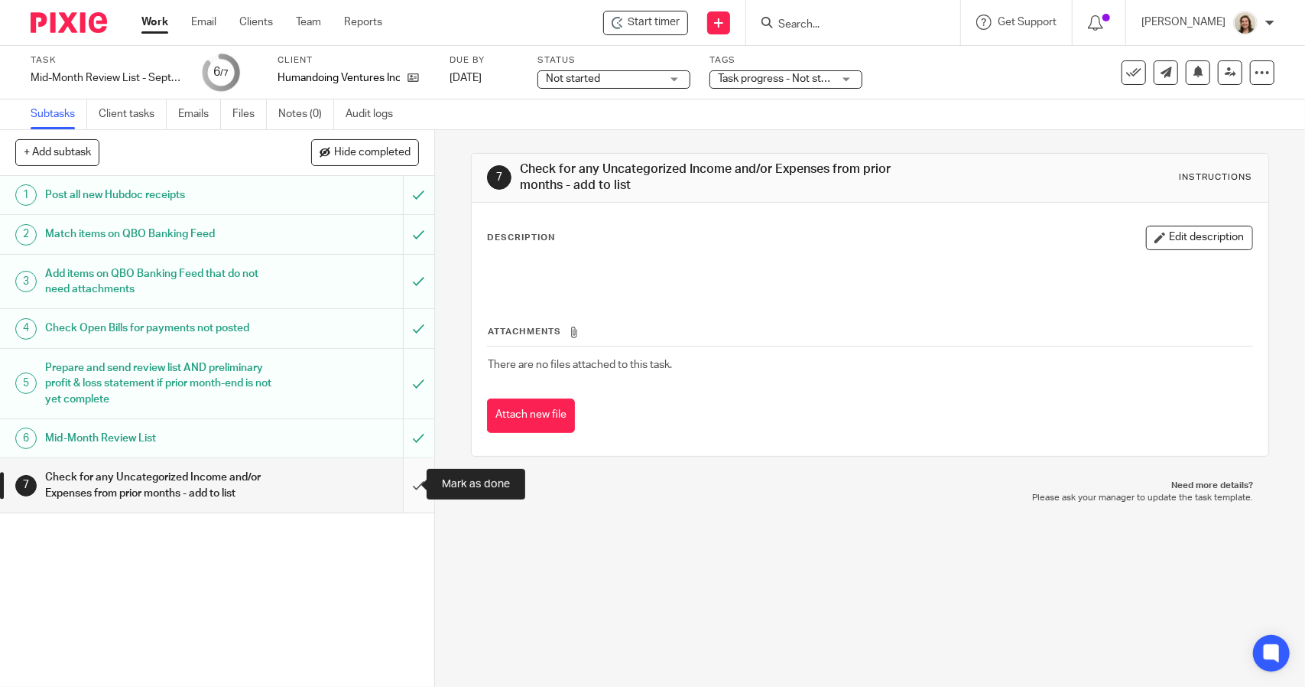
click at [399, 481] on input "submit" at bounding box center [217, 485] width 434 height 54
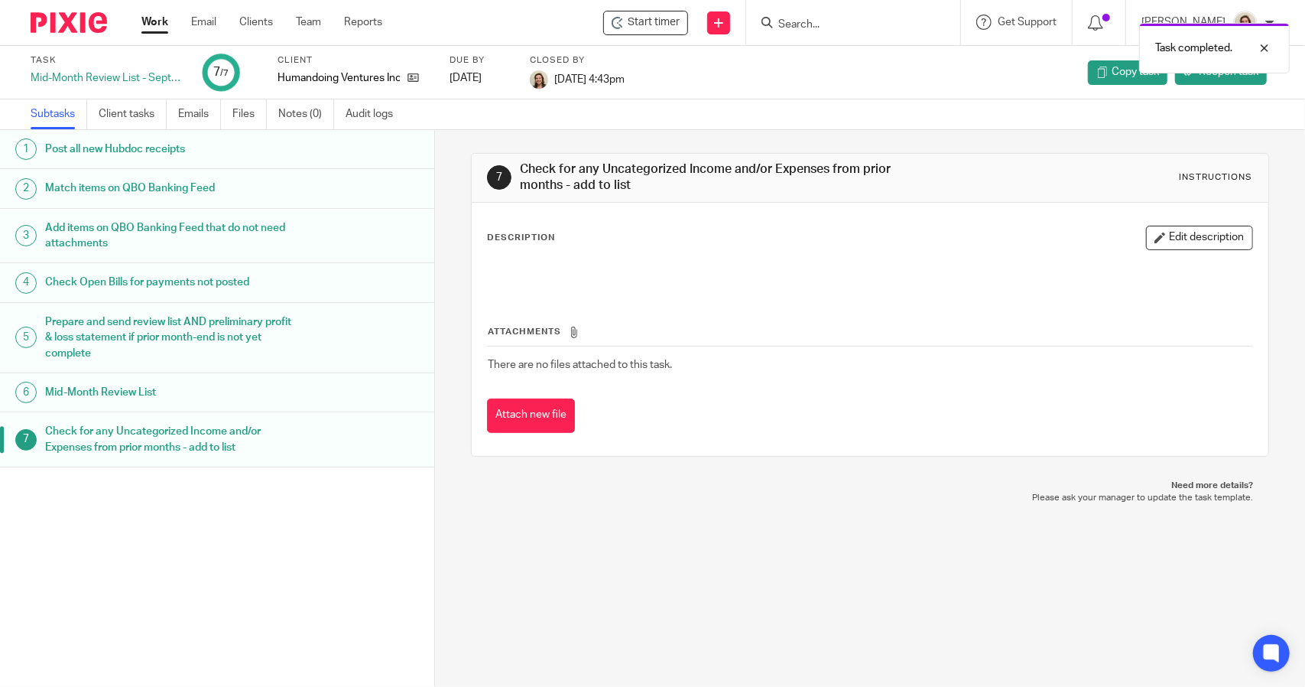
drag, startPoint x: 31, startPoint y: 80, endPoint x: 174, endPoint y: 85, distance: 143.9
click at [176, 85] on div "Mid-Month Review List - September" at bounding box center [107, 77] width 153 height 15
copy div "Mid-Month Review List - Septe"
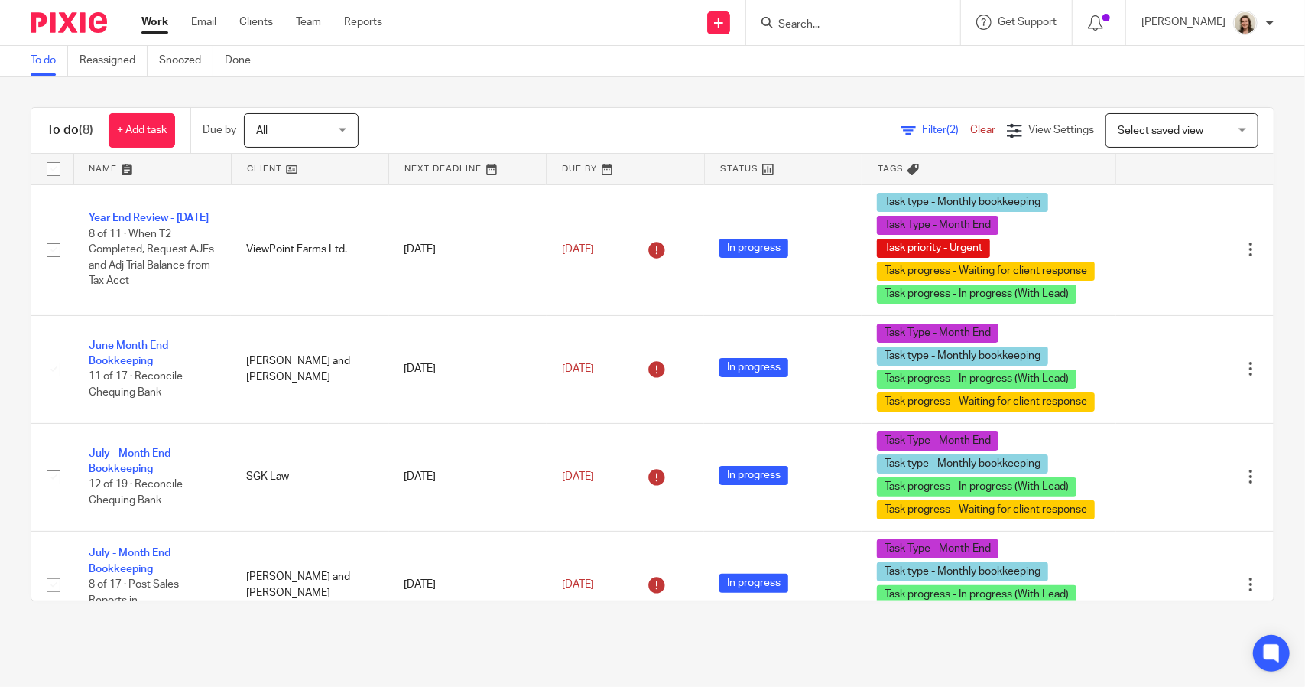
scroll to position [476, 0]
click at [922, 131] on span "Filter (2)" at bounding box center [946, 130] width 48 height 11
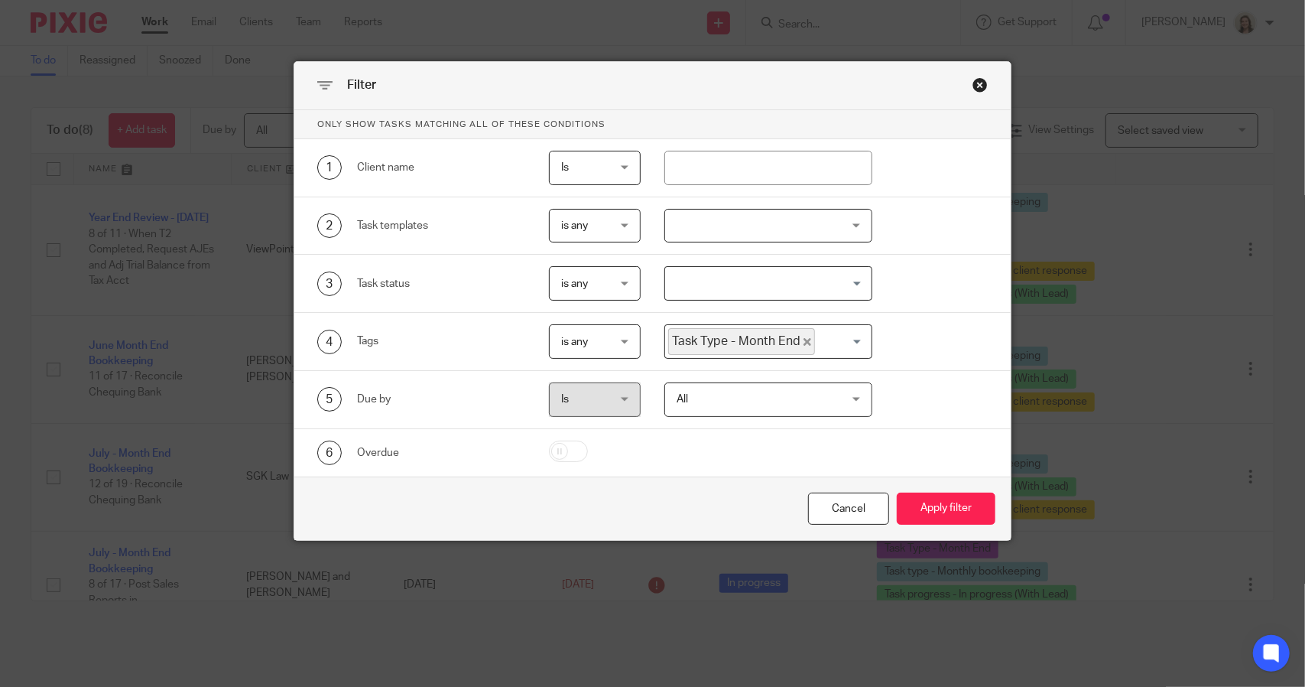
click at [804, 340] on icon "Deselect Task Type - Month End" at bounding box center [808, 342] width 8 height 8
click at [788, 343] on input "Search for option" at bounding box center [765, 341] width 196 height 27
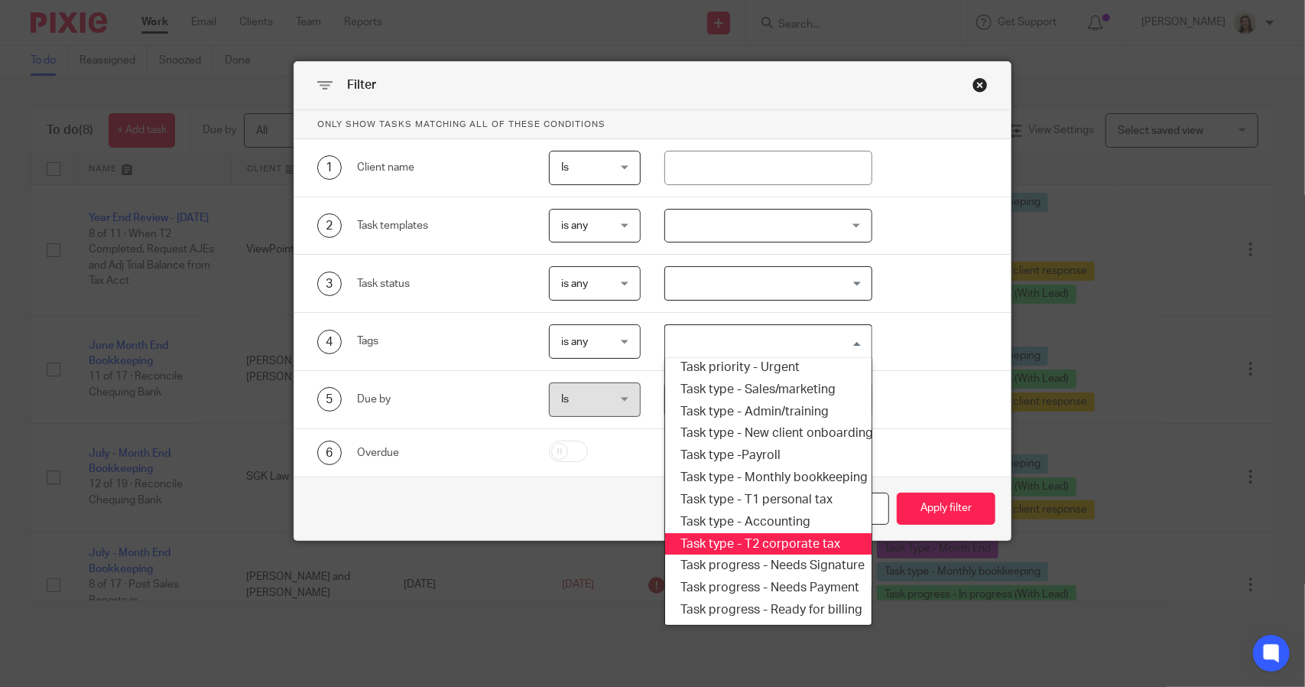
scroll to position [260, 0]
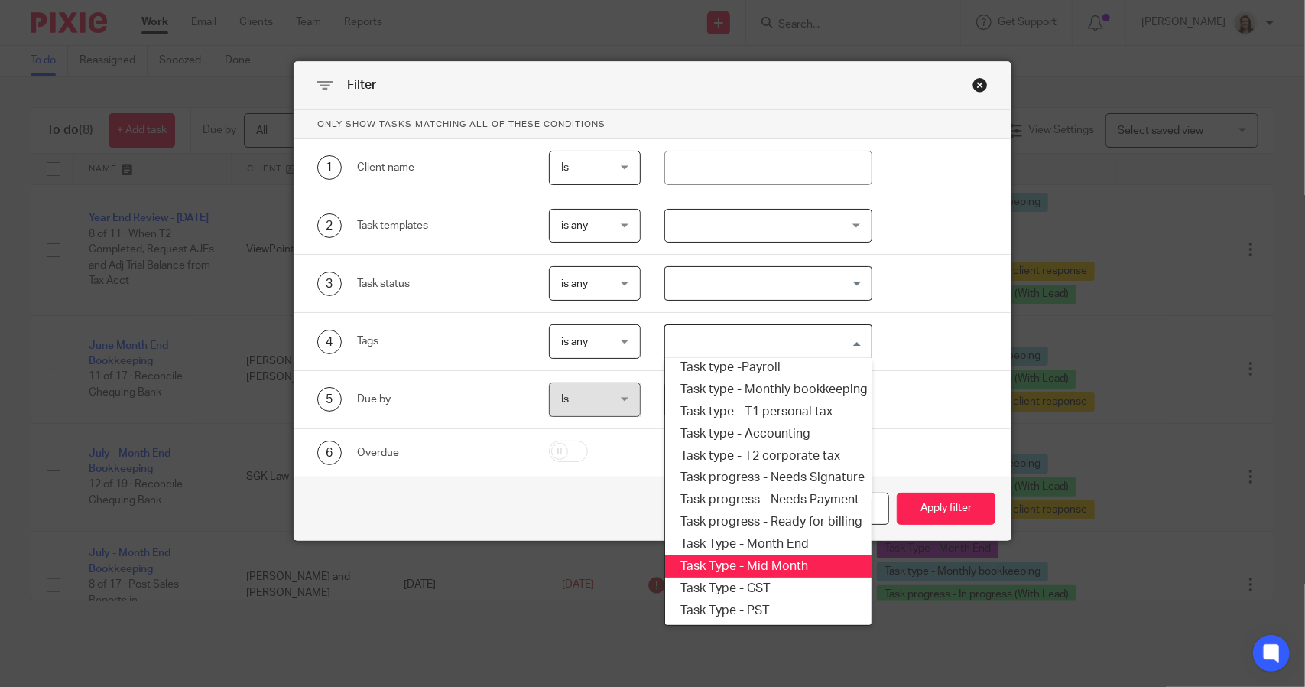
click at [797, 555] on li "Task Type - Mid Month" at bounding box center [768, 566] width 206 height 22
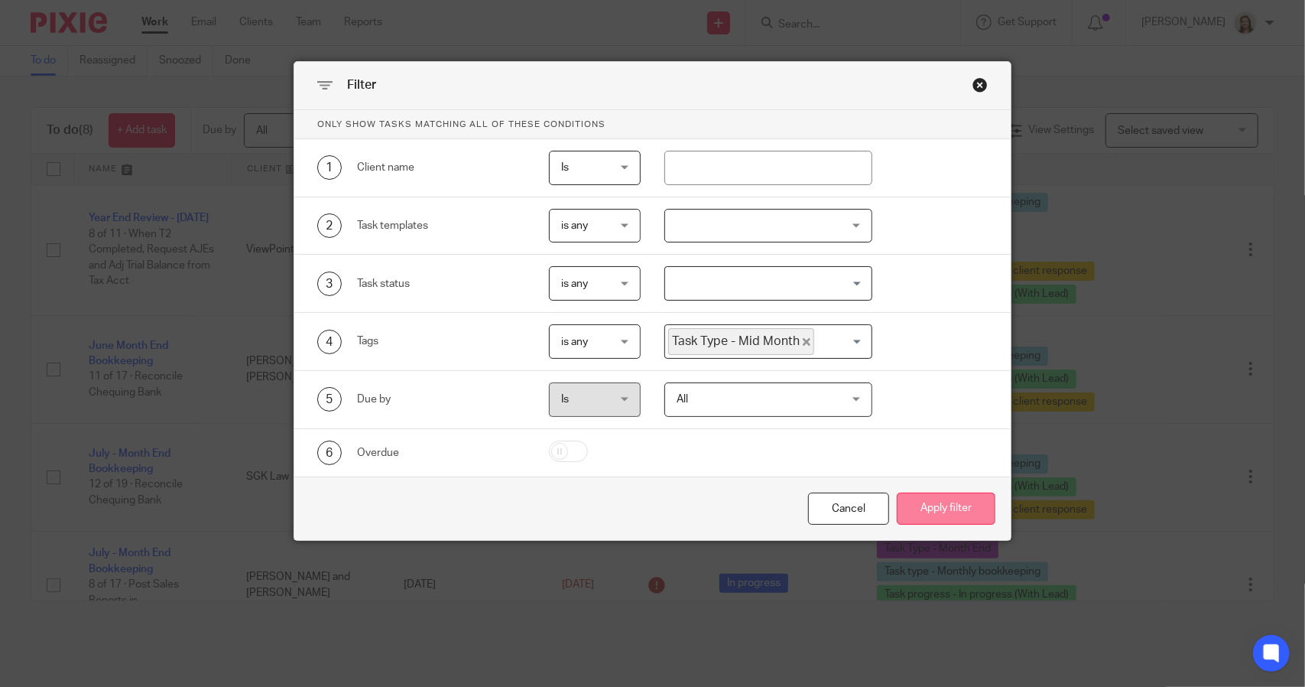
click at [926, 502] on button "Apply filter" at bounding box center [946, 508] width 99 height 33
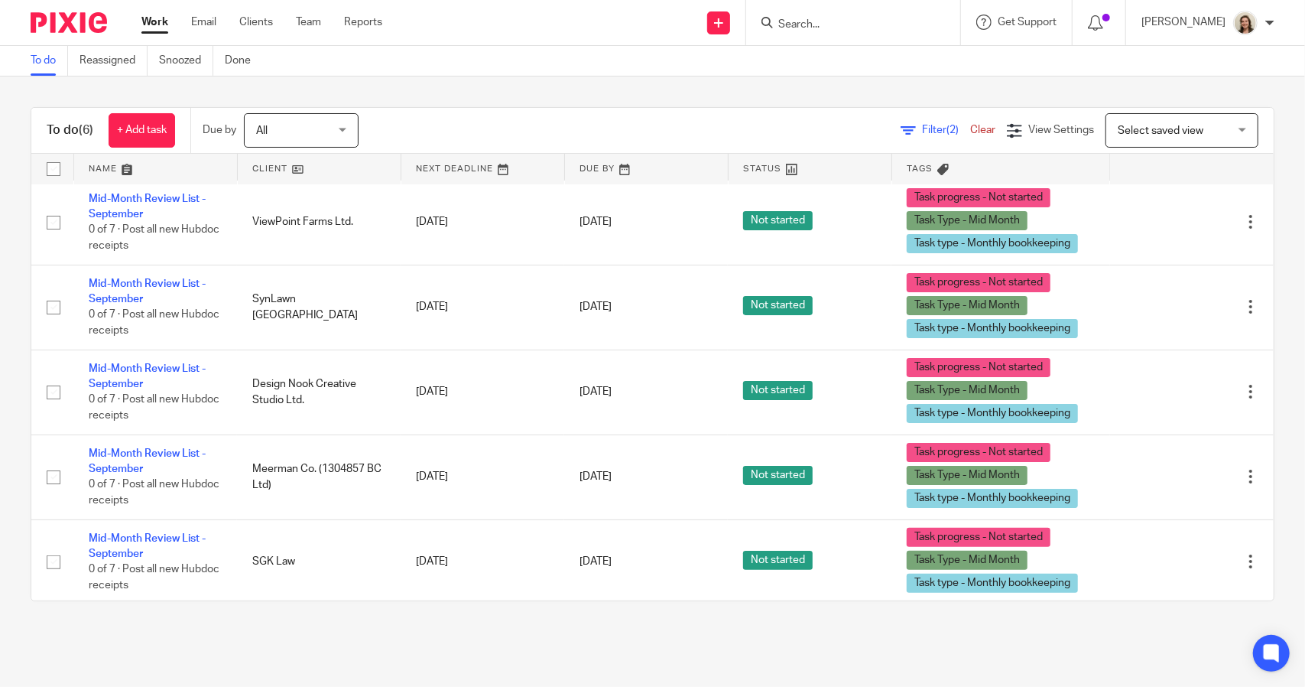
scroll to position [92, 0]
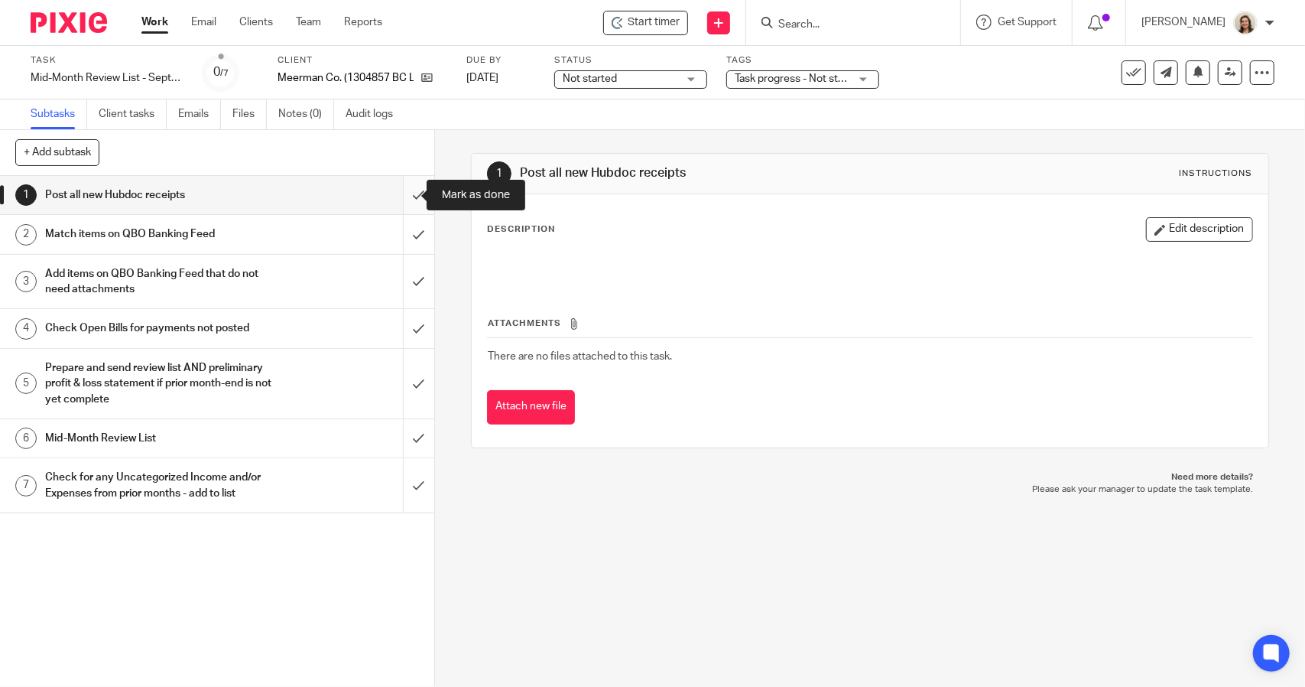
click at [402, 200] on input "submit" at bounding box center [217, 195] width 434 height 38
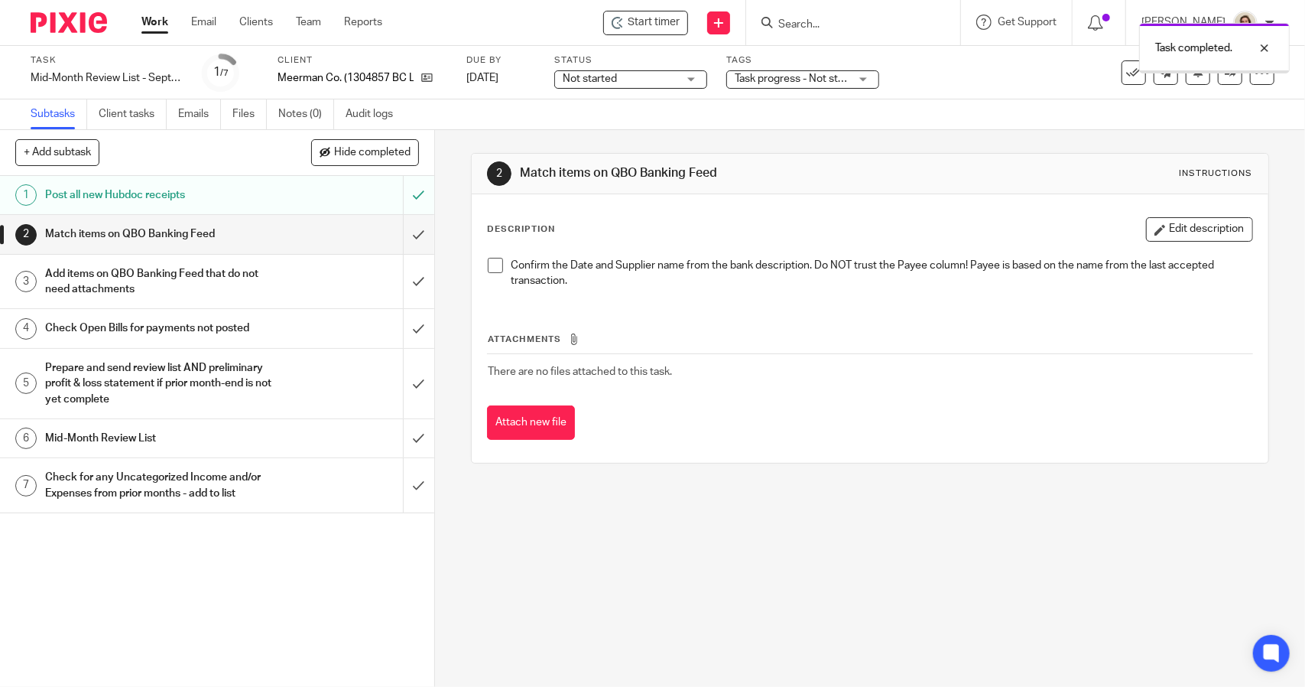
click at [488, 265] on span at bounding box center [495, 265] width 15 height 15
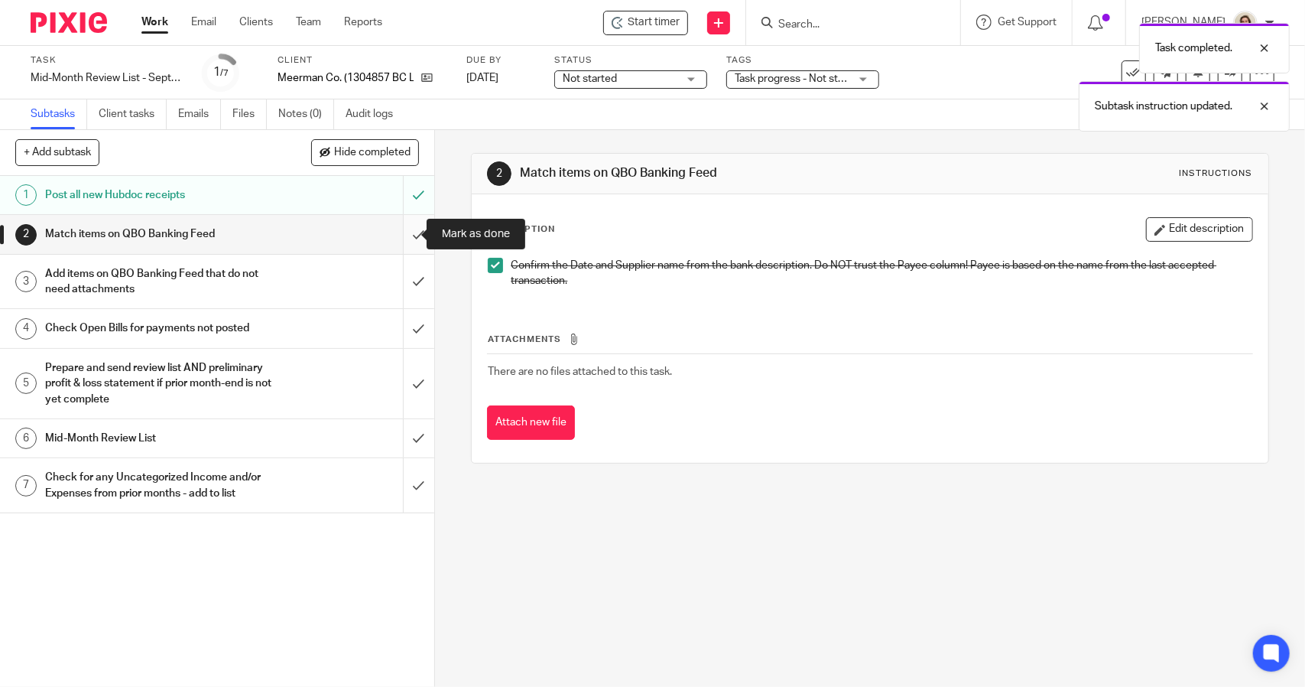
click at [413, 243] on input "submit" at bounding box center [217, 234] width 434 height 38
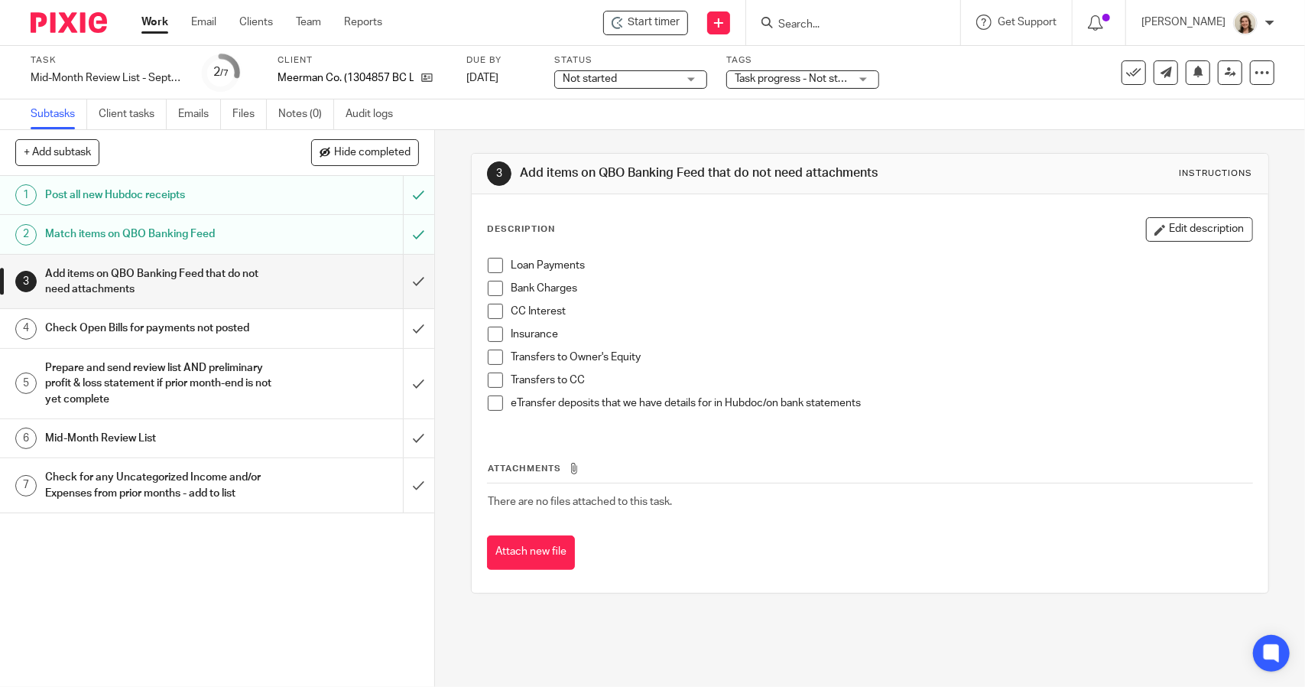
click at [491, 264] on span at bounding box center [495, 265] width 15 height 15
click at [492, 287] on span at bounding box center [495, 288] width 15 height 15
click at [492, 310] on span at bounding box center [495, 311] width 15 height 15
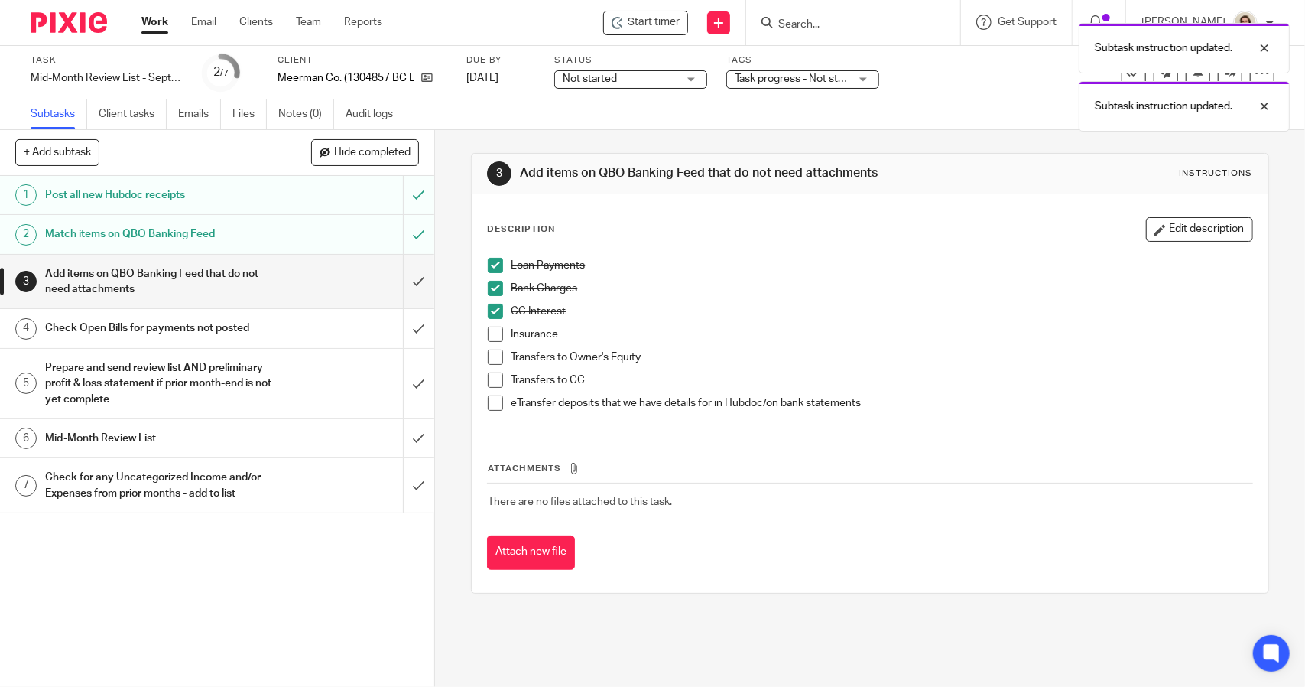
click at [492, 337] on span at bounding box center [495, 334] width 15 height 15
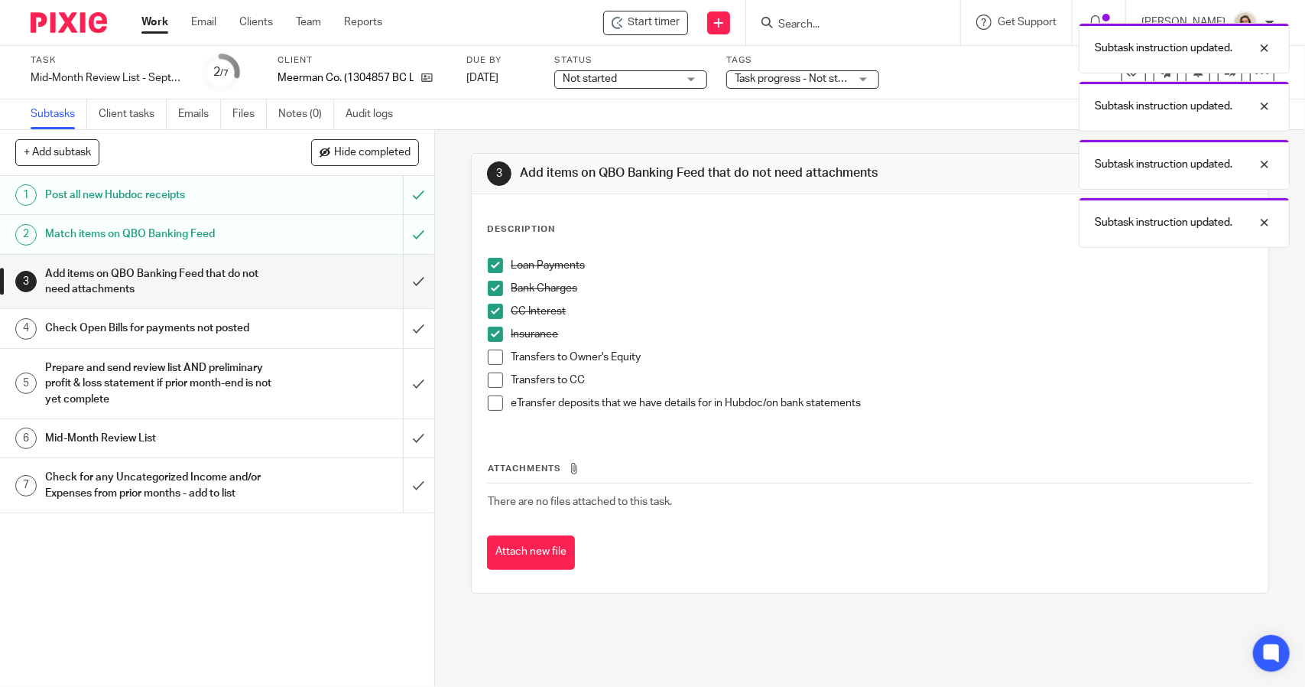
click at [489, 359] on span at bounding box center [495, 356] width 15 height 15
click at [492, 380] on span at bounding box center [495, 379] width 15 height 15
drag, startPoint x: 489, startPoint y: 400, endPoint x: 477, endPoint y: 392, distance: 14.4
click at [489, 400] on span at bounding box center [495, 402] width 15 height 15
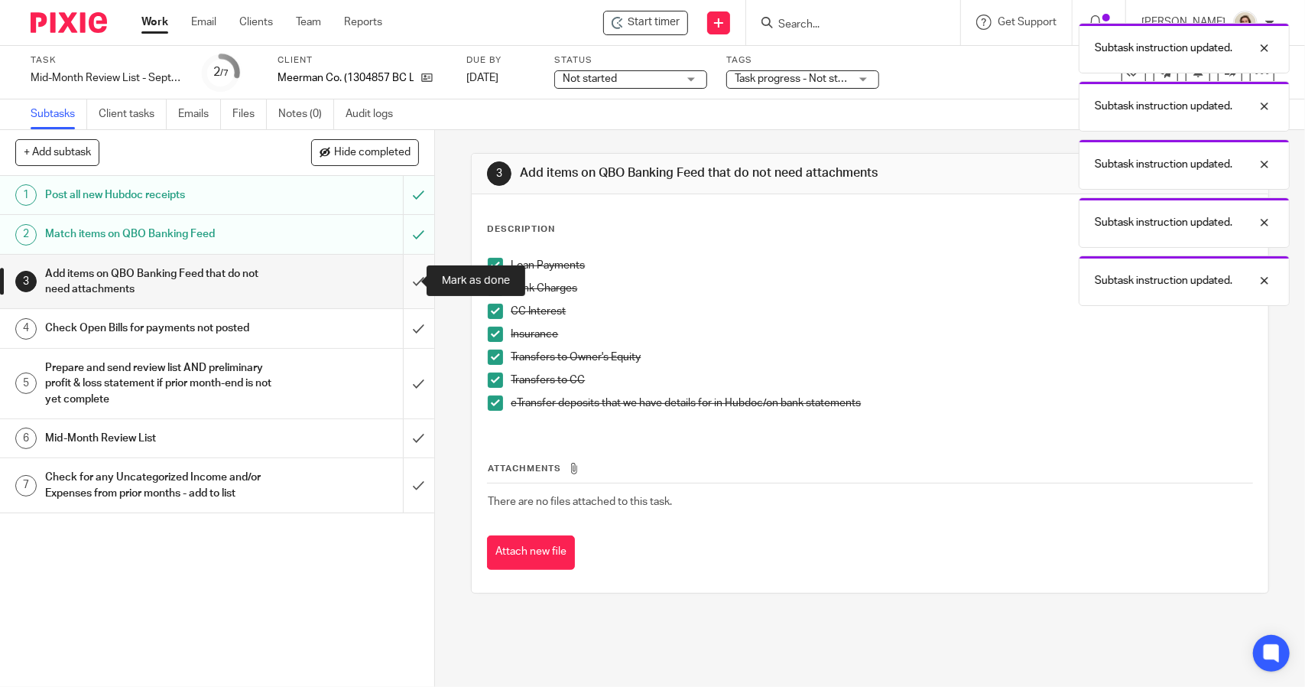
click at [401, 284] on input "submit" at bounding box center [217, 282] width 434 height 54
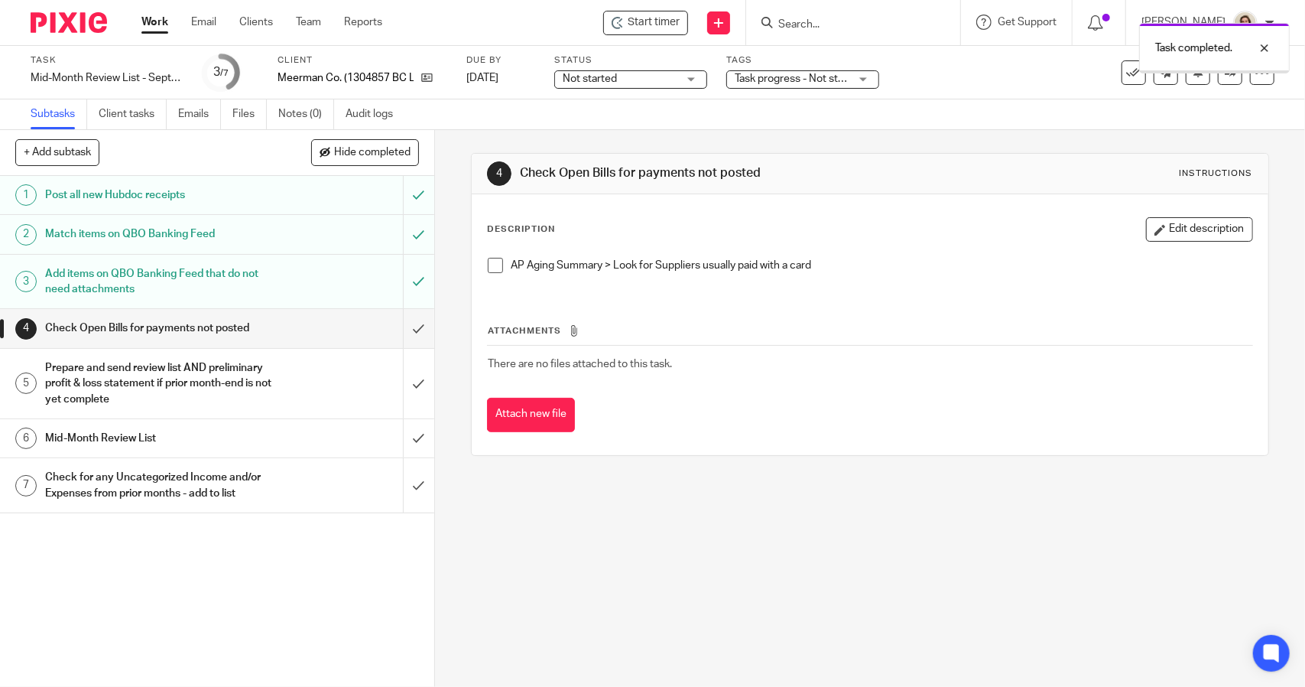
click at [491, 265] on span at bounding box center [495, 265] width 15 height 15
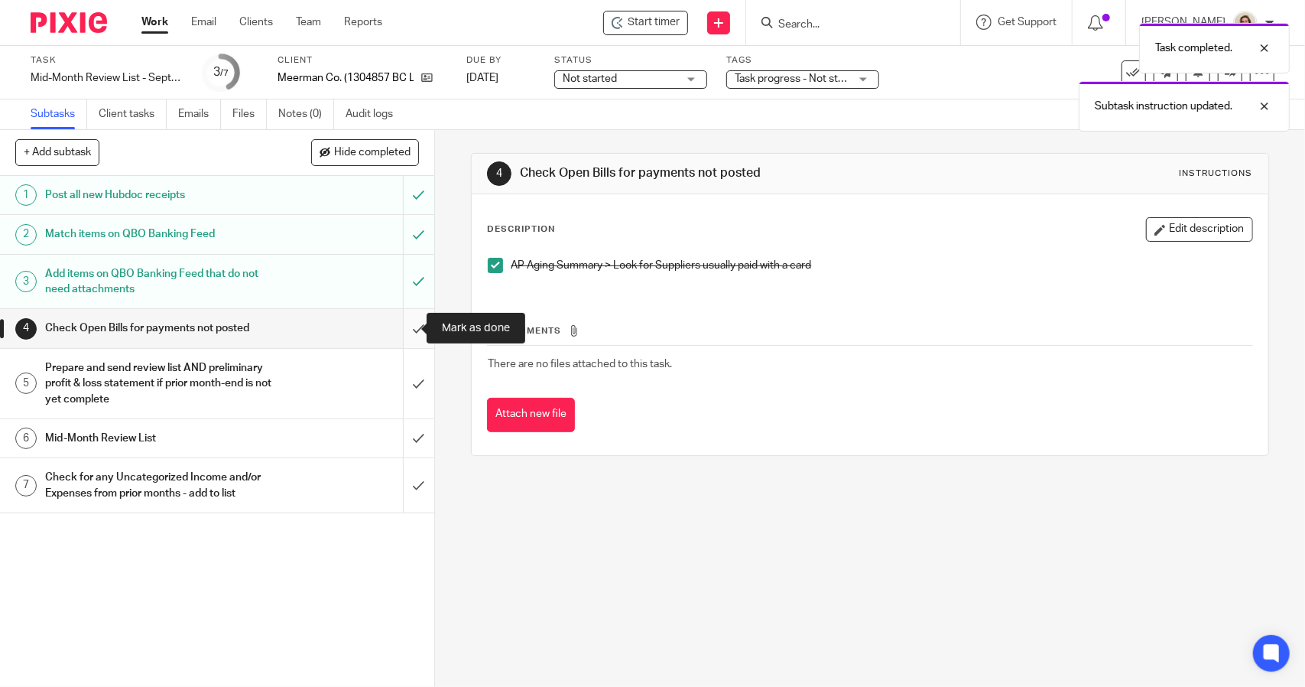
click at [404, 328] on input "submit" at bounding box center [217, 328] width 434 height 38
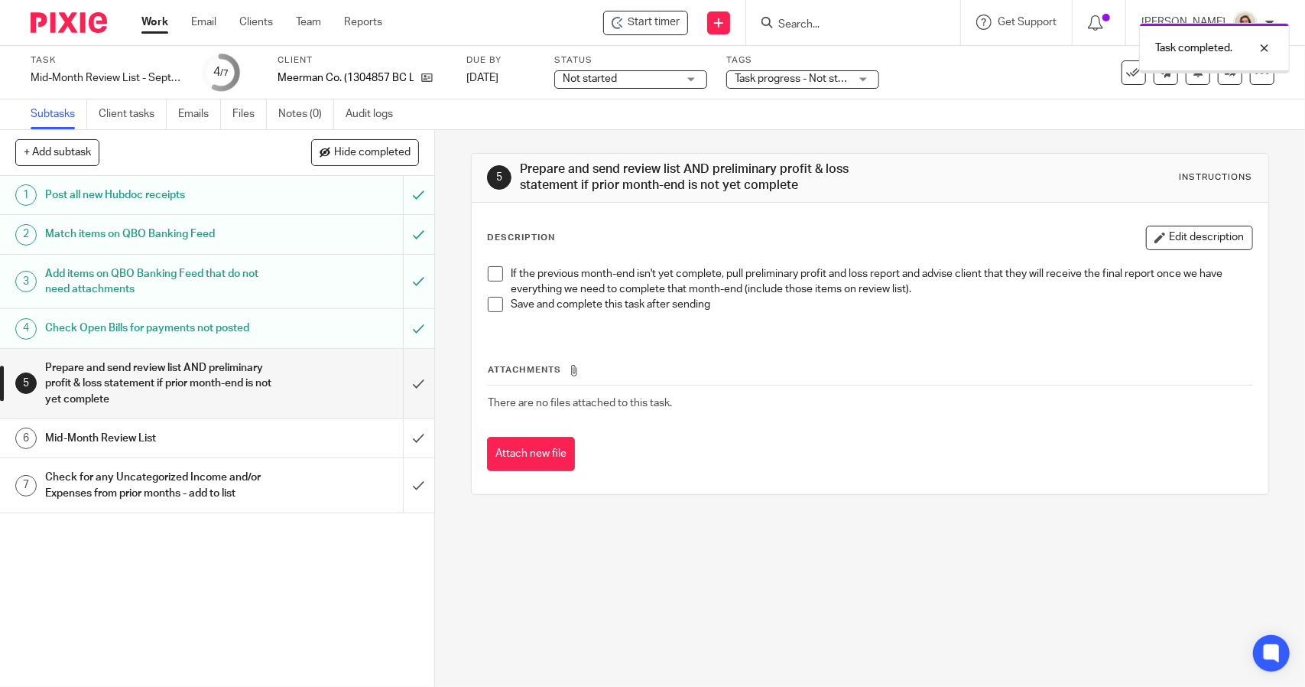
click at [488, 270] on span at bounding box center [495, 273] width 15 height 15
click at [488, 306] on span at bounding box center [495, 304] width 15 height 15
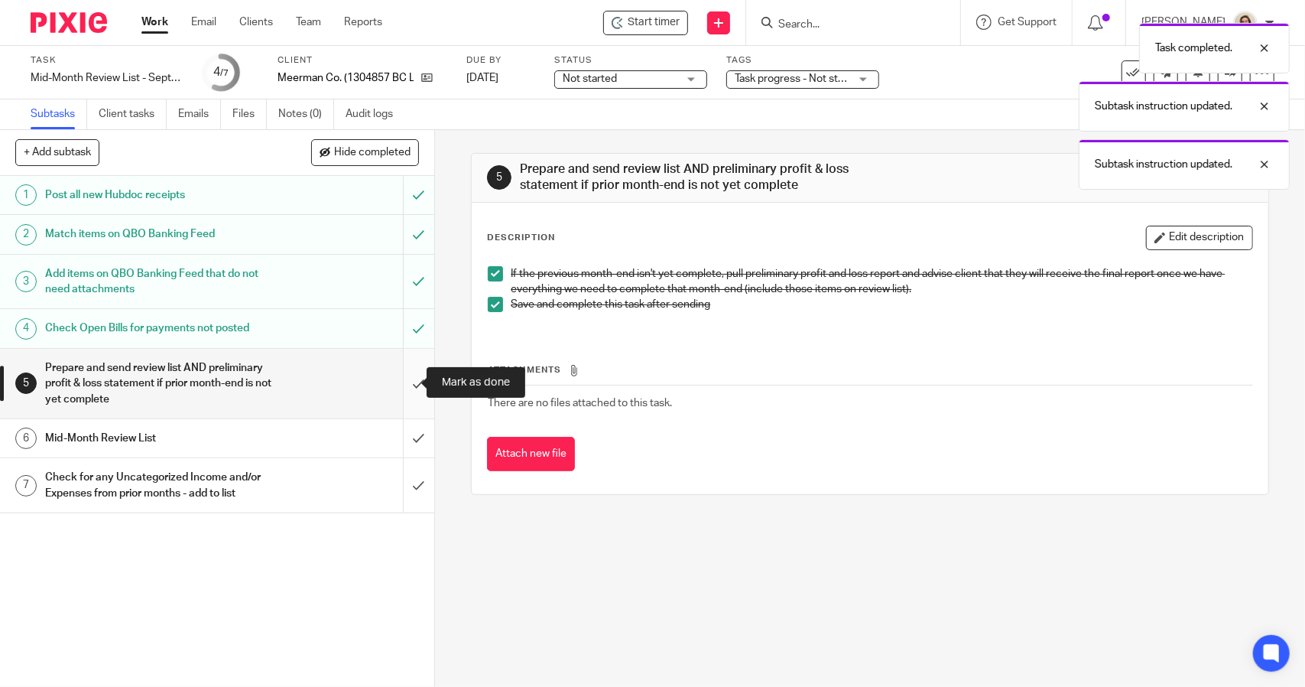
click at [403, 382] on input "submit" at bounding box center [217, 384] width 434 height 70
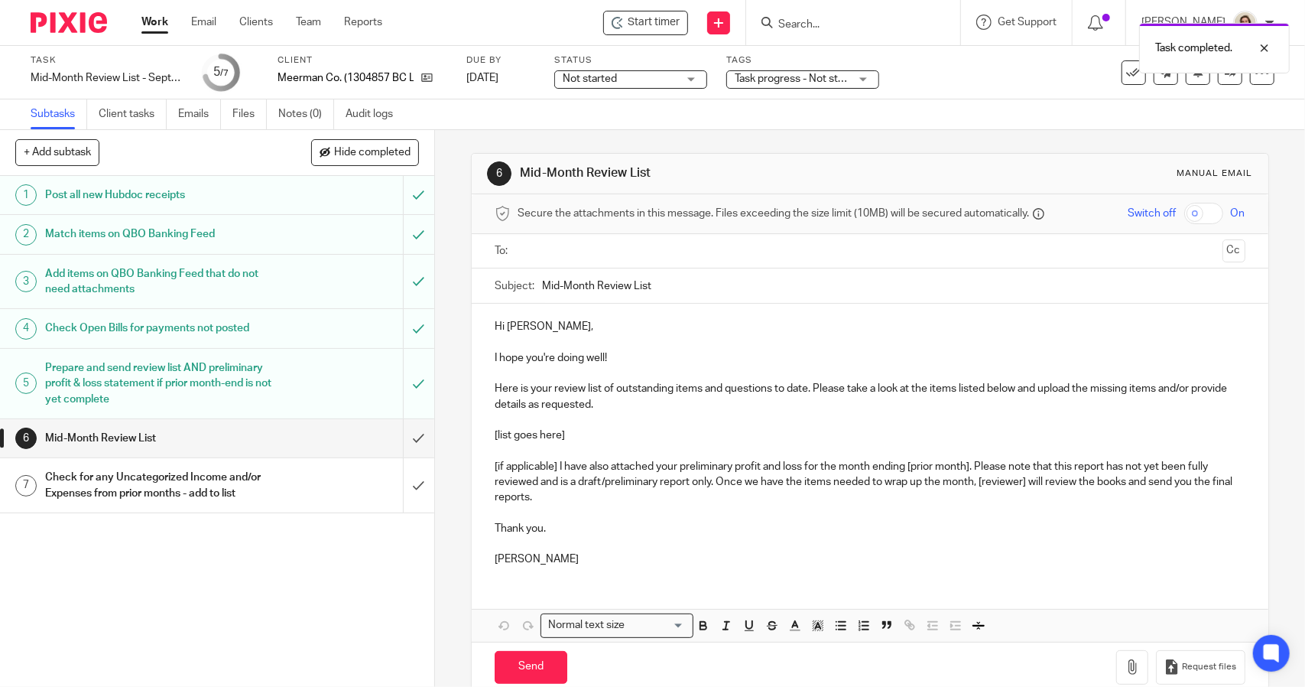
click at [542, 282] on input "Mid-Month Review List" at bounding box center [893, 285] width 703 height 34
click at [746, 287] on input "September Mid-Month Review List" at bounding box center [893, 285] width 703 height 34
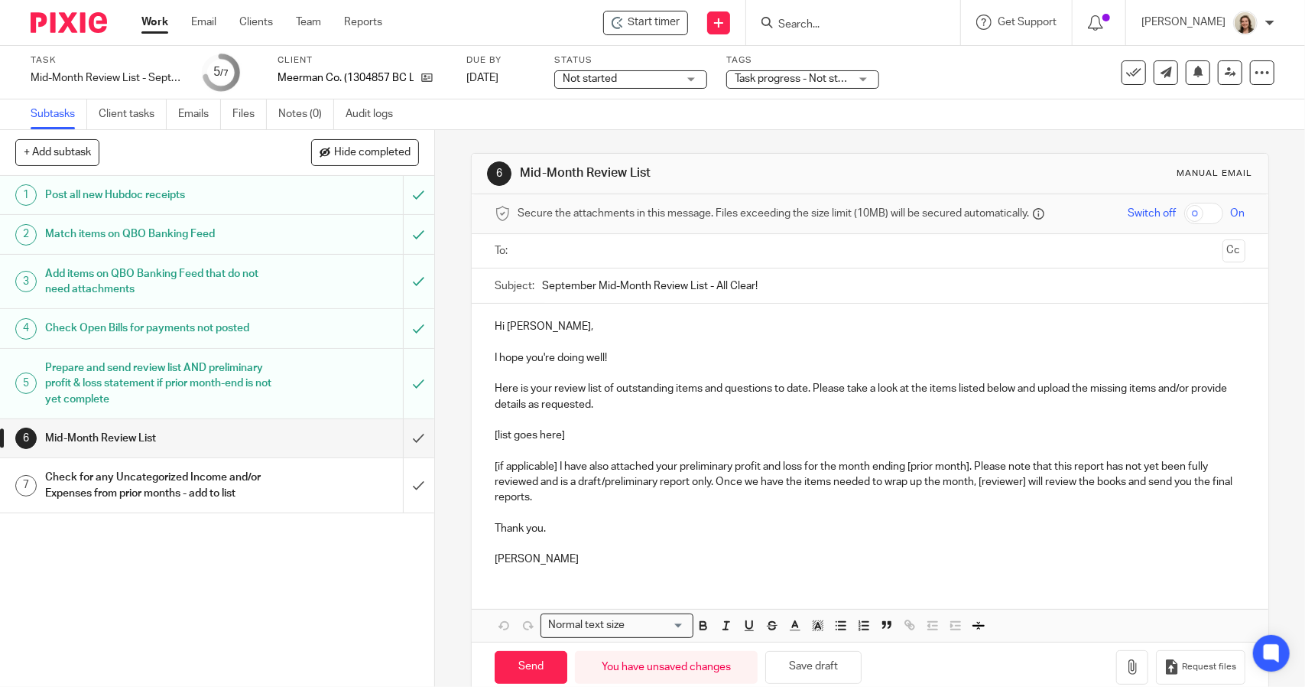
type input "September Mid-Month Review List - All Clear!"
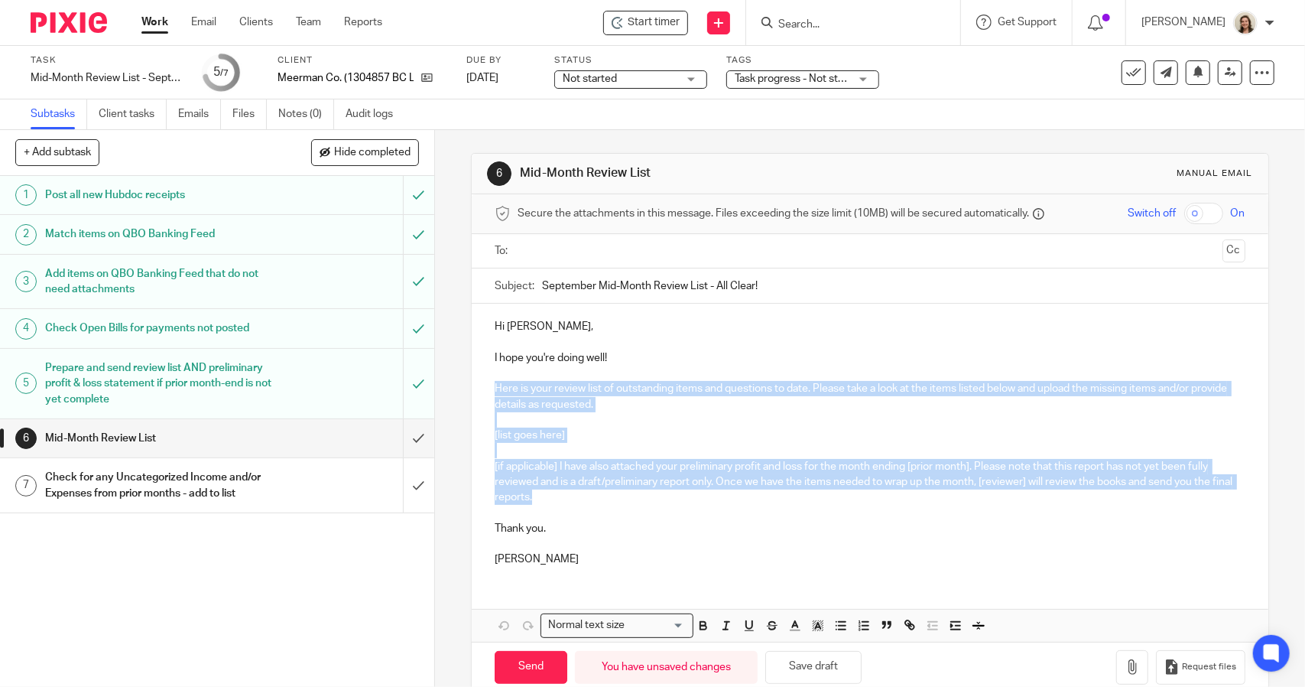
drag, startPoint x: 553, startPoint y: 496, endPoint x: 468, endPoint y: 394, distance: 133.1
click at [472, 394] on div "Hi Chris, I hope you're doing well! Here is your review list of outstanding ite…" at bounding box center [870, 441] width 796 height 275
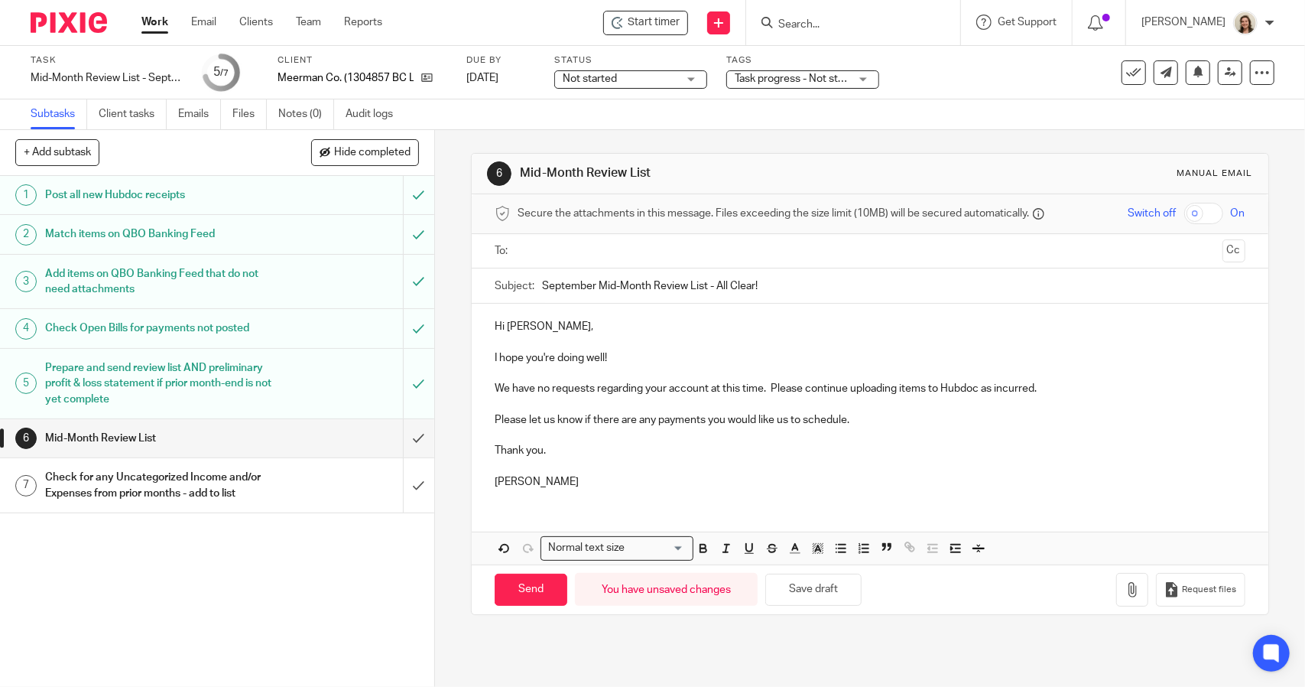
click at [480, 444] on div "Hi Chris, I hope you're doing well! We have no requests regarding your account …" at bounding box center [870, 402] width 796 height 197
click at [482, 468] on div "Hi Chris, I hope you're doing well! We have no requests regarding your account …" at bounding box center [870, 402] width 796 height 197
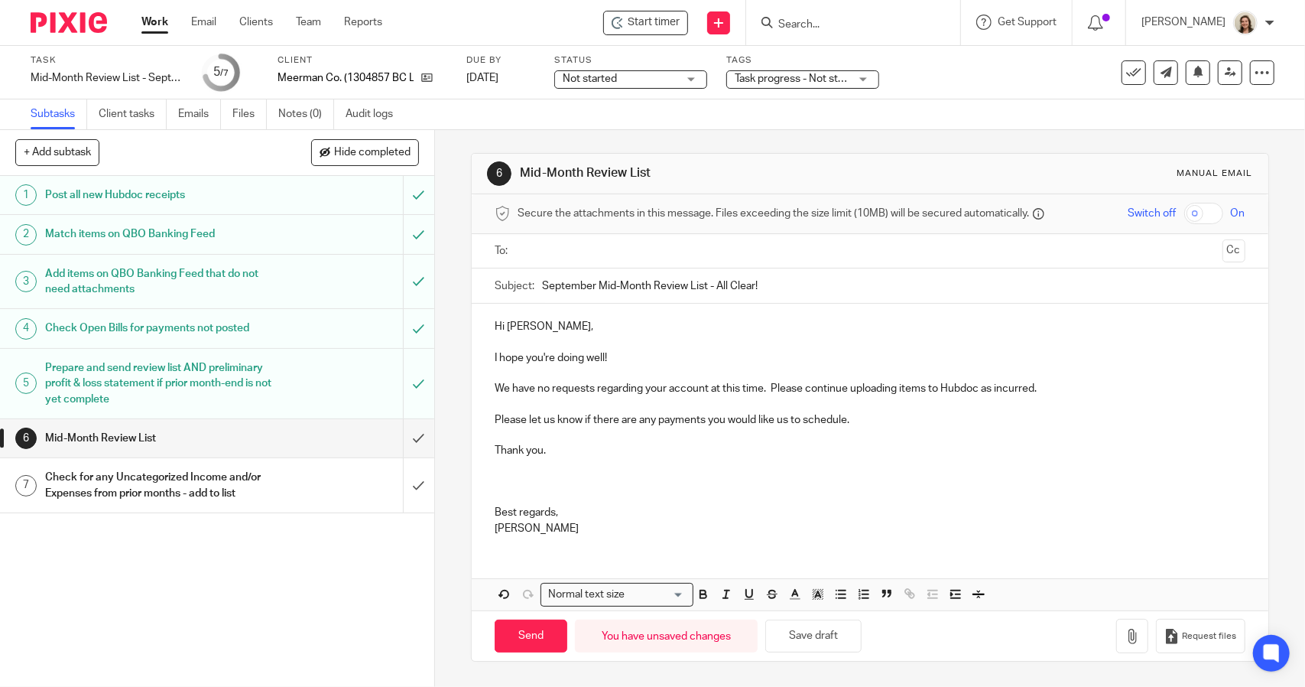
click at [509, 480] on p at bounding box center [870, 481] width 750 height 15
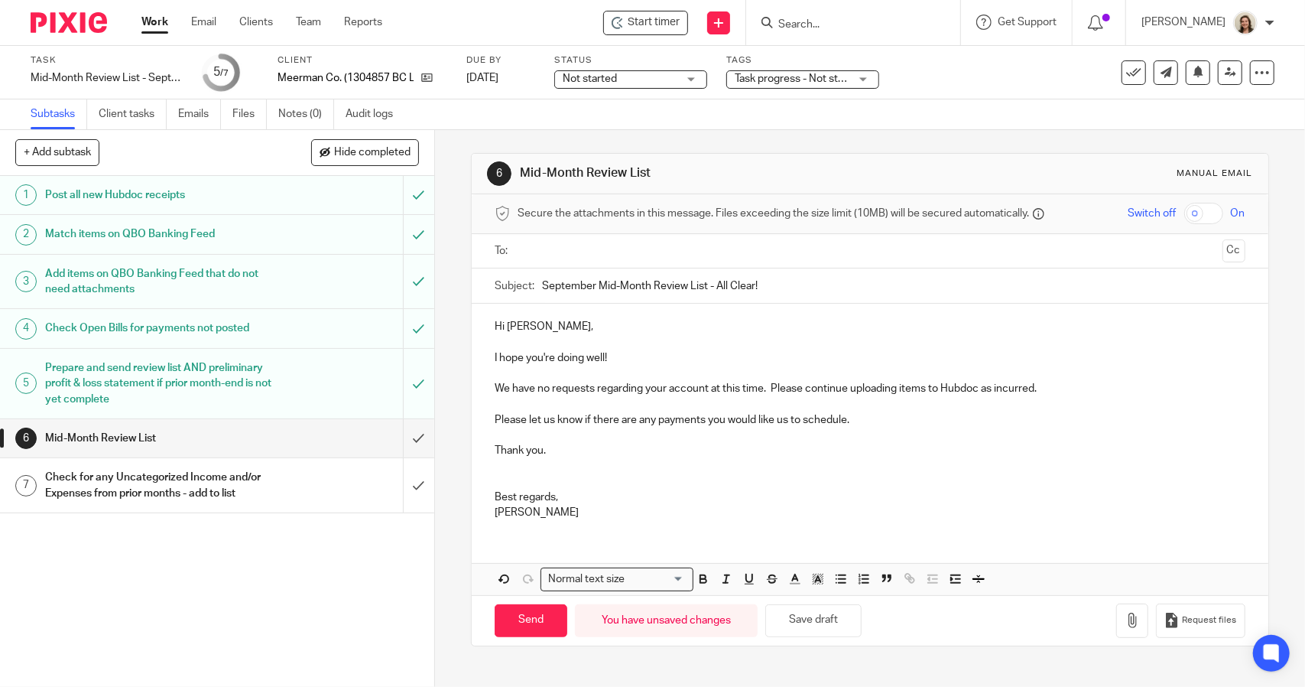
click at [562, 319] on p "Hi Chris," at bounding box center [870, 326] width 750 height 15
click at [624, 351] on p "I hope you're doing well!" at bounding box center [870, 357] width 750 height 15
click at [1078, 385] on p "We have no requests regarding your account at this time. Please continue upload…" at bounding box center [870, 388] width 750 height 15
click at [905, 421] on p "Please let us know if there are any payments you would like us to schedule." at bounding box center [870, 419] width 750 height 15
click at [567, 449] on p "Thank you." at bounding box center [870, 450] width 750 height 15
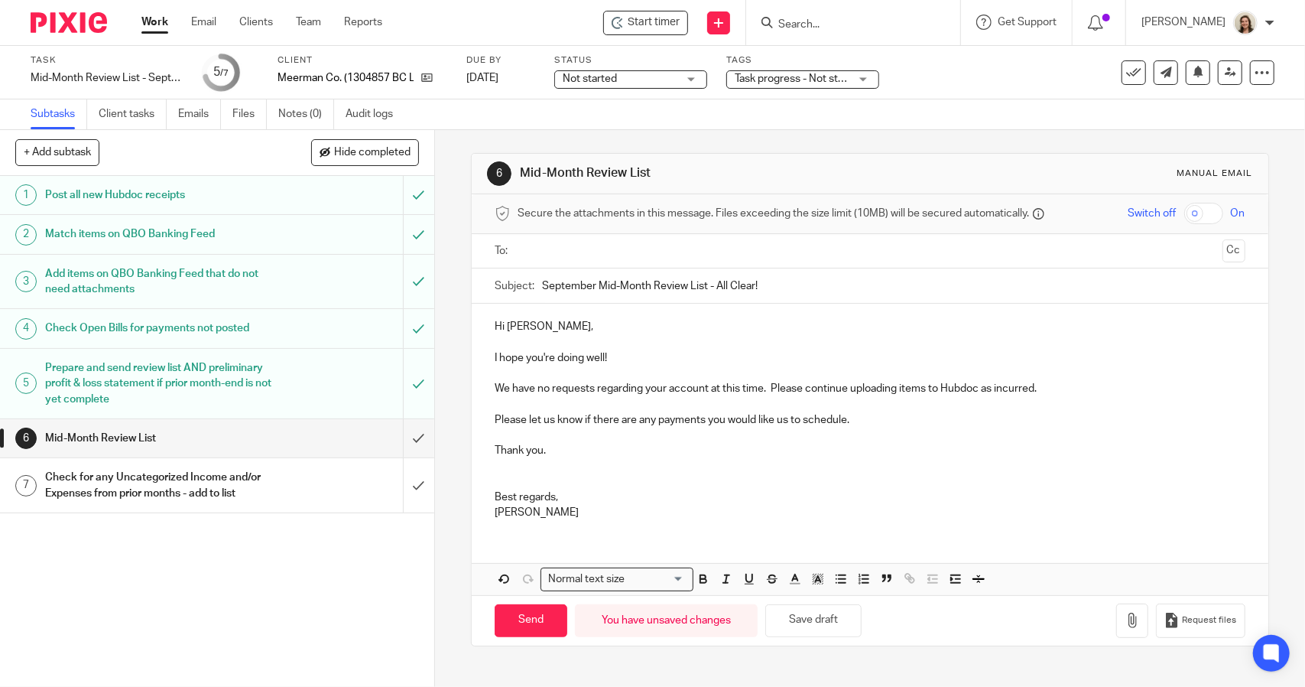
click at [570, 495] on p "Best regards," at bounding box center [870, 496] width 750 height 15
click at [549, 516] on p "Morgan" at bounding box center [870, 512] width 750 height 15
click at [609, 242] on input "text" at bounding box center [869, 251] width 693 height 18
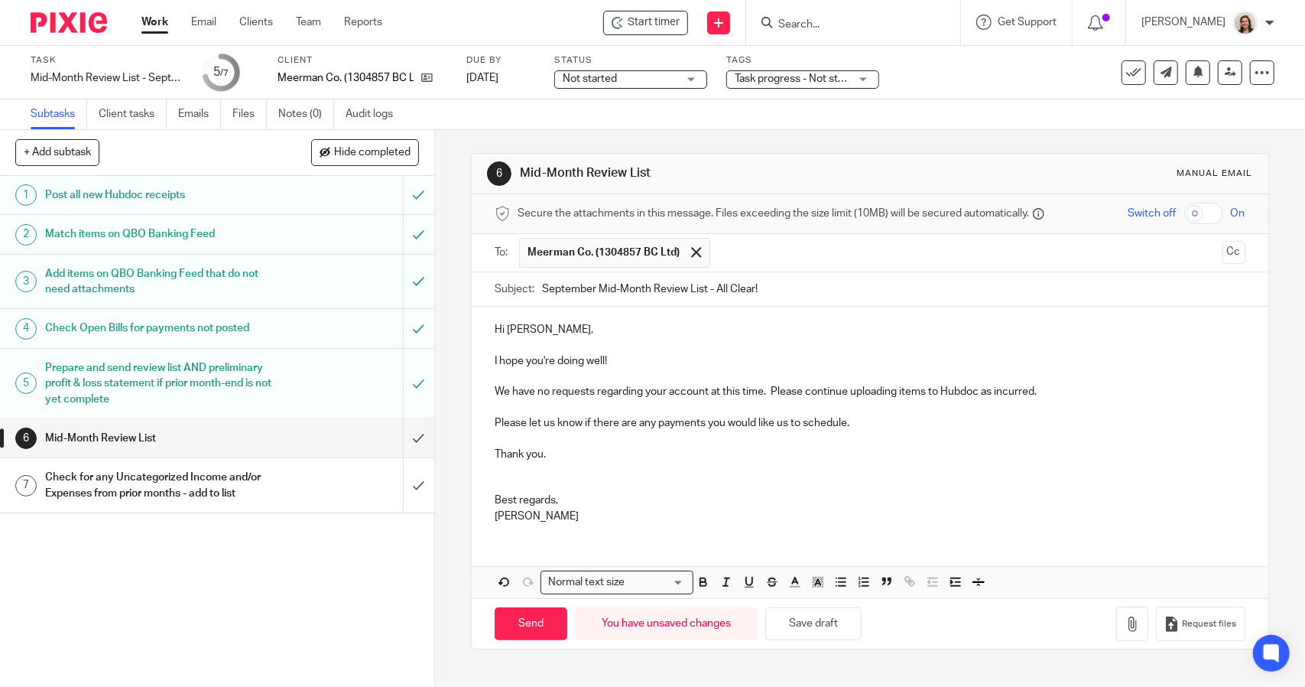
click at [561, 327] on p "Hi Chris," at bounding box center [870, 329] width 750 height 15
click at [1048, 389] on p "We have no requests regarding your account at this time. Please continue upload…" at bounding box center [870, 391] width 750 height 15
click at [858, 420] on p "Please let us know if there are any payments you would like us to schedule." at bounding box center [870, 422] width 750 height 15
click at [523, 630] on input "Send" at bounding box center [531, 623] width 73 height 33
click at [151, 79] on div "Mid-Month Review List - September Save Mid-Month Review List - September" at bounding box center [107, 77] width 153 height 15
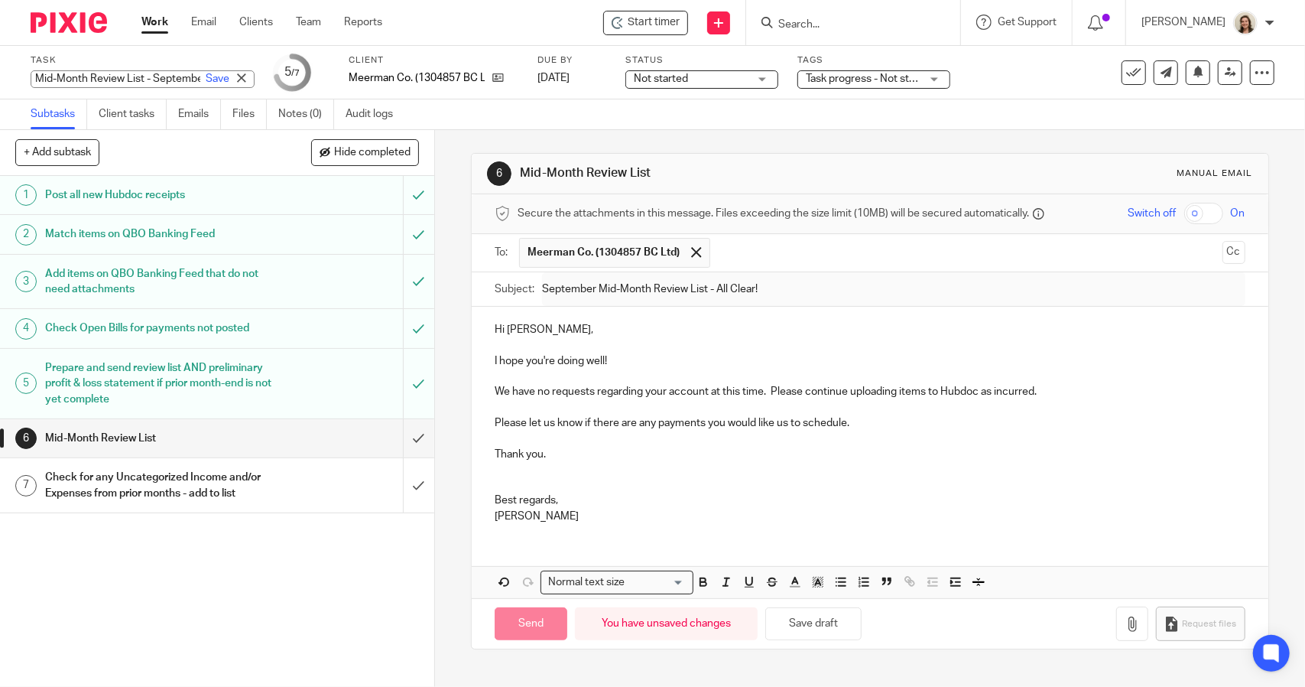
type input "Sent"
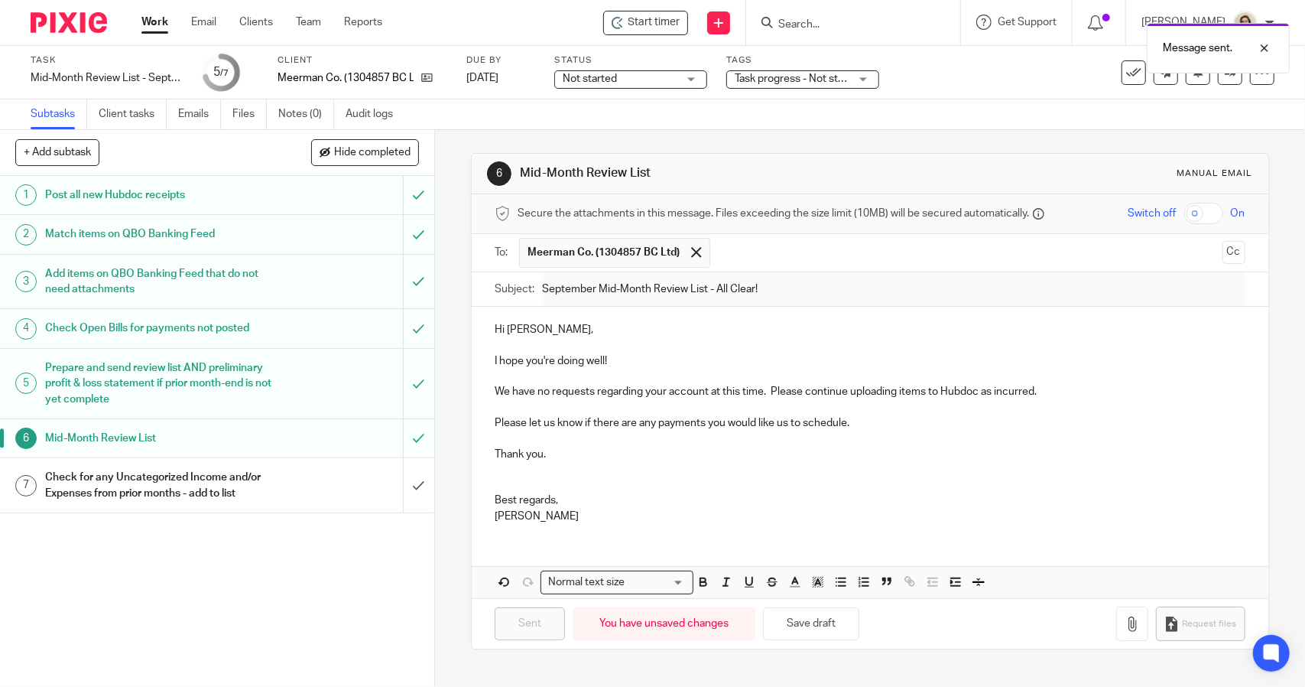
click at [275, 492] on div "Check for any Uncategorized Income and/or Expenses from prior months - add to l…" at bounding box center [216, 485] width 343 height 39
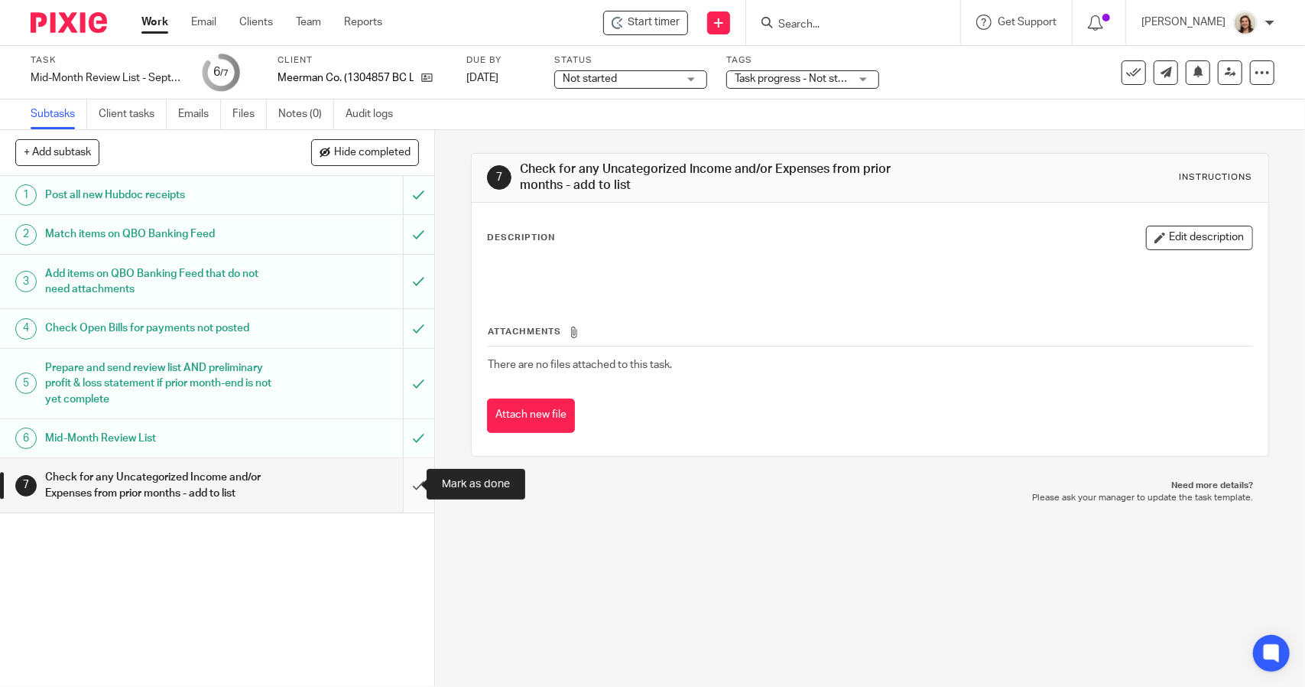
click at [397, 486] on input "submit" at bounding box center [217, 485] width 434 height 54
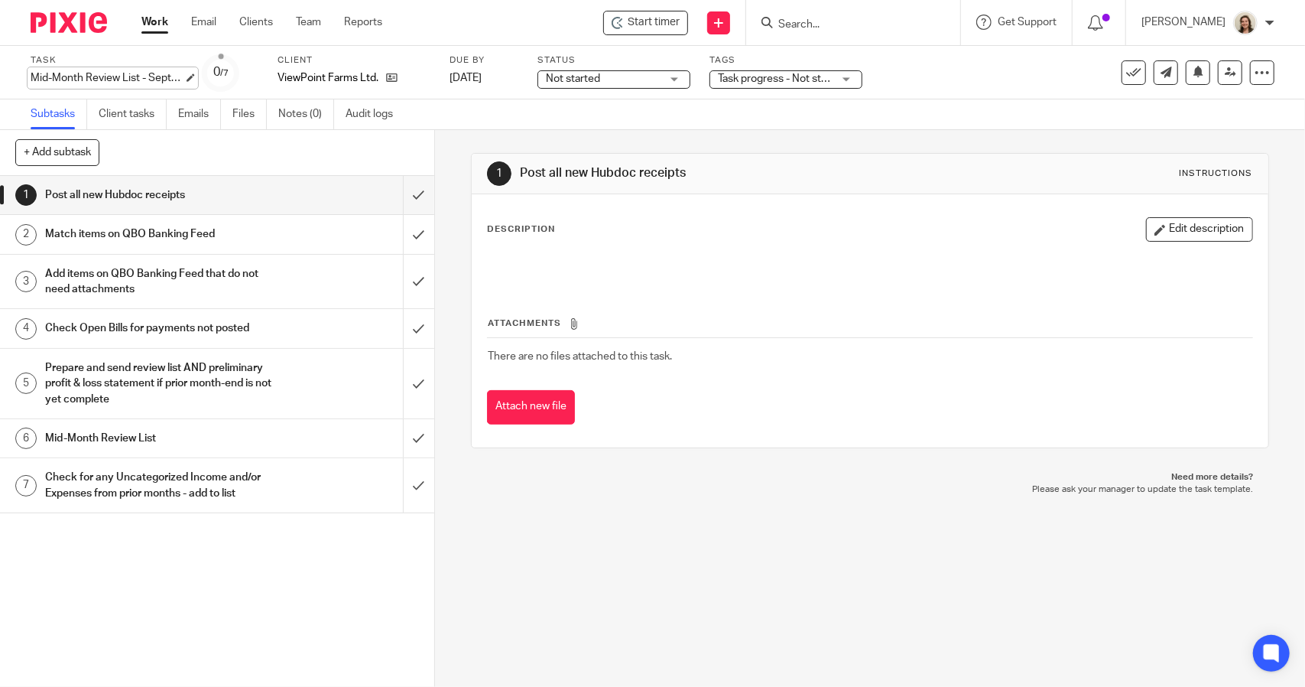
click at [152, 71] on div "Mid-Month Review List - September Save Mid-Month Review List - September" at bounding box center [107, 77] width 153 height 15
click at [401, 195] on input "submit" at bounding box center [217, 195] width 434 height 38
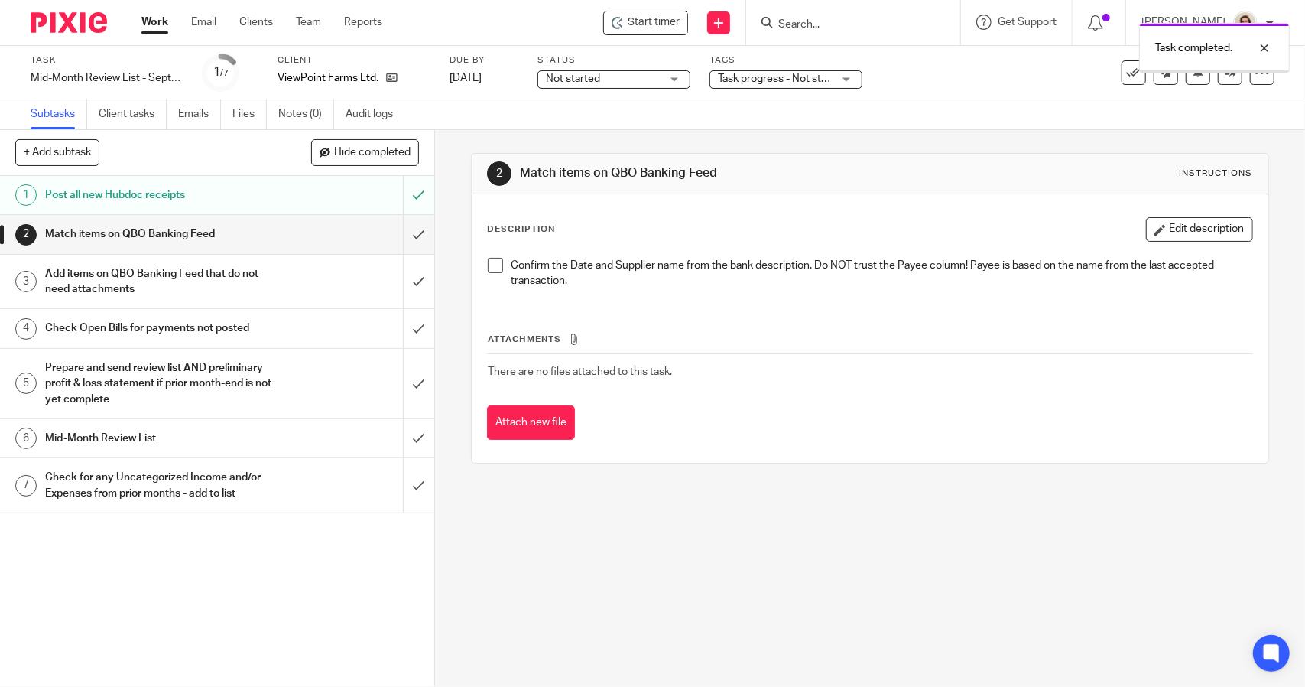
click at [488, 258] on span at bounding box center [495, 265] width 15 height 15
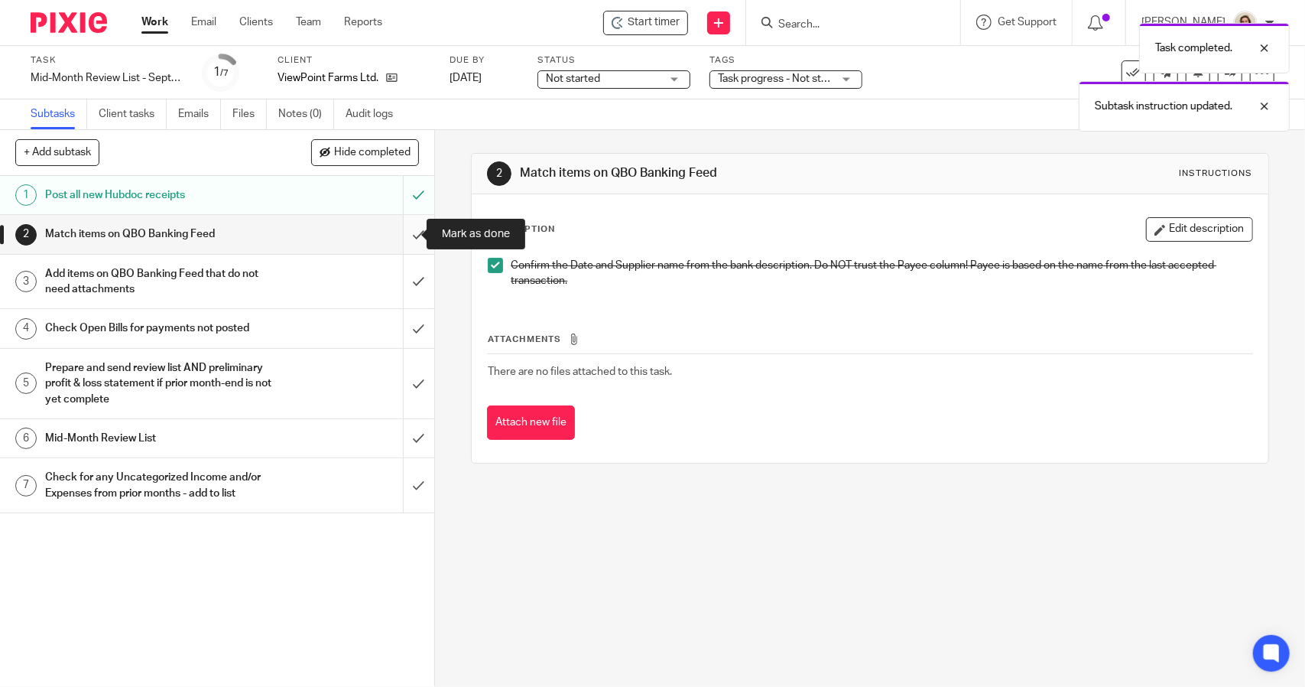
click at [399, 231] on input "submit" at bounding box center [217, 234] width 434 height 38
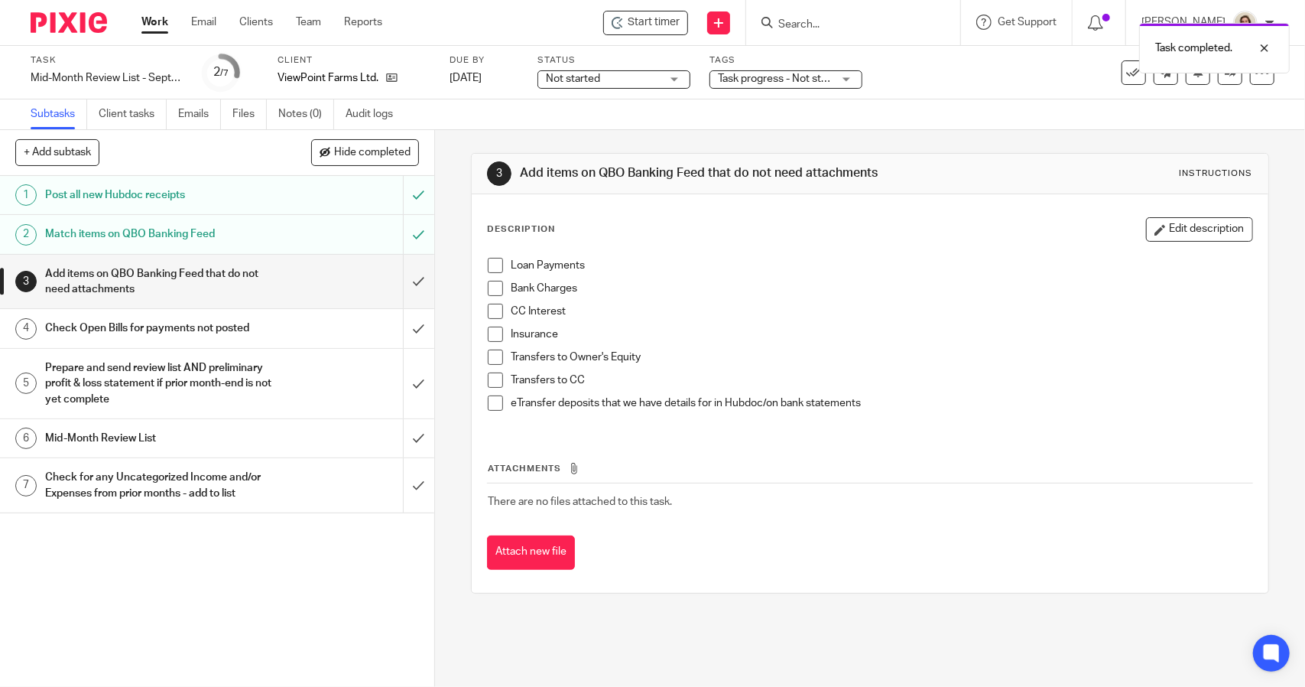
click at [488, 269] on span at bounding box center [495, 265] width 15 height 15
click at [488, 286] on span at bounding box center [495, 288] width 15 height 15
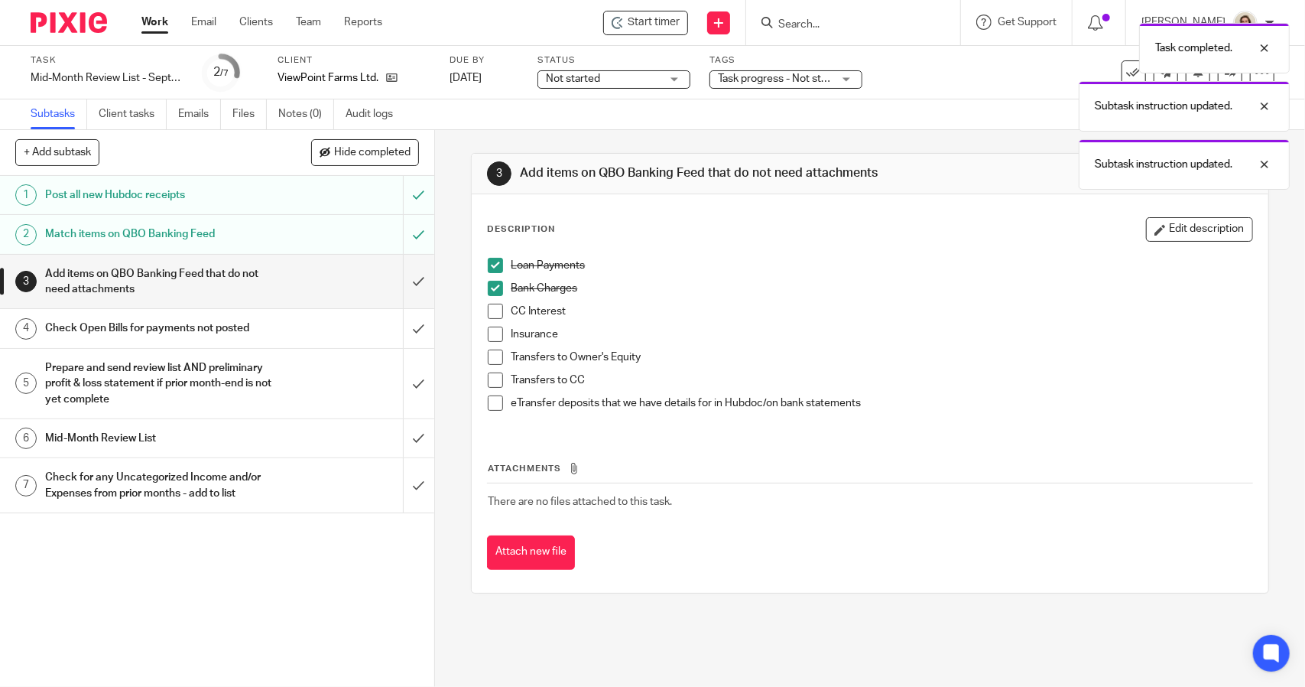
click at [488, 308] on span at bounding box center [495, 311] width 15 height 15
click at [492, 331] on span at bounding box center [495, 334] width 15 height 15
click at [492, 352] on span at bounding box center [495, 356] width 15 height 15
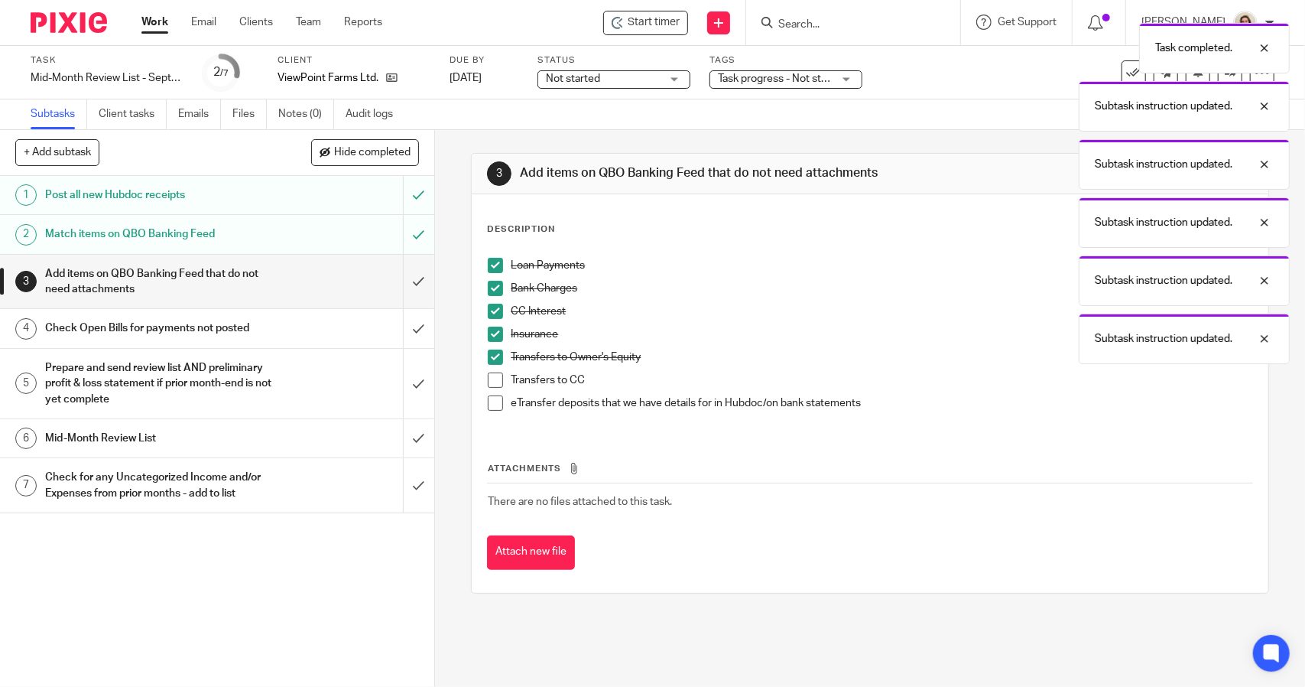
click at [491, 379] on span at bounding box center [495, 379] width 15 height 15
click at [490, 397] on span at bounding box center [495, 402] width 15 height 15
click at [407, 279] on input "submit" at bounding box center [217, 282] width 434 height 54
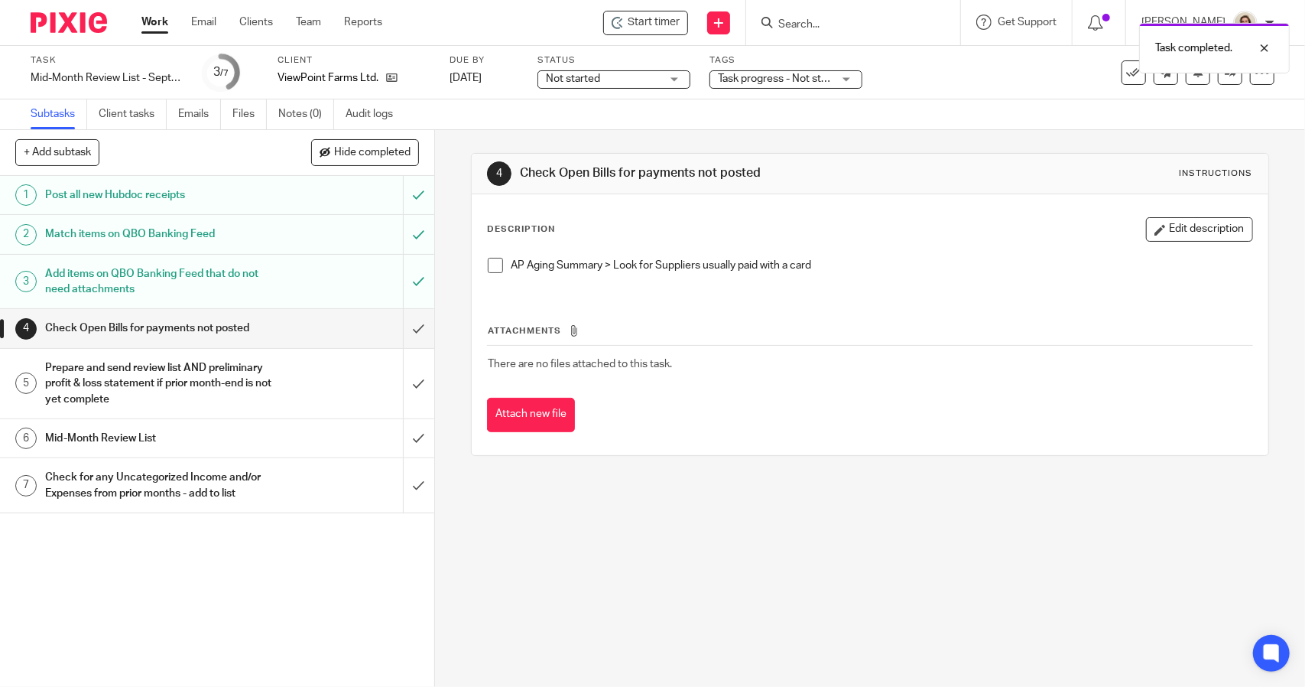
click at [492, 267] on span at bounding box center [495, 265] width 15 height 15
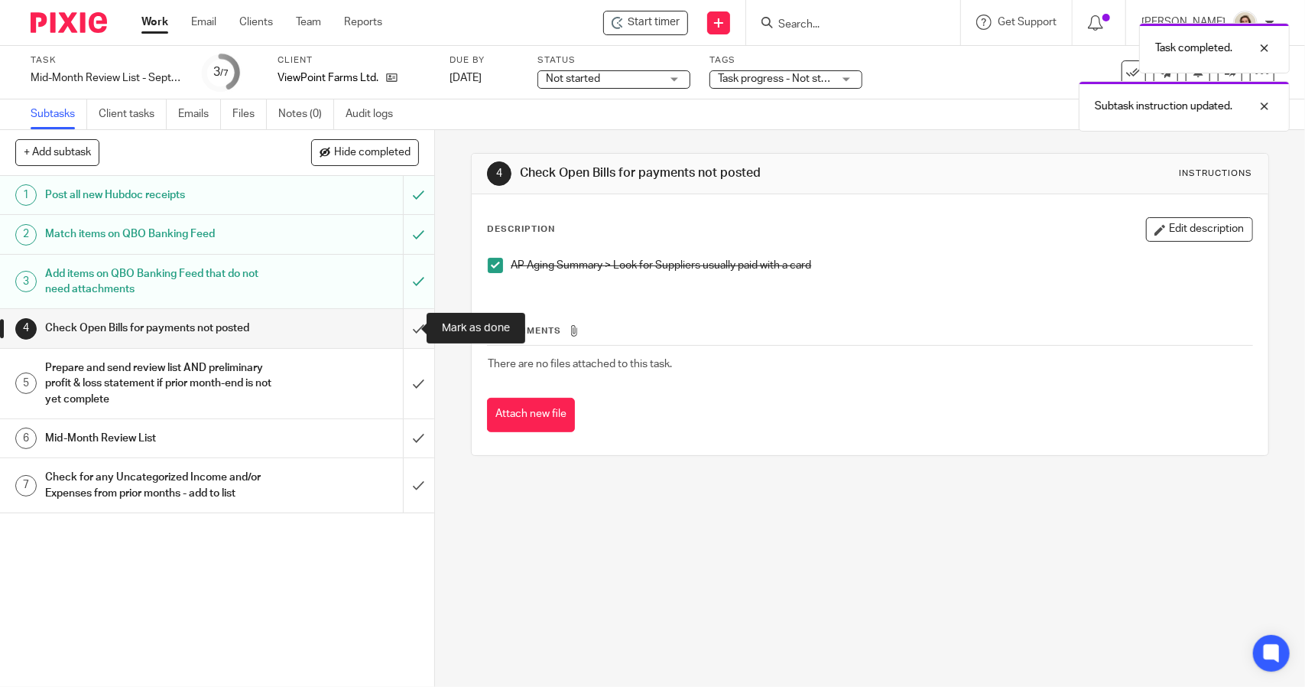
click at [416, 323] on input "submit" at bounding box center [217, 328] width 434 height 38
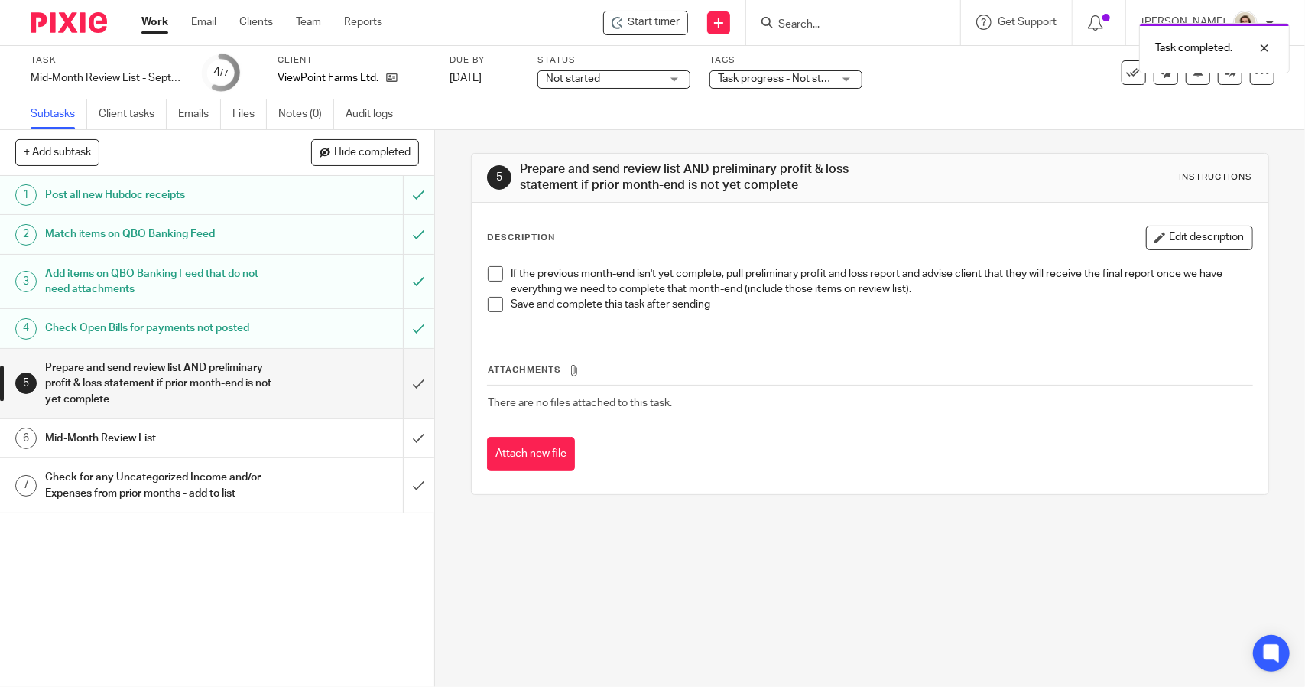
click at [488, 272] on span at bounding box center [495, 273] width 15 height 15
click at [488, 302] on span at bounding box center [495, 304] width 15 height 15
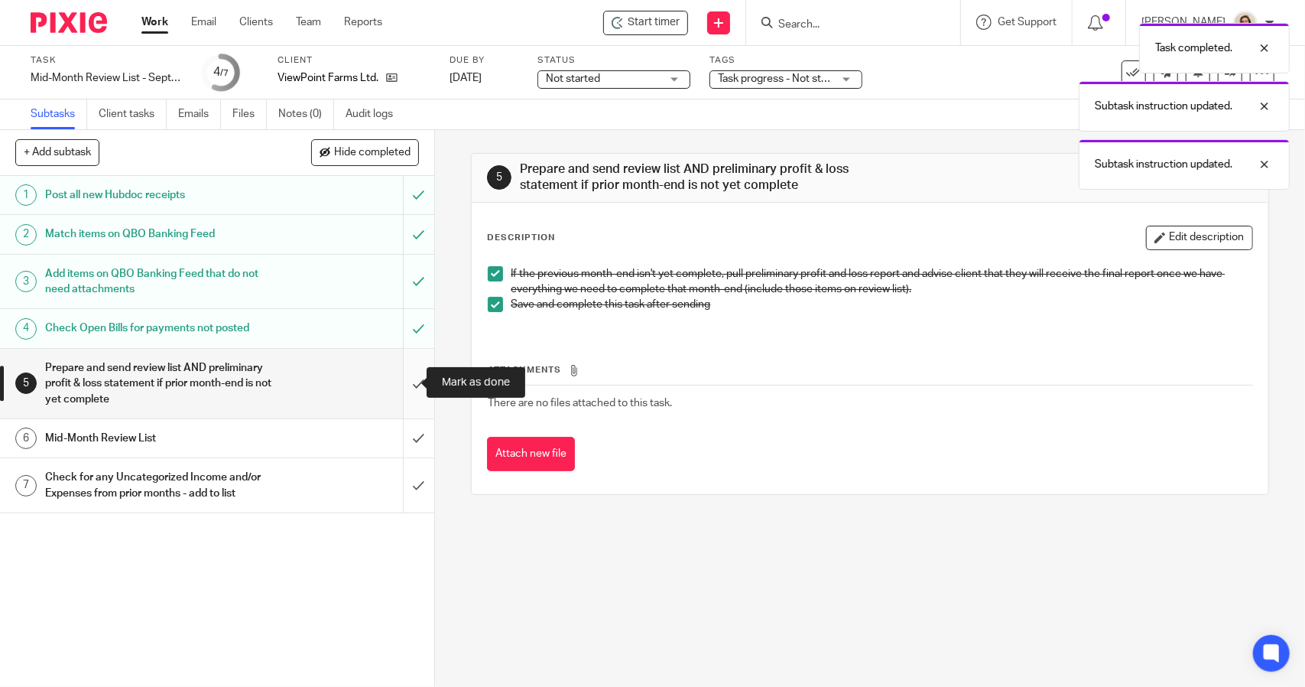
click at [398, 369] on input "submit" at bounding box center [217, 384] width 434 height 70
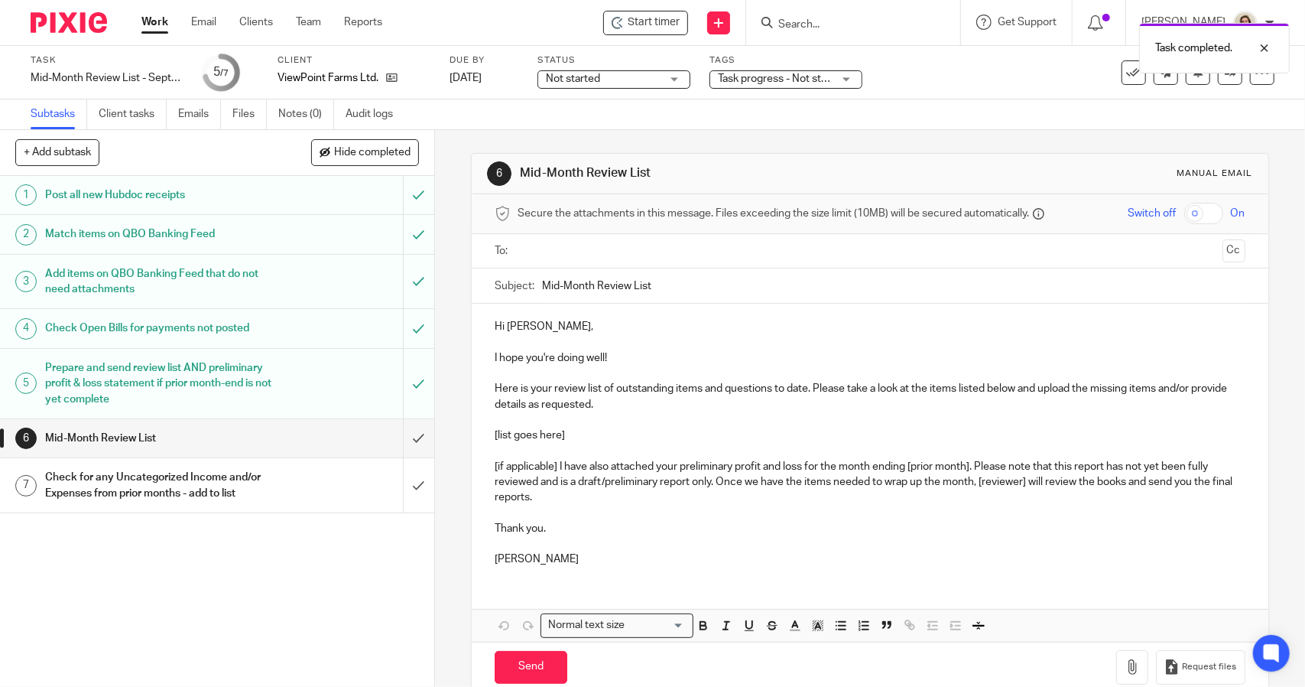
click at [542, 283] on input "Mid-Month Review List" at bounding box center [893, 285] width 703 height 34
click at [820, 271] on input "September Mid-Month Review List" at bounding box center [893, 285] width 703 height 34
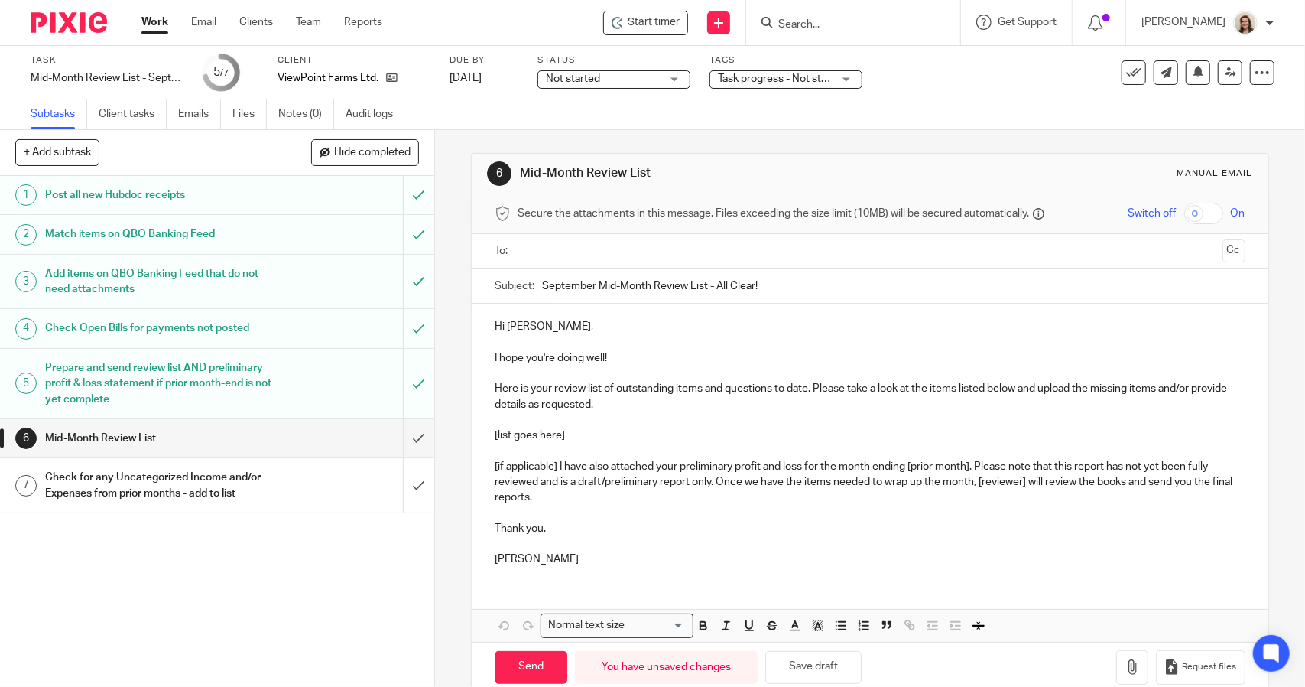
type input "September Mid-Month Review List - All Clear!"
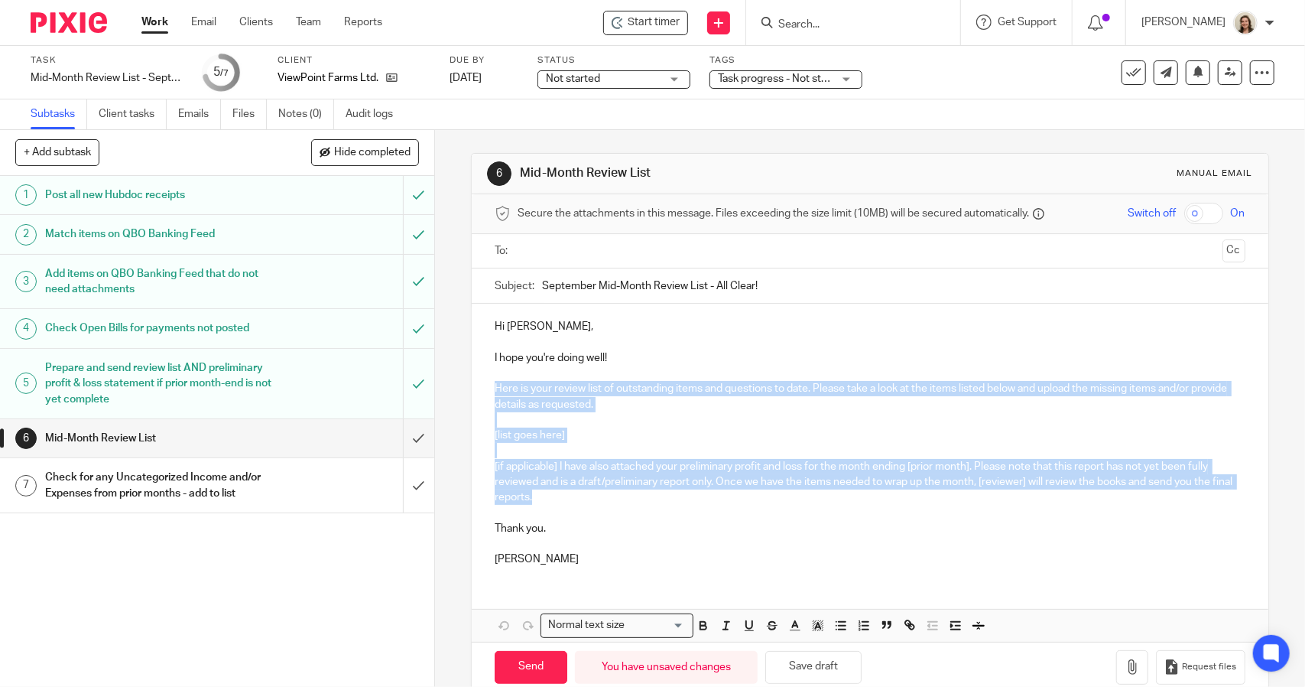
drag, startPoint x: 560, startPoint y: 495, endPoint x: 471, endPoint y: 388, distance: 139.0
click at [472, 388] on div "Hi [PERSON_NAME], I hope you're doing well! Here is your review list of outstan…" at bounding box center [870, 441] width 796 height 275
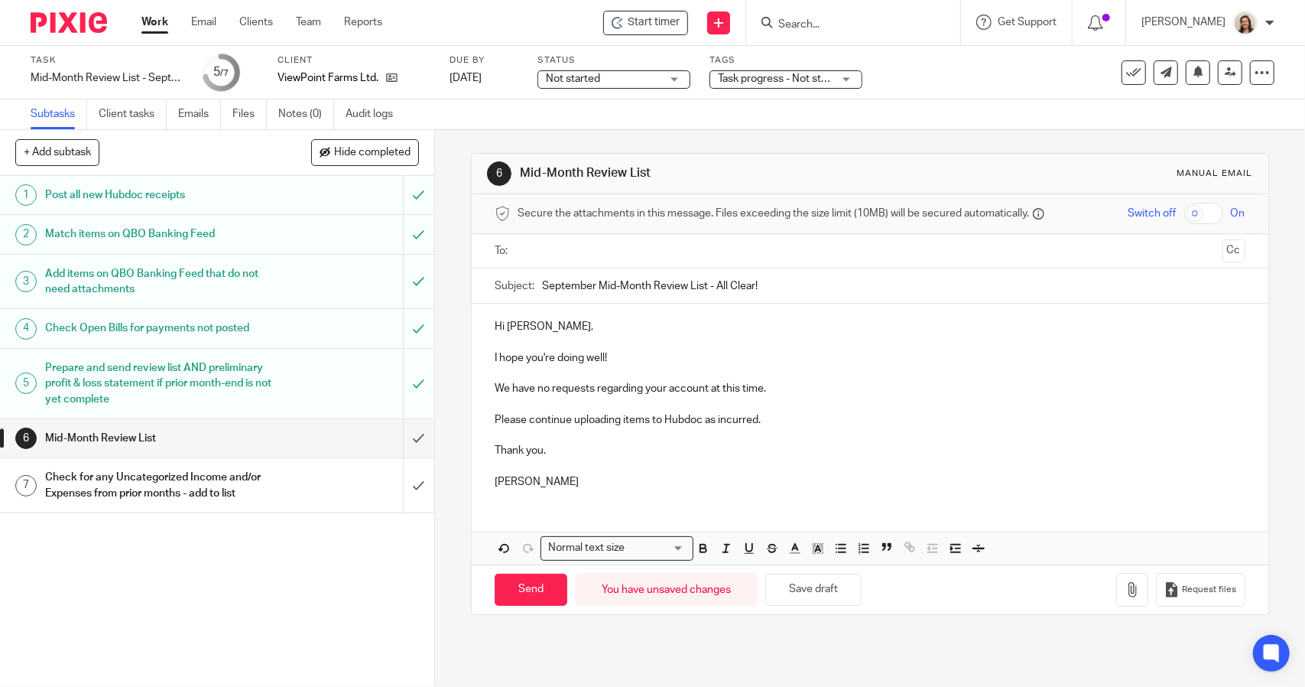
click at [501, 466] on p at bounding box center [870, 466] width 750 height 15
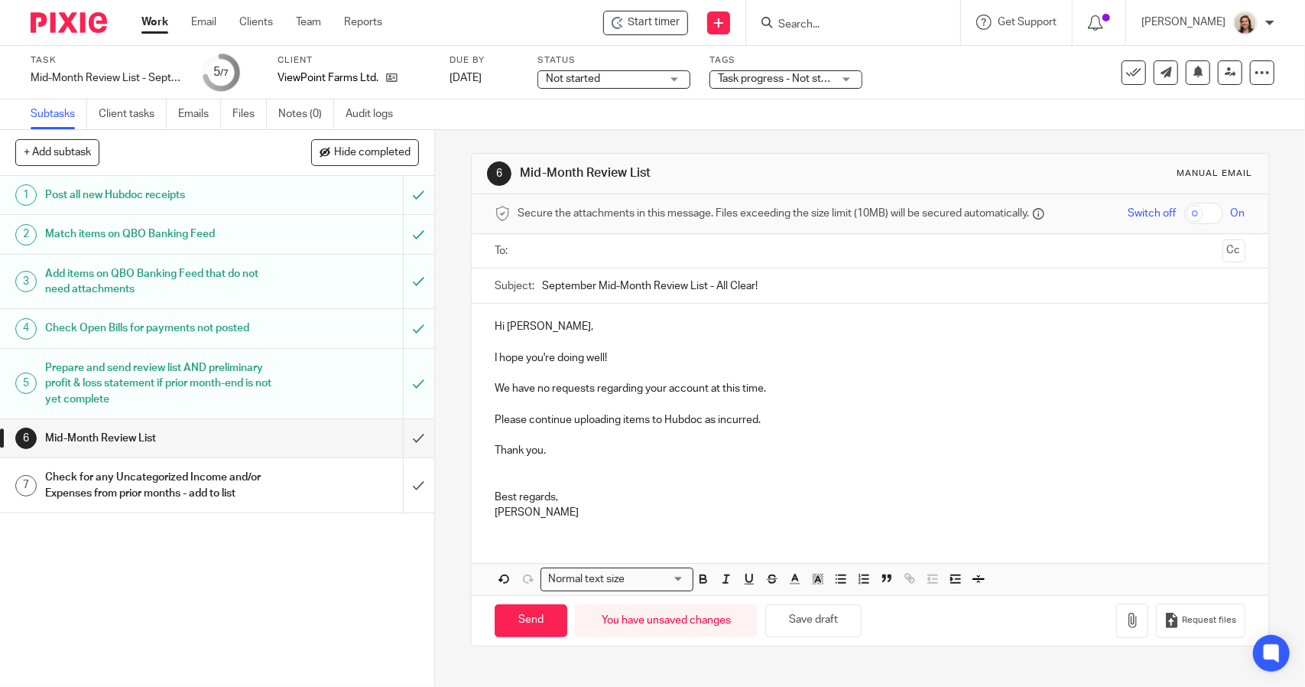
click at [541, 245] on input "text" at bounding box center [869, 251] width 693 height 18
click at [603, 322] on p "Hi [PERSON_NAME]," at bounding box center [870, 329] width 750 height 15
click at [572, 329] on p "Hi Adeline," at bounding box center [870, 329] width 750 height 15
click at [626, 353] on p "I hope you're doing well!" at bounding box center [870, 360] width 750 height 15
click at [781, 394] on p "We have no requests regarding your account at this time." at bounding box center [870, 391] width 750 height 15
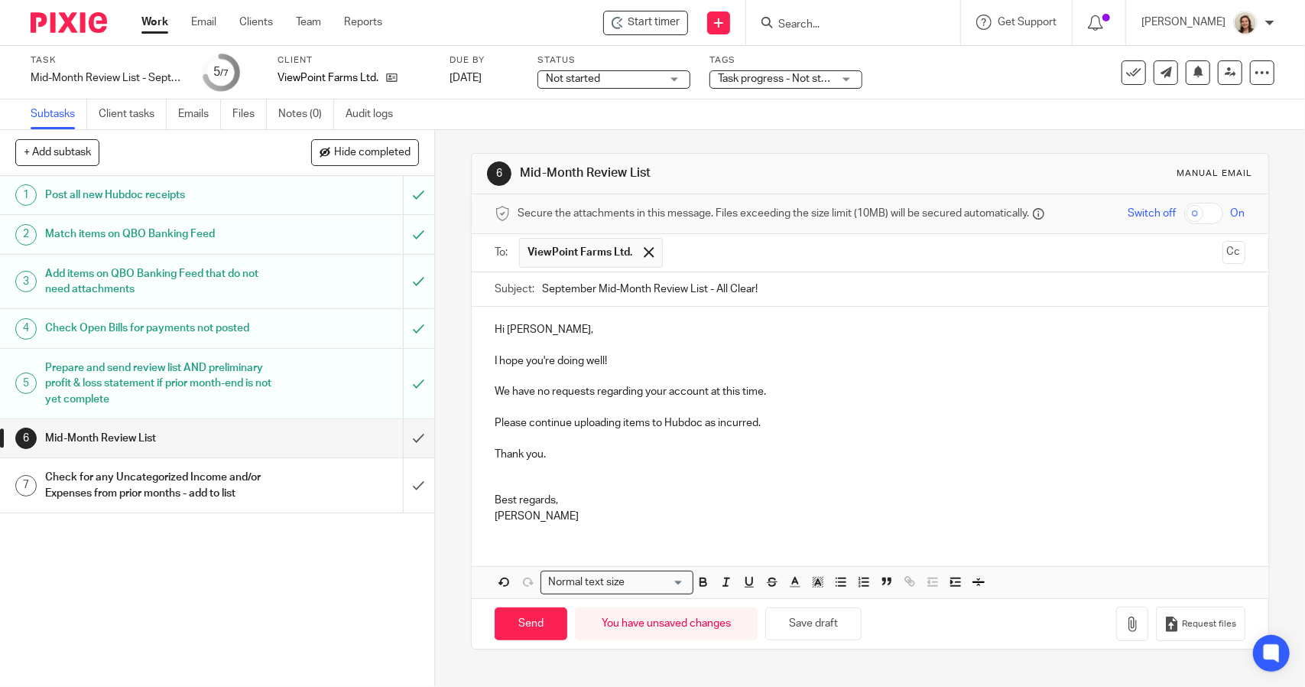
click at [788, 417] on p "Please continue uploading items to Hubdoc as incurred." at bounding box center [870, 422] width 750 height 15
click at [532, 612] on input "Send" at bounding box center [531, 623] width 73 height 33
type input "Sent"
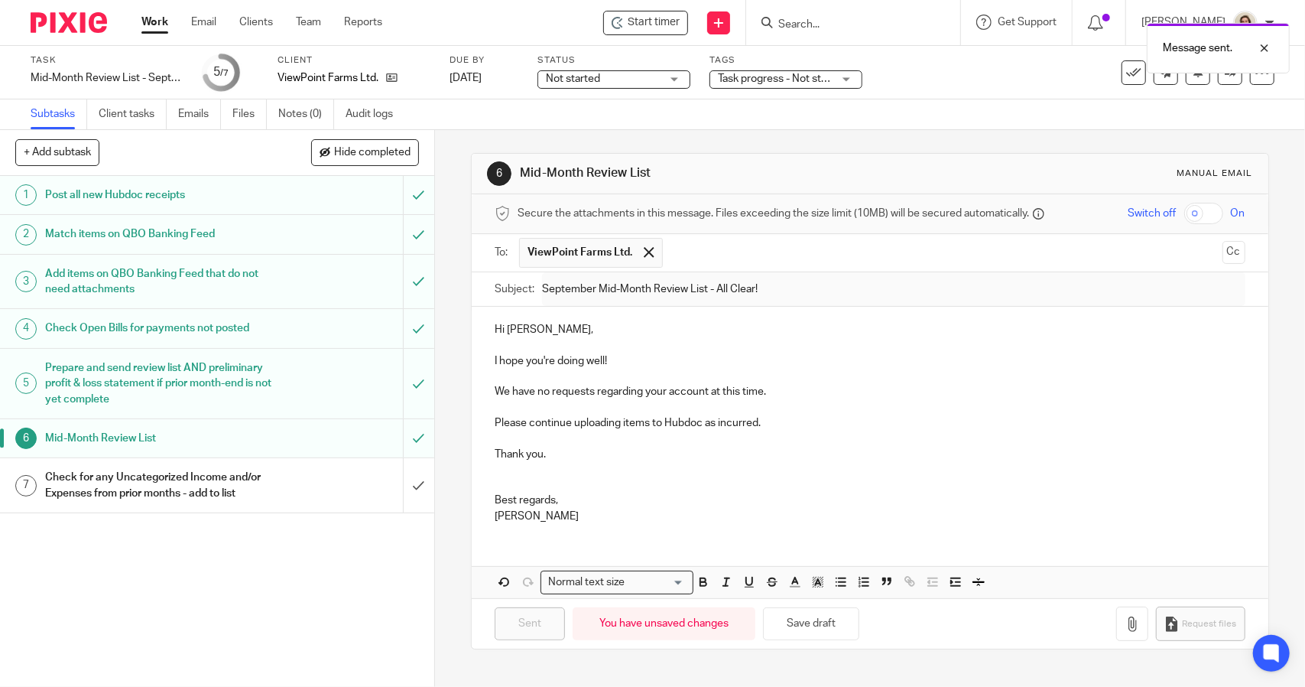
click at [619, 84] on span "Not started" at bounding box center [603, 79] width 115 height 16
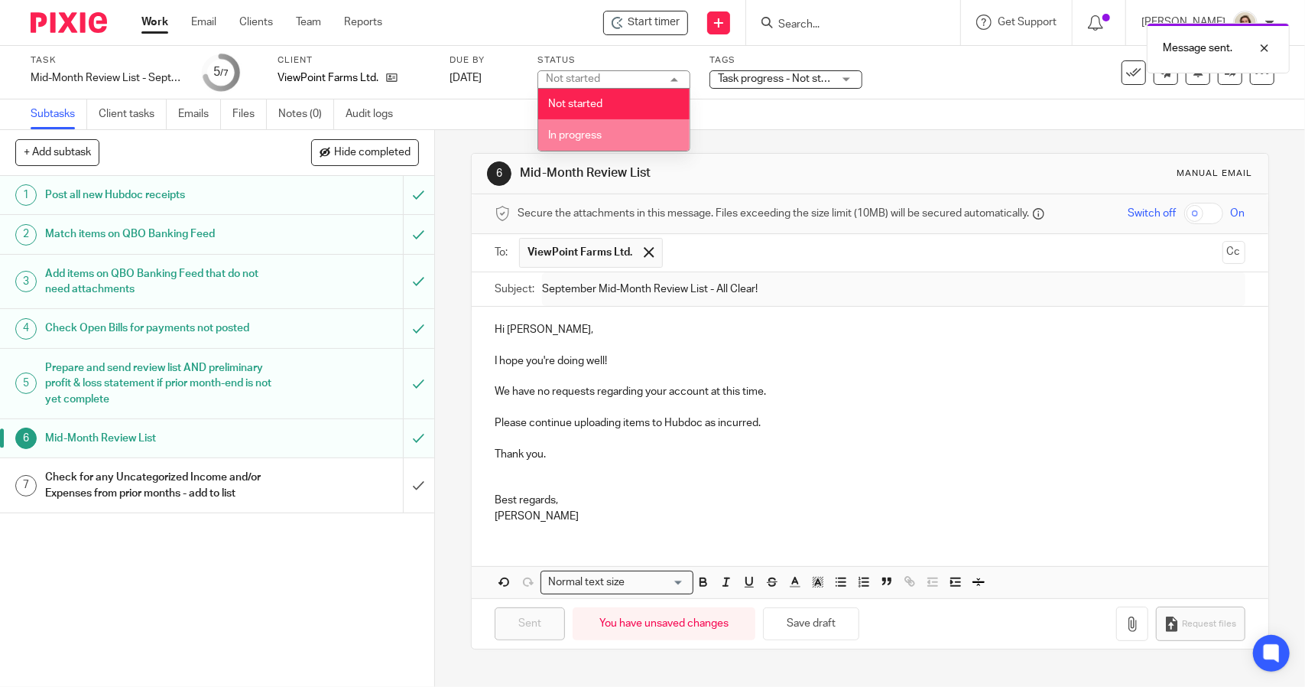
click at [613, 122] on li "In progress" at bounding box center [613, 134] width 151 height 31
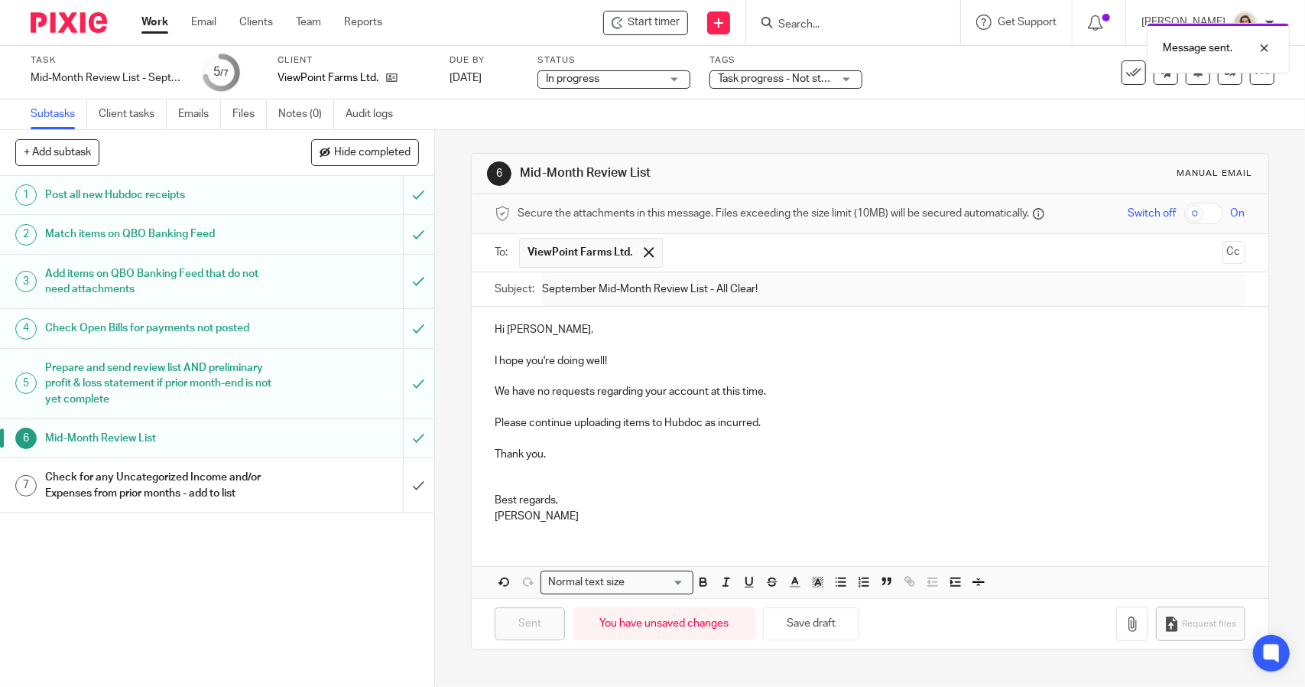
click at [790, 81] on span "Task progress - Not started + 2" at bounding box center [790, 78] width 145 height 11
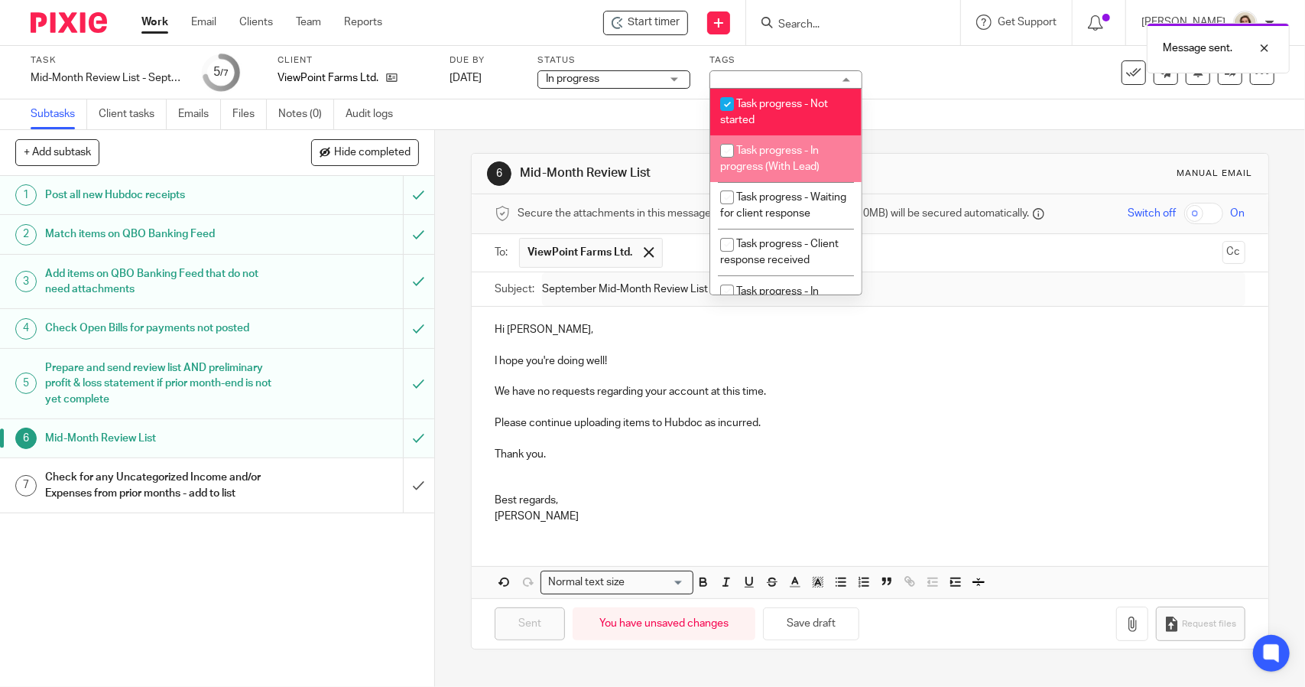
click at [792, 145] on li "Task progress - In progress (With Lead)" at bounding box center [785, 158] width 151 height 47
checkbox input "true"
click at [798, 109] on li "Task progress - Not started" at bounding box center [785, 112] width 151 height 47
checkbox input "false"
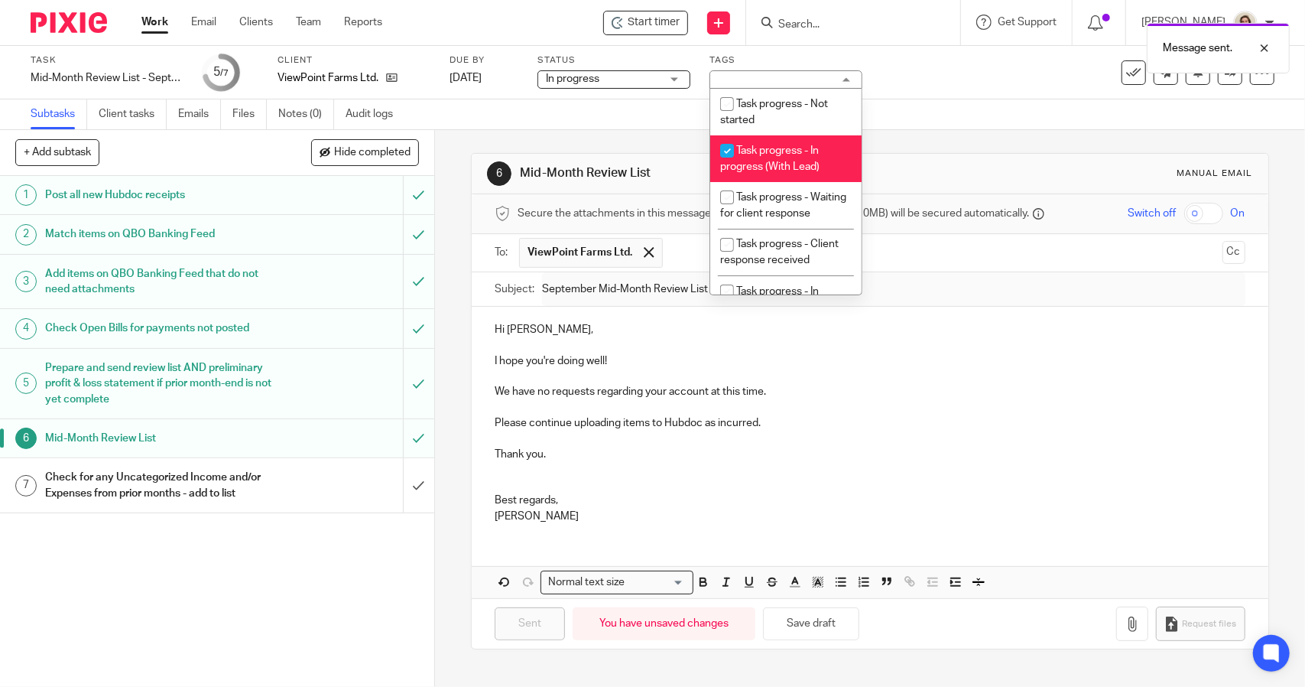
click at [907, 107] on div "Subtasks Client tasks Emails Files Notes (0) Audit logs" at bounding box center [652, 114] width 1305 height 31
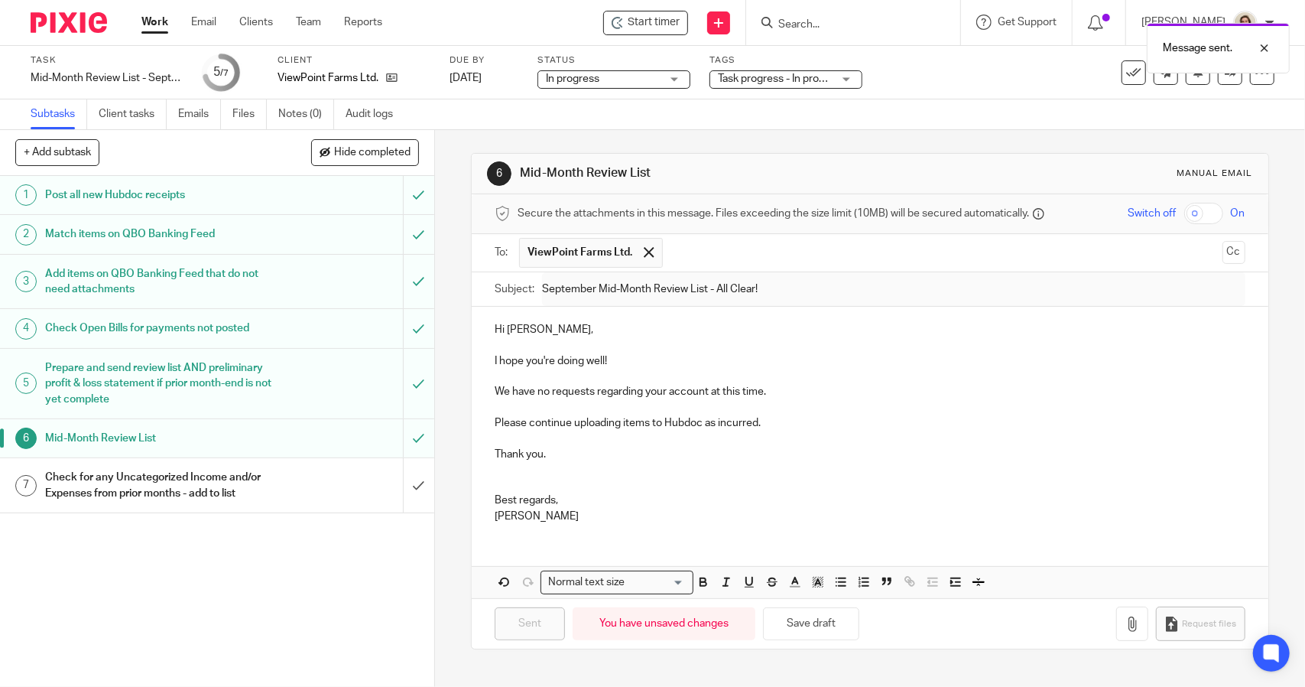
click at [225, 489] on h1 "Check for any Uncategorized Income and/or Expenses from prior months - add to l…" at bounding box center [159, 485] width 229 height 39
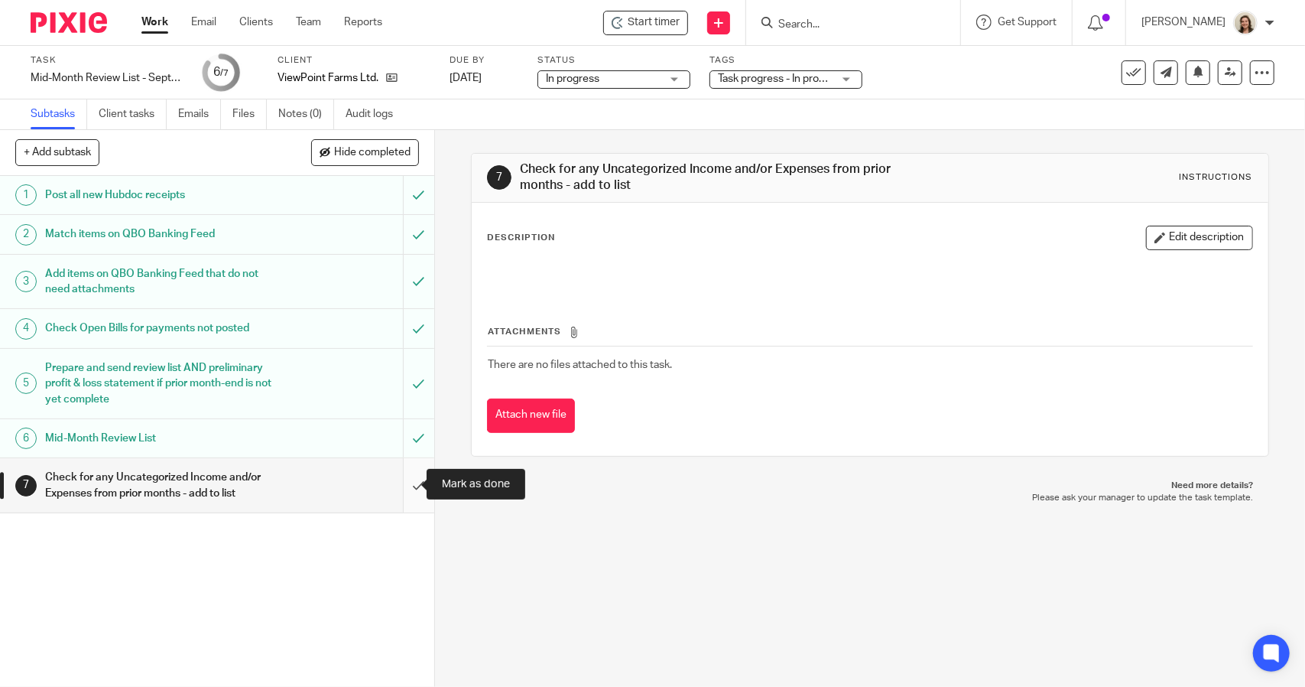
click at [400, 481] on input "submit" at bounding box center [217, 485] width 434 height 54
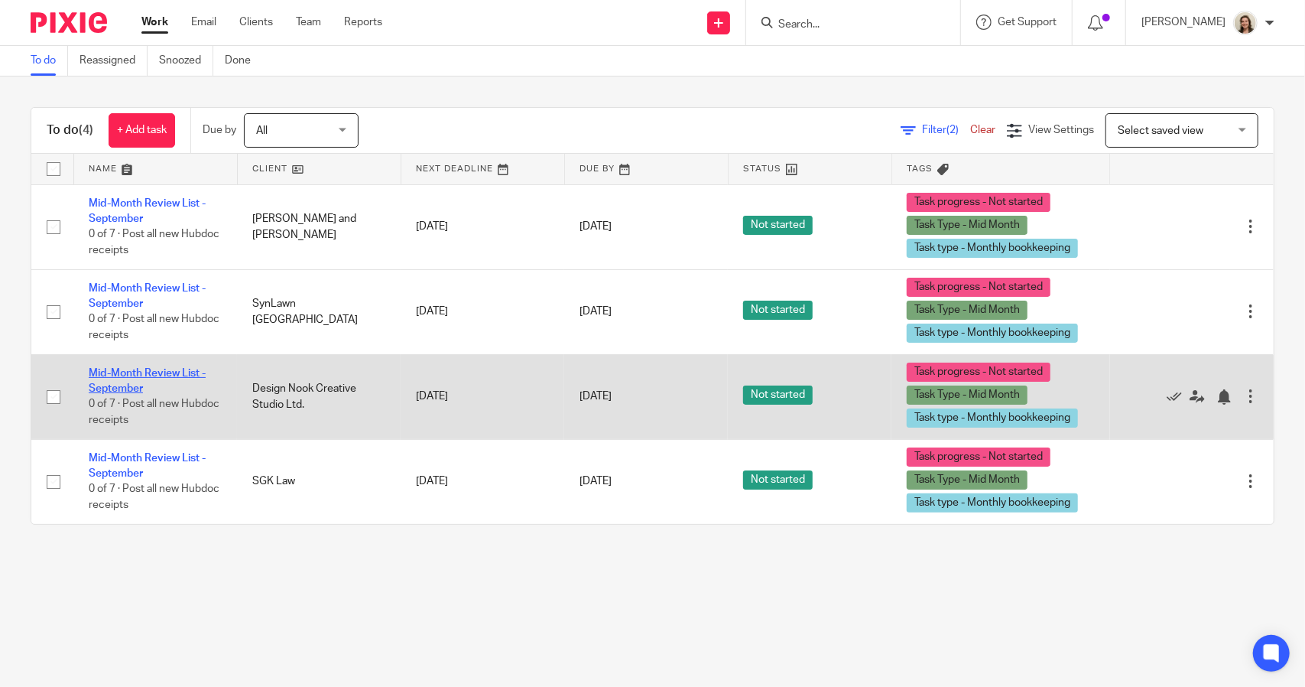
click at [170, 372] on link "Mid-Month Review List - September" at bounding box center [147, 381] width 117 height 26
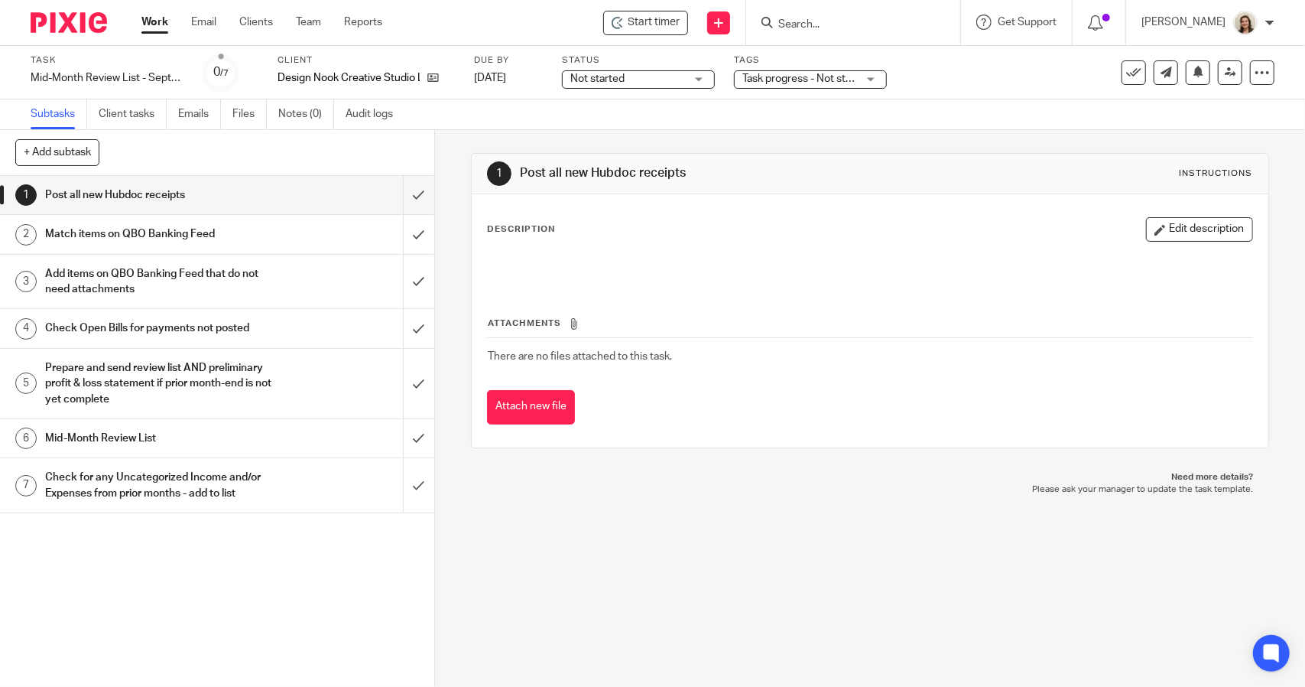
click at [664, 87] on div "Not started Not started" at bounding box center [638, 79] width 153 height 18
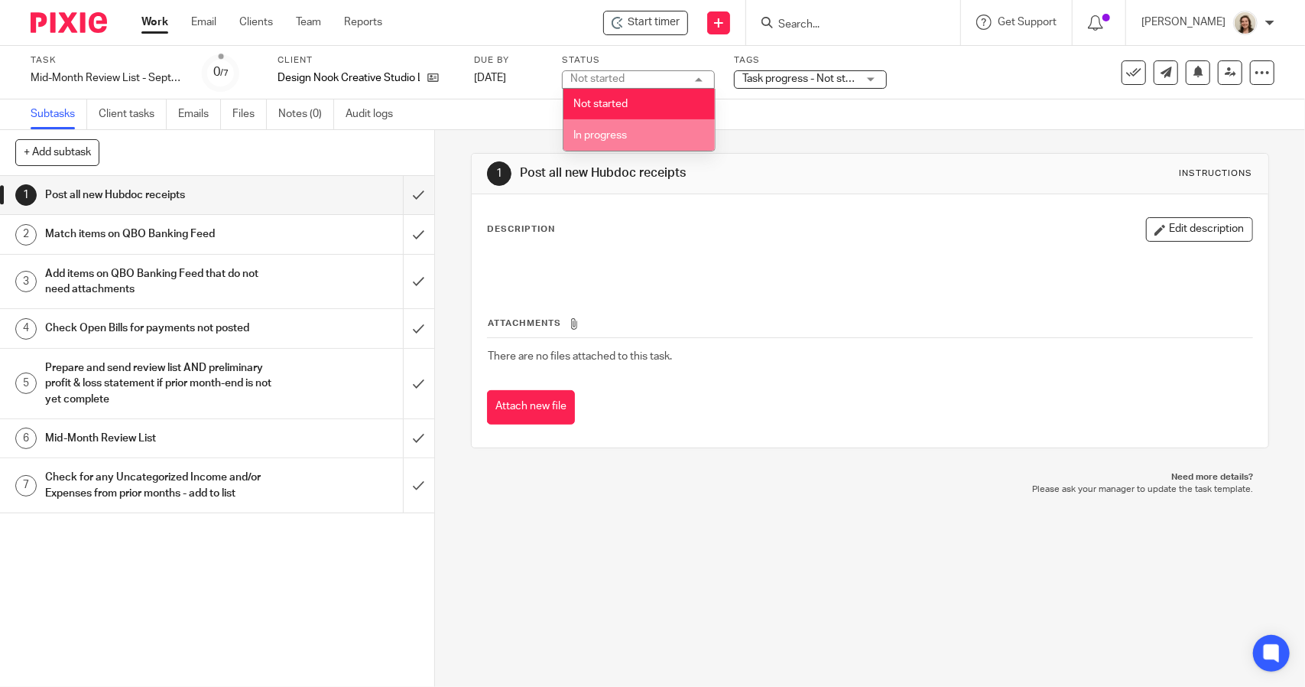
click at [631, 137] on li "In progress" at bounding box center [639, 134] width 151 height 31
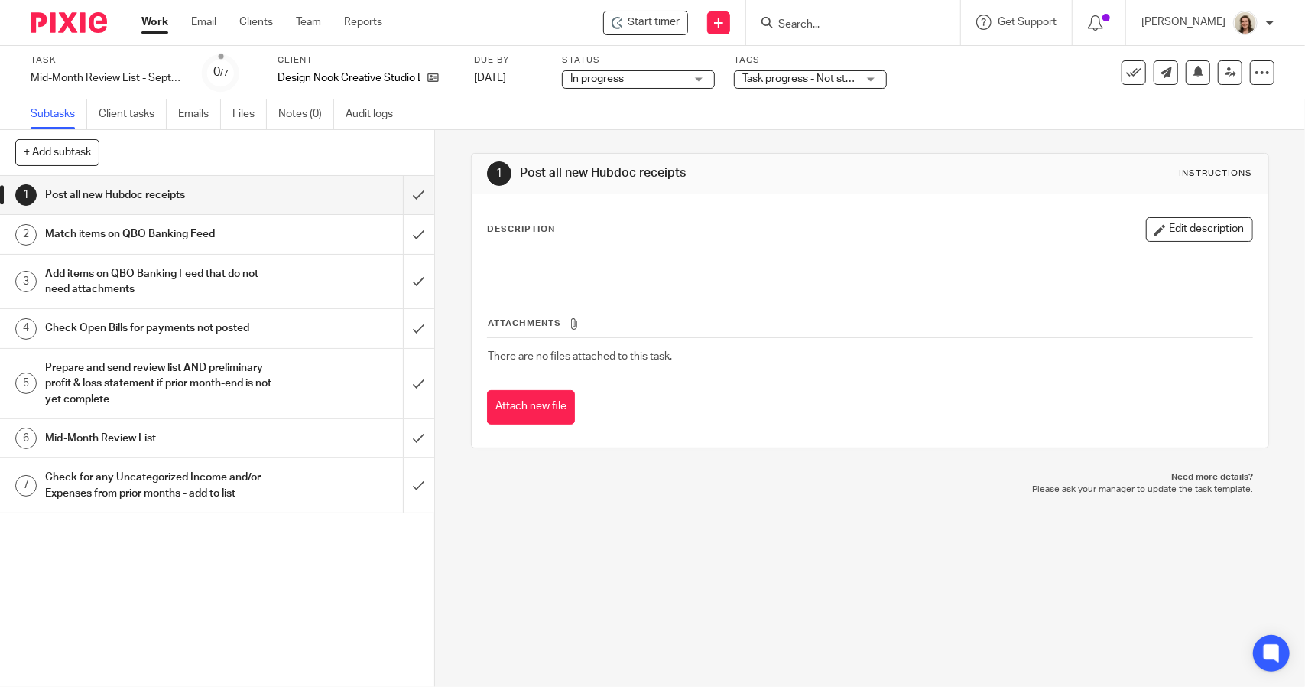
click at [811, 79] on span "Task progress - Not started + 2" at bounding box center [815, 78] width 145 height 11
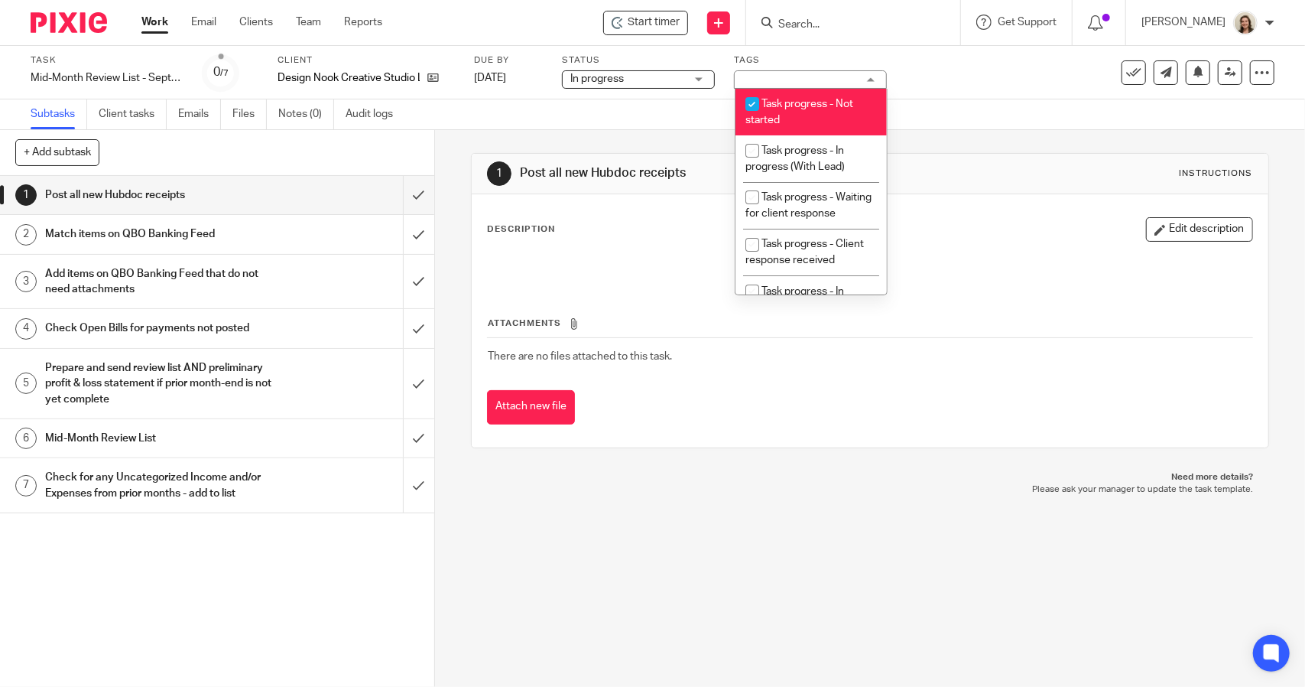
click at [832, 141] on li "Task progress - In progress (With Lead)" at bounding box center [811, 158] width 151 height 47
checkbox input "true"
drag, startPoint x: 843, startPoint y: 112, endPoint x: 863, endPoint y: 116, distance: 21.2
click at [843, 112] on li "Task progress - Not started" at bounding box center [811, 112] width 151 height 47
checkbox input "false"
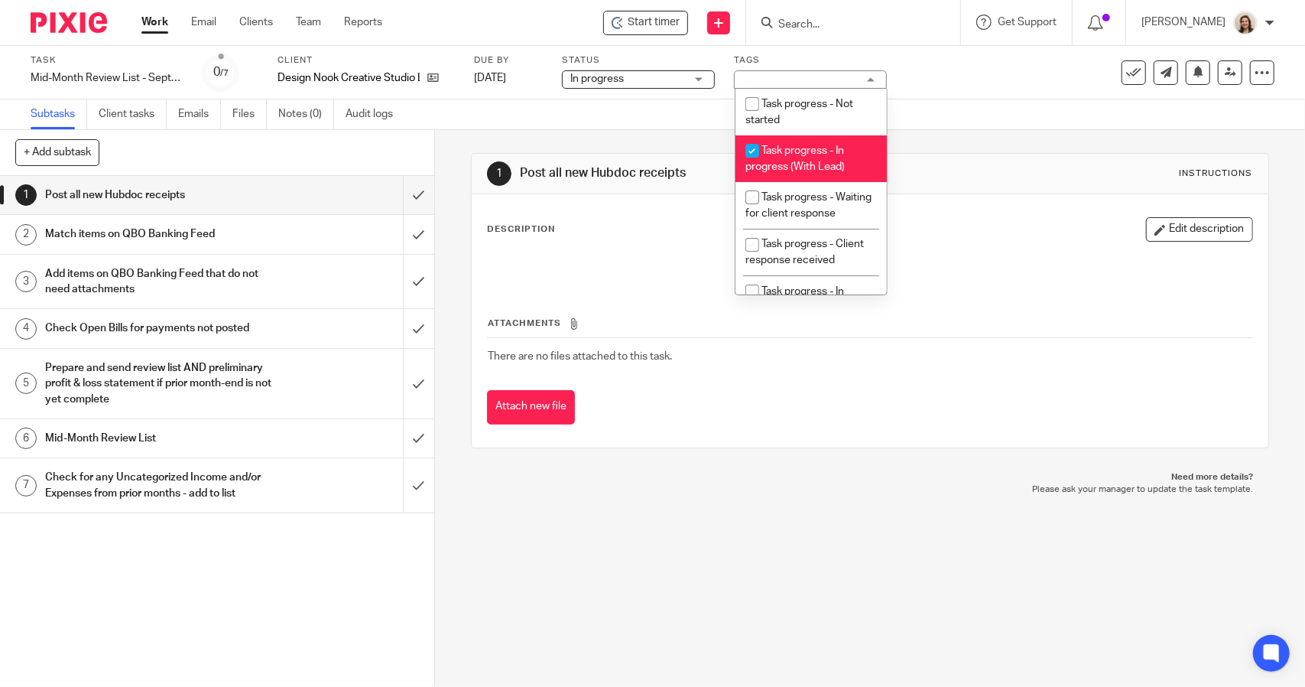
click at [955, 128] on div "Subtasks Client tasks Emails Files Notes (0) Audit logs" at bounding box center [652, 114] width 1305 height 31
